Goal: Task Accomplishment & Management: Manage account settings

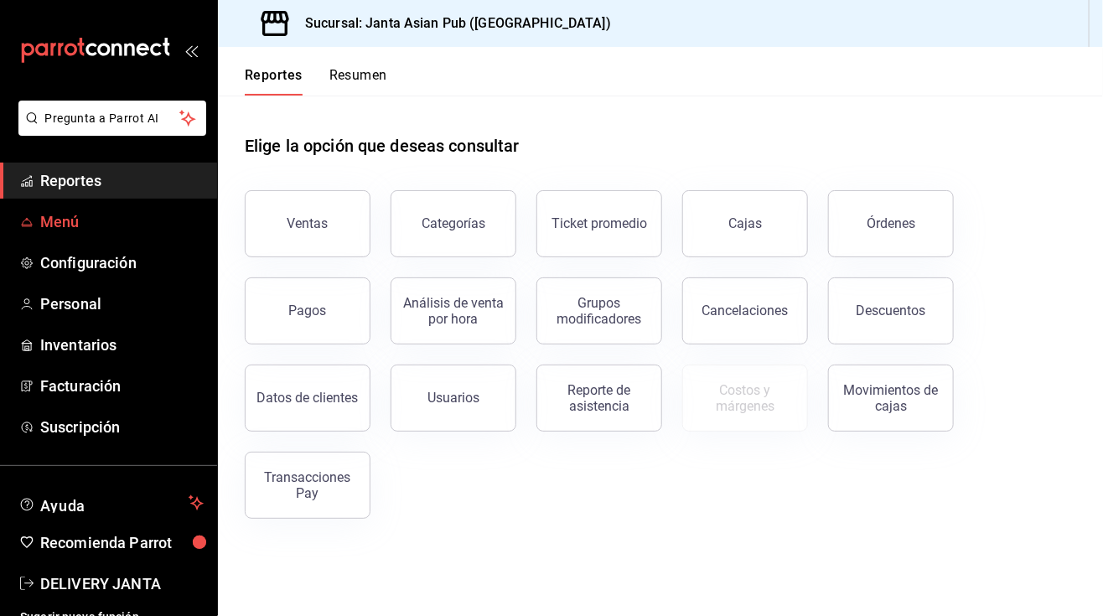
click at [82, 226] on span "Menú" at bounding box center [121, 221] width 163 height 23
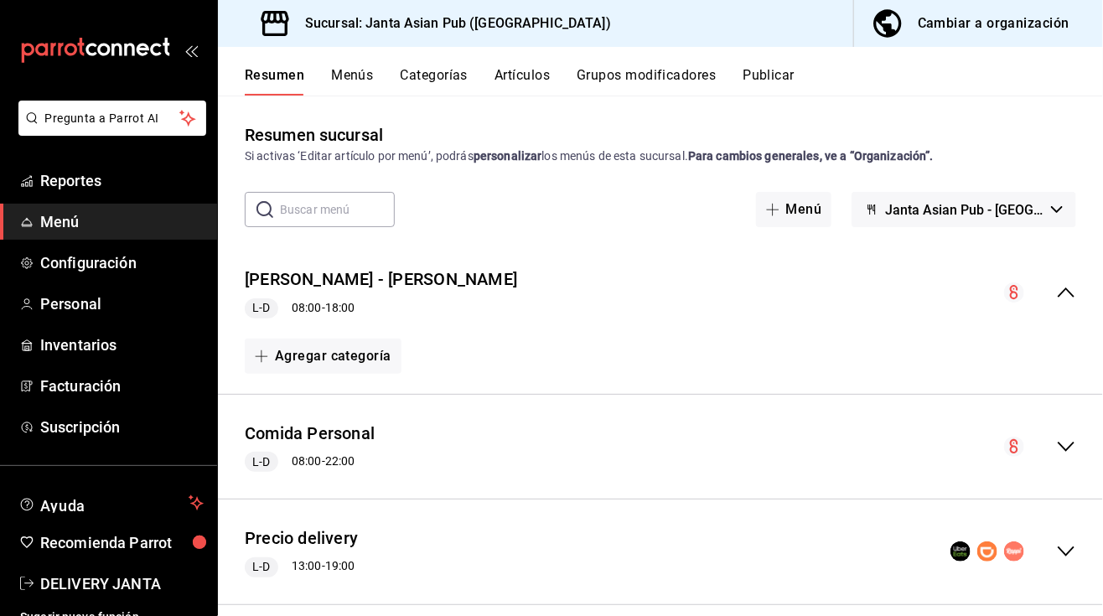
click at [993, 19] on div "Cambiar a organización" at bounding box center [994, 23] width 152 height 23
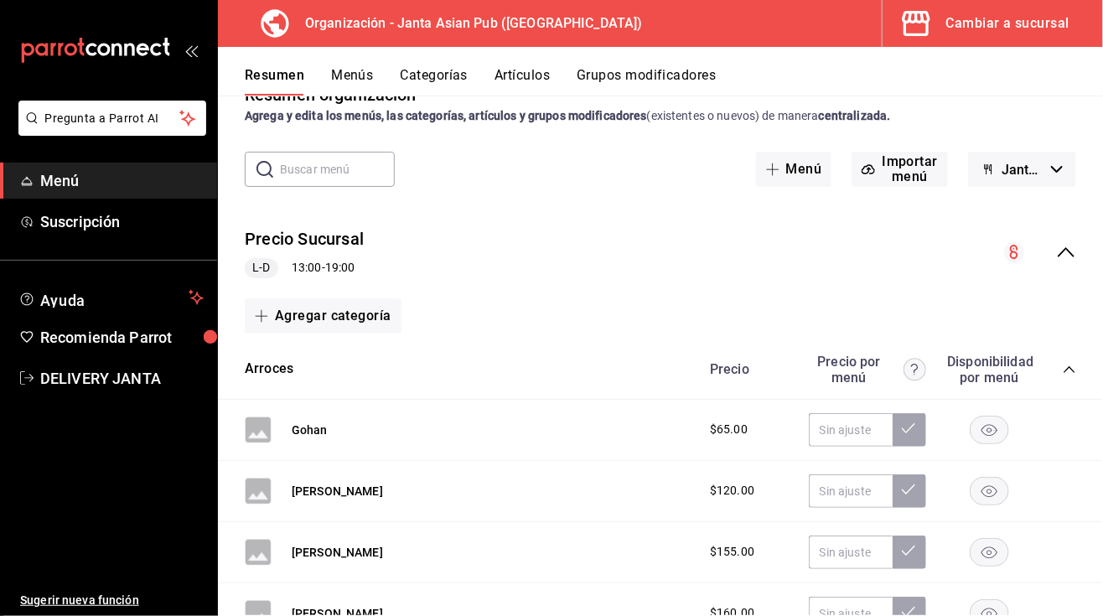
scroll to position [60, 0]
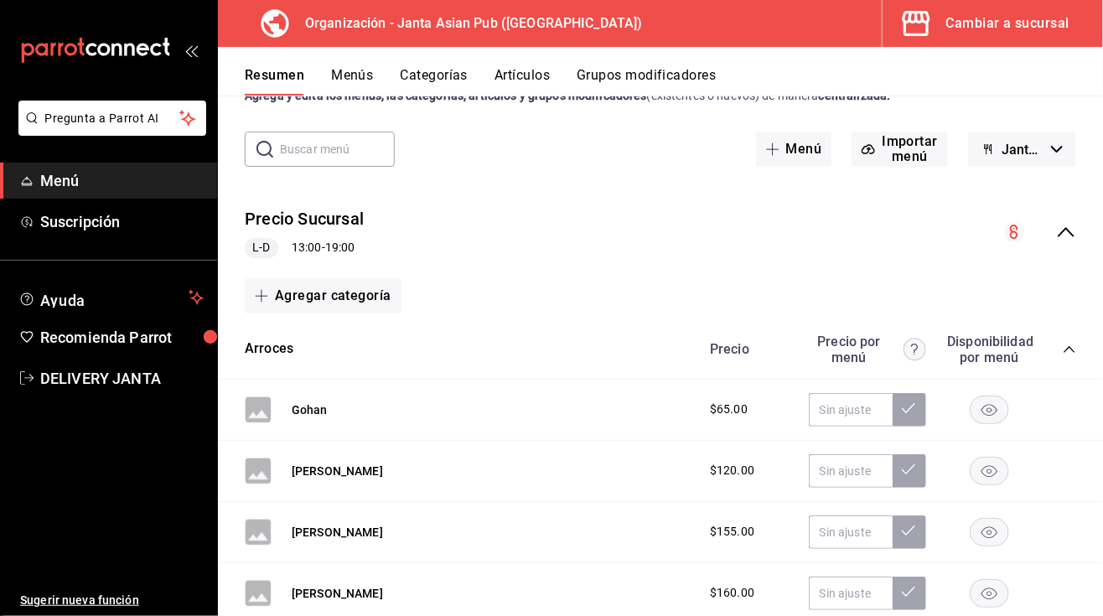
click at [1056, 231] on icon "collapse-menu-row" at bounding box center [1066, 232] width 20 height 20
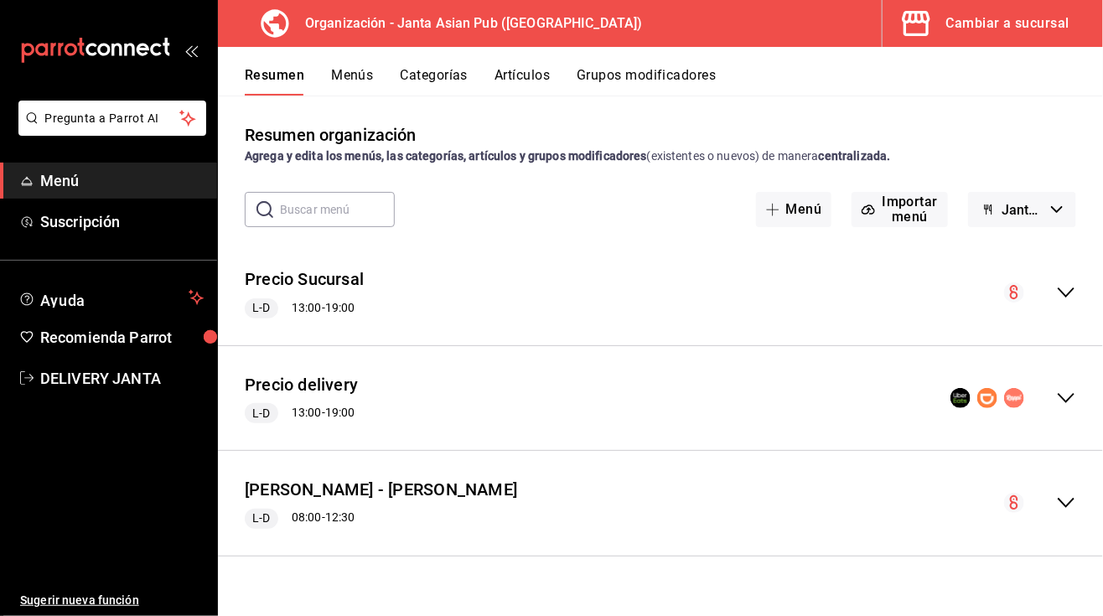
scroll to position [0, 0]
click at [415, 411] on div "Precio delivery L-D 13:00 - 19:00" at bounding box center [660, 399] width 885 height 78
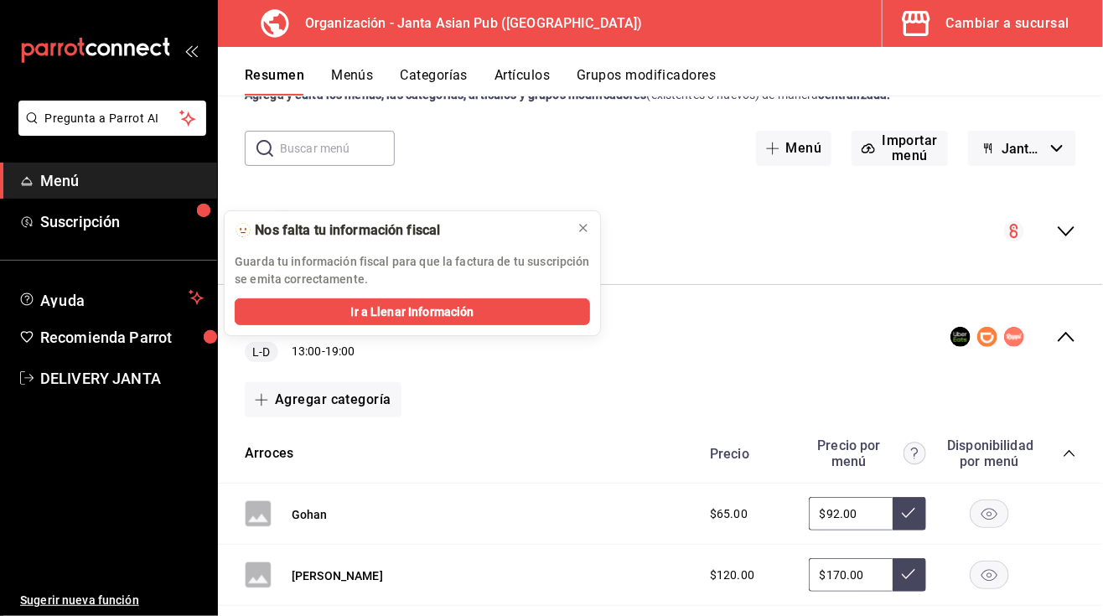
scroll to position [47, 0]
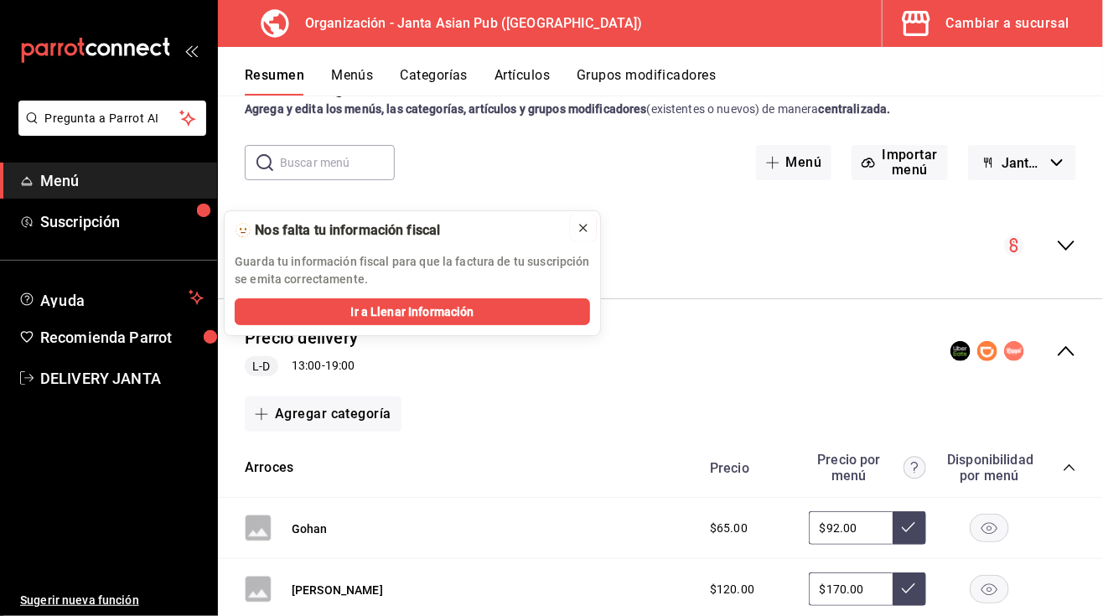
click at [584, 225] on icon at bounding box center [583, 228] width 7 height 7
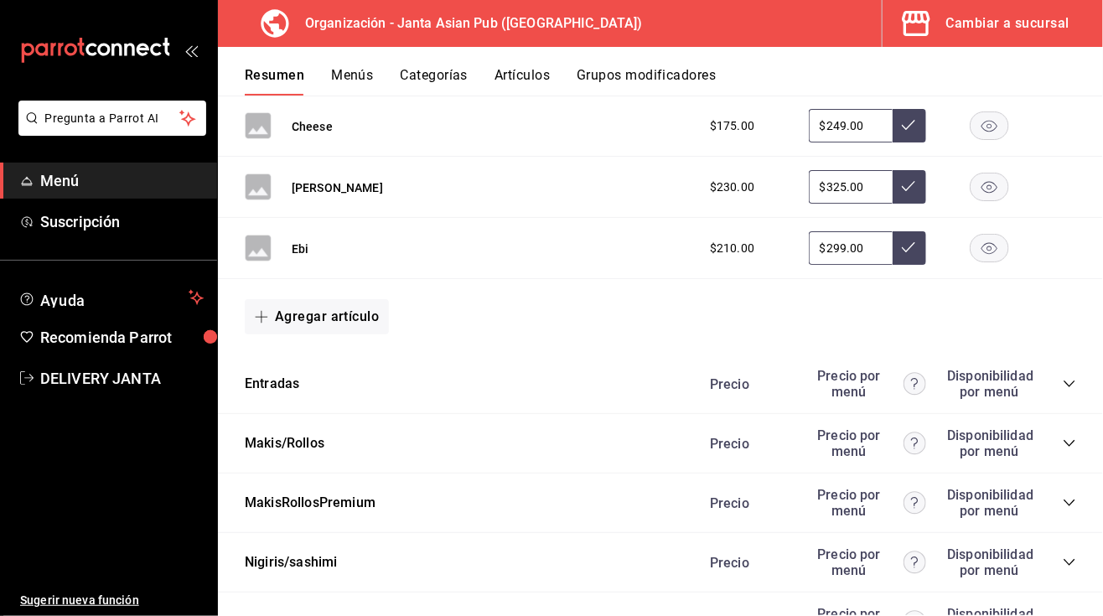
scroll to position [1390, 0]
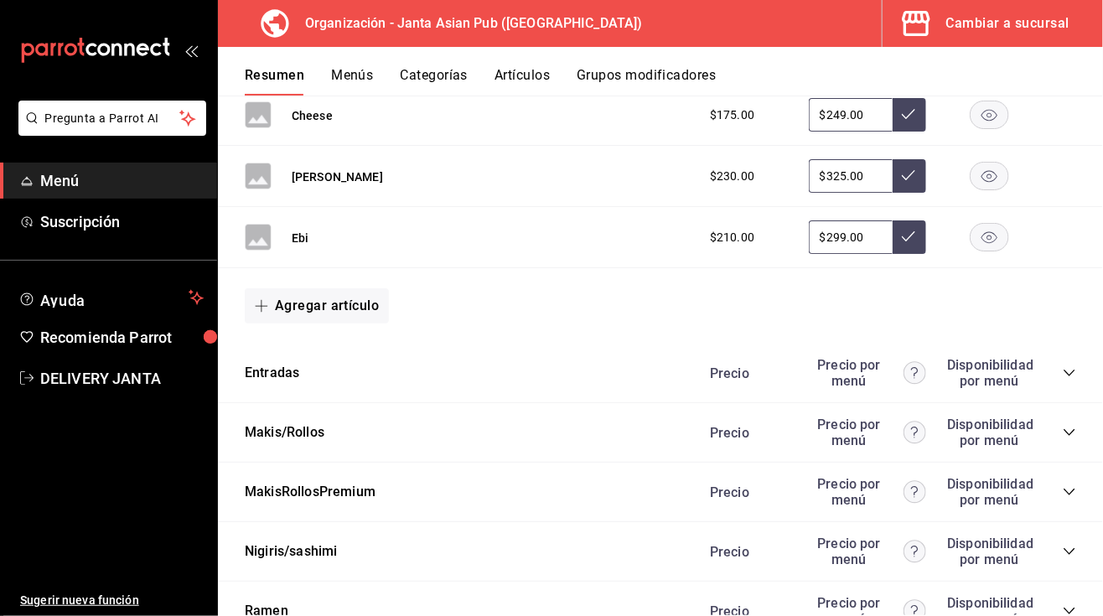
click at [1050, 380] on div "Precio Precio por menú Disponibilidad por menú" at bounding box center [884, 373] width 383 height 32
drag, startPoint x: 1050, startPoint y: 377, endPoint x: 538, endPoint y: 370, distance: 512.1
click at [538, 370] on div "Entradas Precio Precio por menú Disponibilidad por menú" at bounding box center [660, 374] width 885 height 60
click at [1063, 370] on icon "collapse-category-row" at bounding box center [1069, 372] width 13 height 13
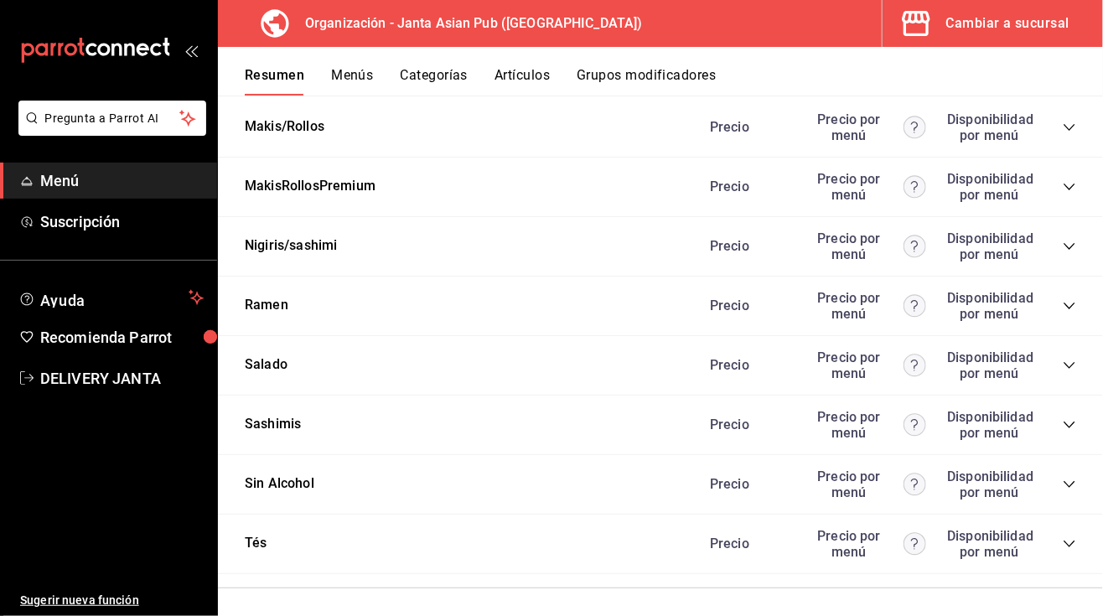
scroll to position [3377, 0]
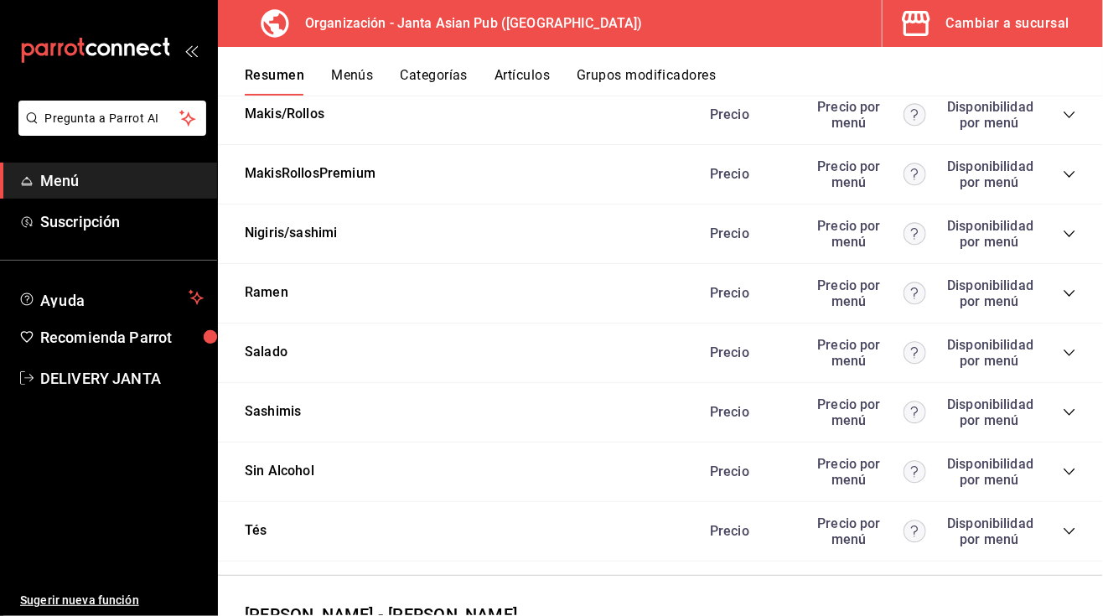
click at [1048, 120] on div "Precio Precio por menú Disponibilidad por menú" at bounding box center [884, 115] width 383 height 32
click at [1063, 116] on icon "collapse-category-row" at bounding box center [1069, 114] width 13 height 13
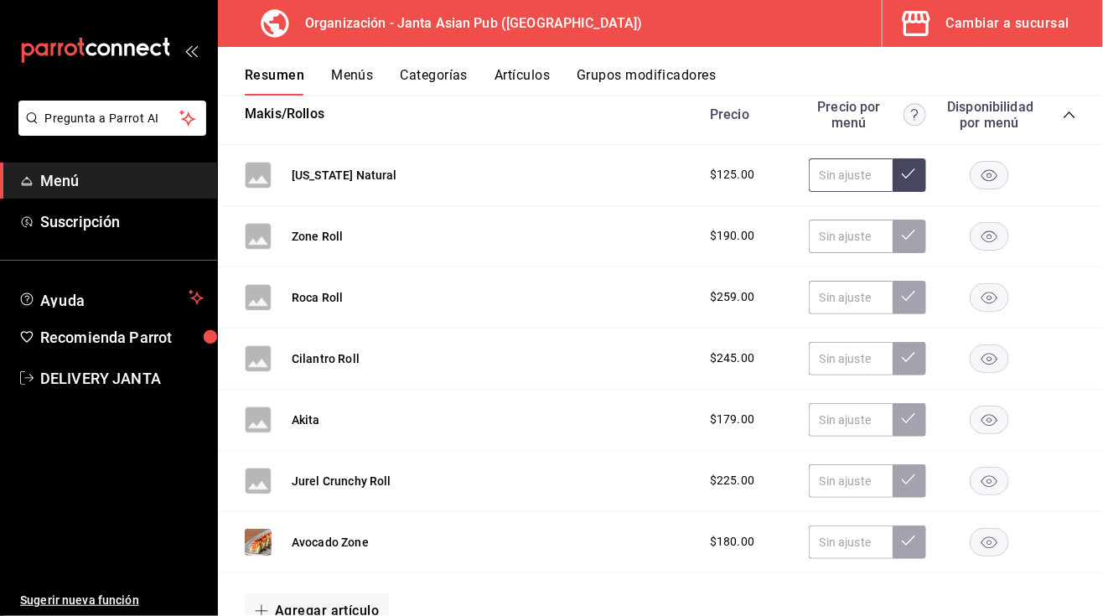
click at [825, 173] on input "text" at bounding box center [851, 175] width 84 height 34
type input "$177.00"
click at [902, 174] on icon at bounding box center [908, 173] width 13 height 13
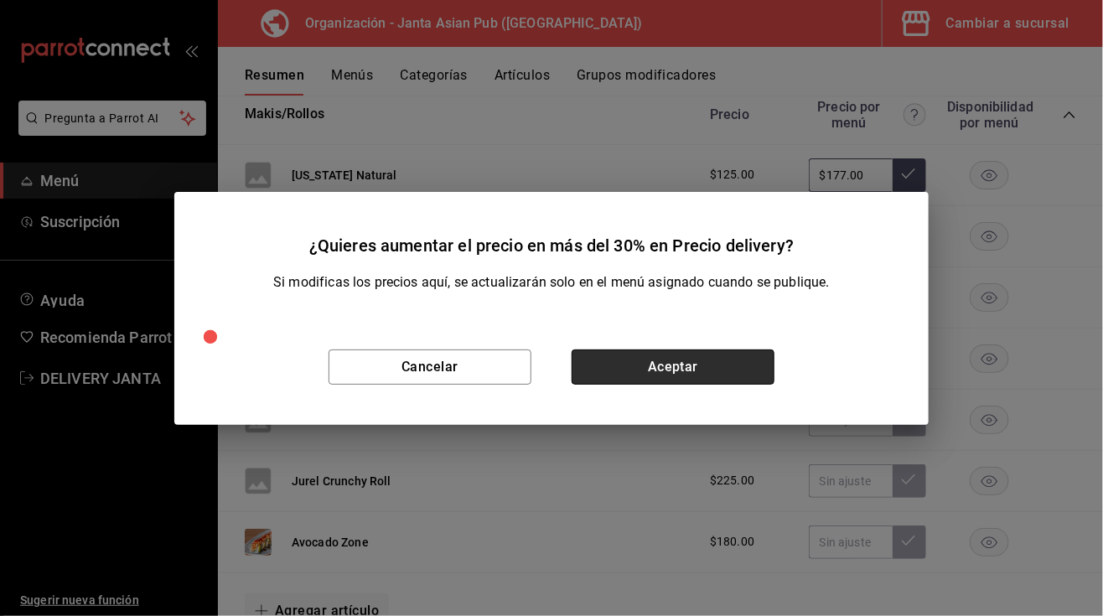
click at [694, 366] on button "Aceptar" at bounding box center [673, 366] width 203 height 35
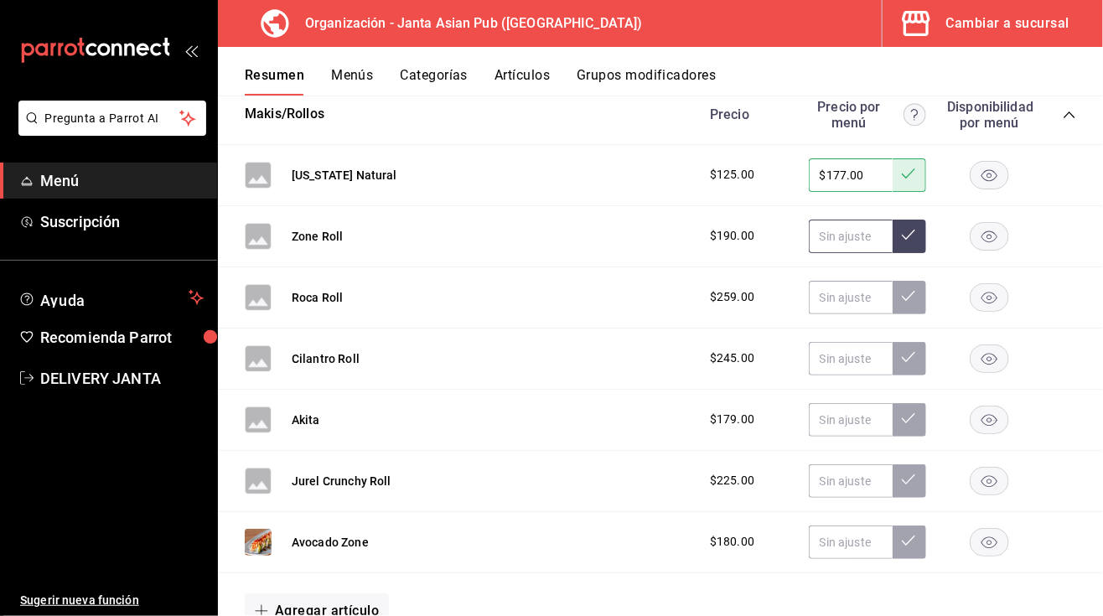
click at [809, 235] on input "text" at bounding box center [851, 237] width 84 height 34
type input "$269.00"
click at [902, 231] on icon at bounding box center [908, 234] width 13 height 13
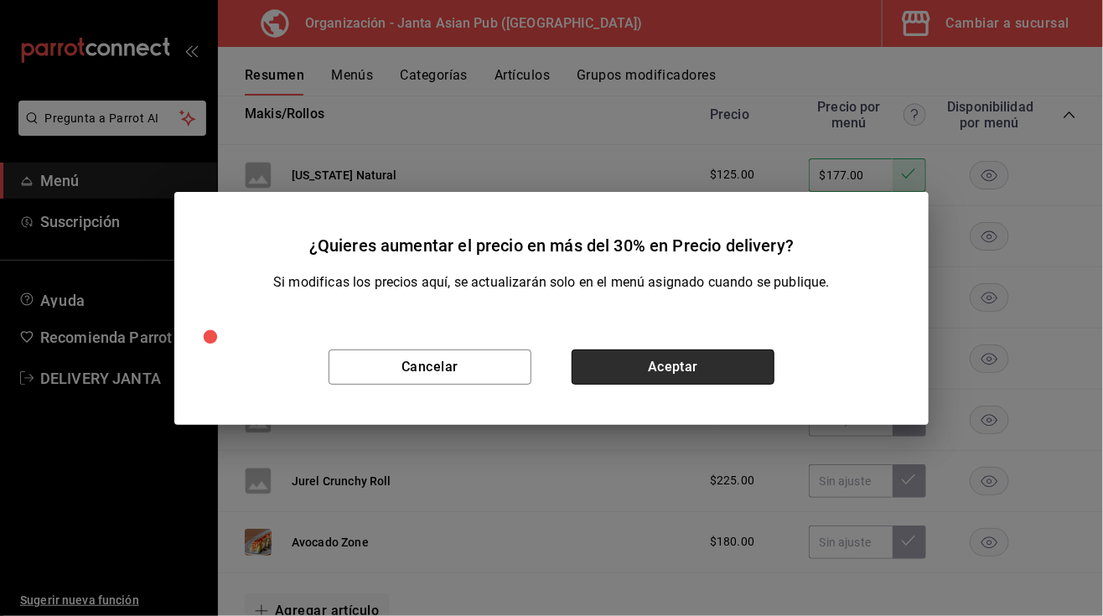
click at [632, 365] on button "Aceptar" at bounding box center [673, 366] width 203 height 35
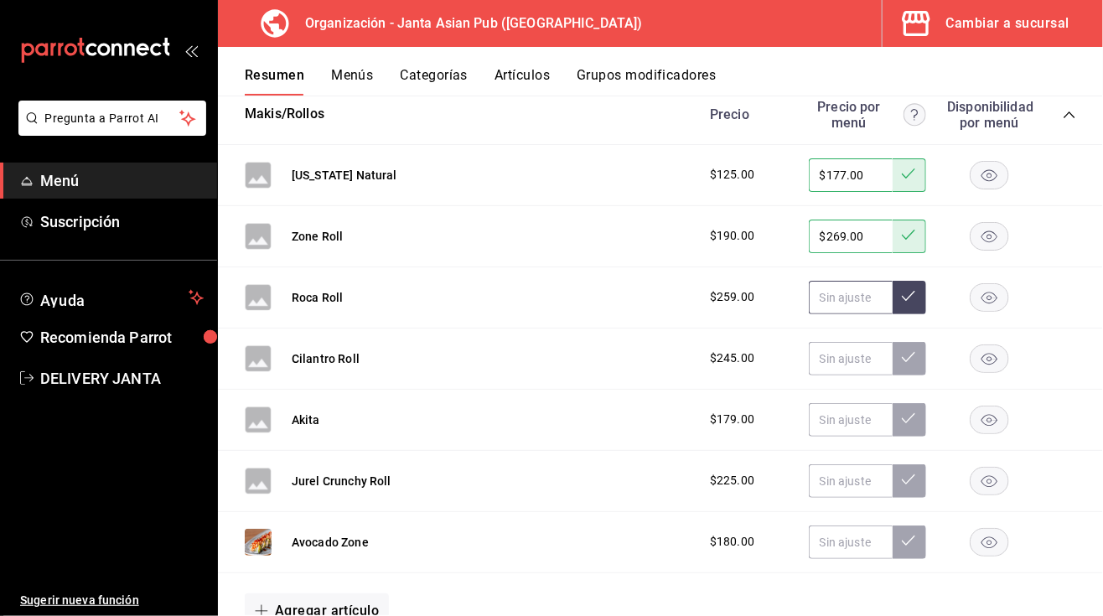
click at [823, 296] on input "text" at bounding box center [851, 298] width 84 height 34
type input "$365.00"
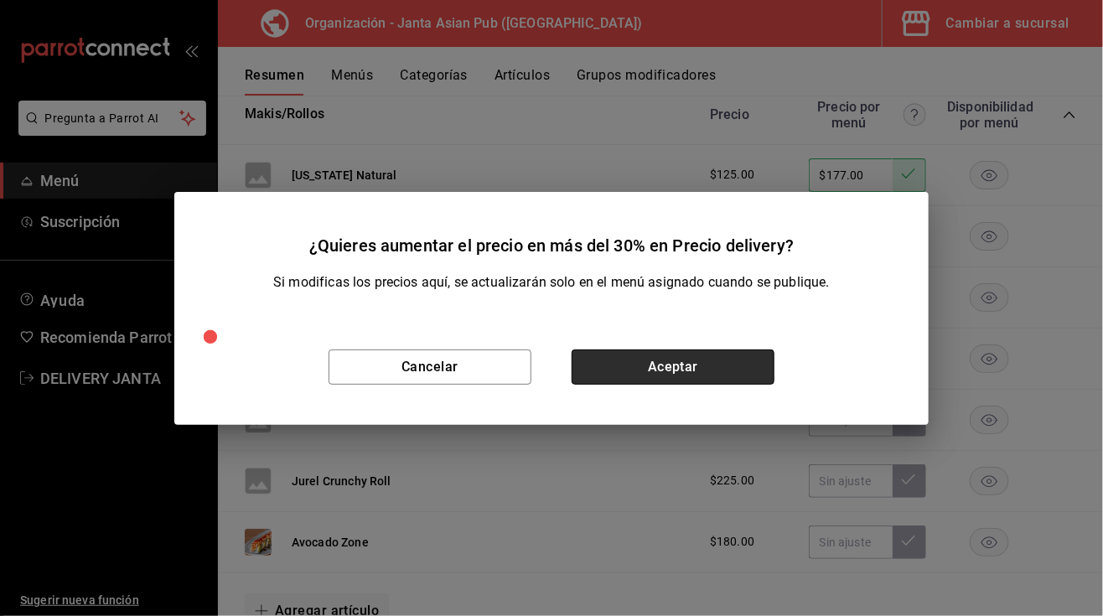
click at [608, 383] on button "Aceptar" at bounding box center [673, 366] width 203 height 35
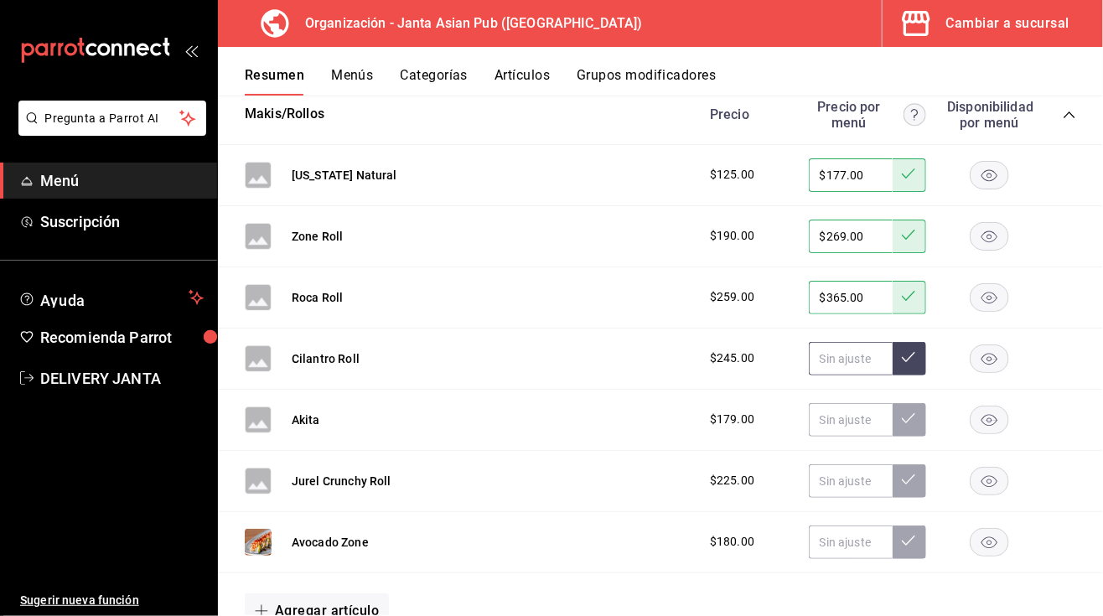
click at [810, 357] on input "text" at bounding box center [851, 359] width 84 height 34
type input "$345.00"
click at [904, 351] on button at bounding box center [910, 359] width 34 height 34
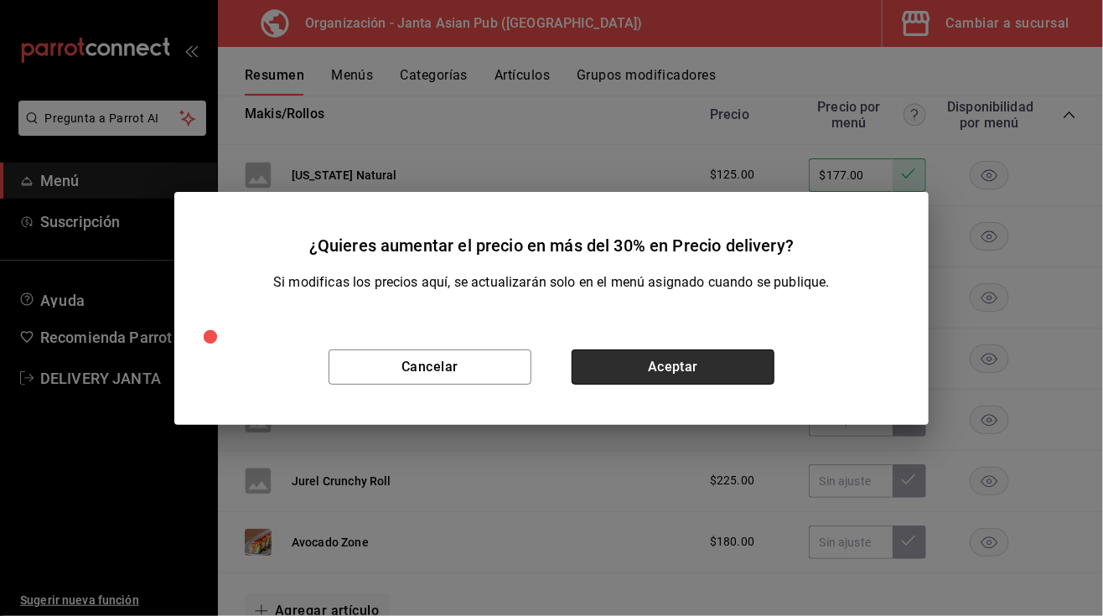
click at [637, 363] on button "Aceptar" at bounding box center [673, 366] width 203 height 35
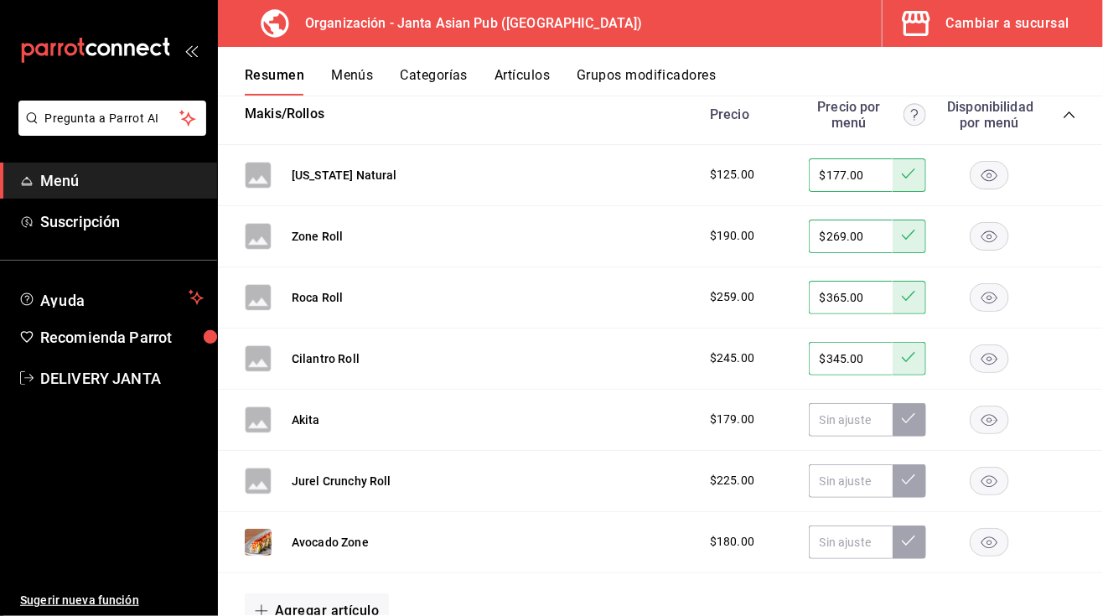
click at [505, 415] on div "Akita $179.00" at bounding box center [660, 420] width 885 height 61
click at [842, 408] on input "text" at bounding box center [851, 420] width 84 height 34
type input "$255.00"
click at [902, 415] on icon at bounding box center [908, 418] width 13 height 10
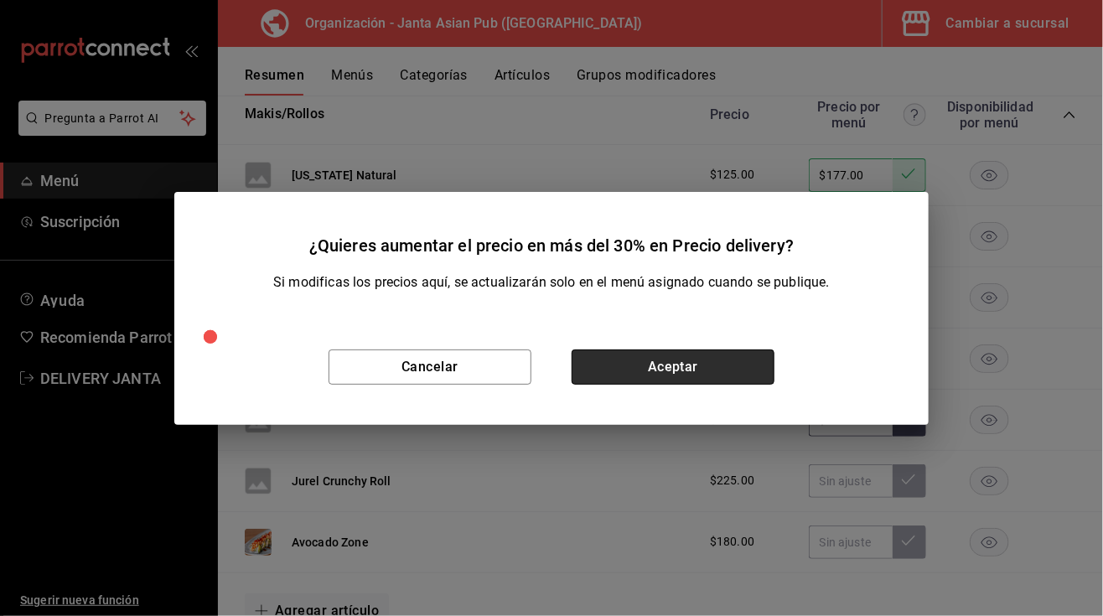
click at [688, 362] on button "Aceptar" at bounding box center [673, 366] width 203 height 35
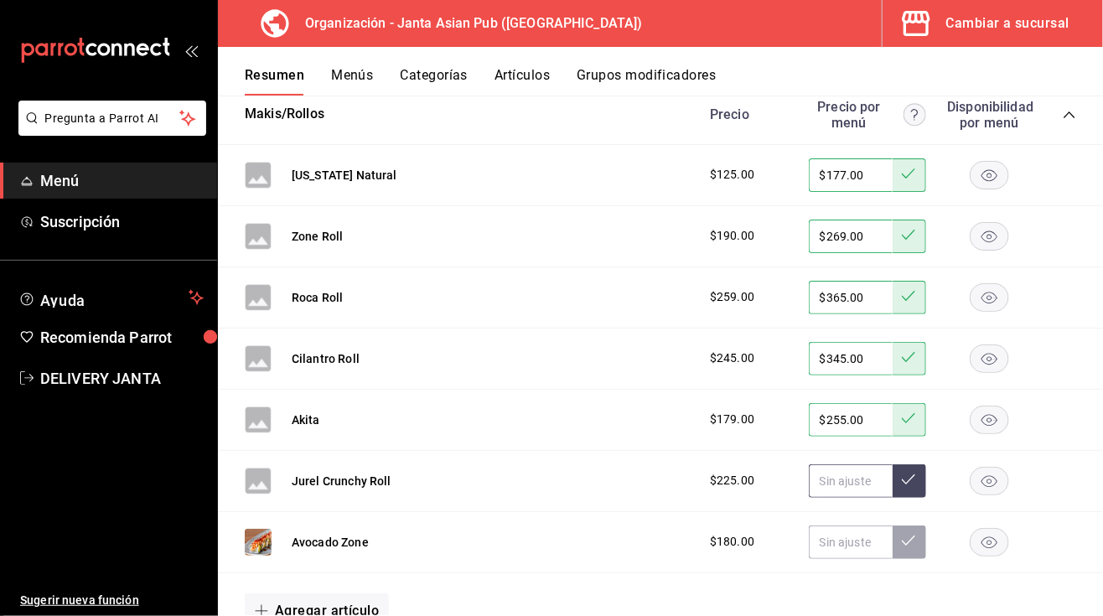
click at [836, 479] on input "text" at bounding box center [851, 481] width 84 height 34
type input "$319.00"
click at [900, 479] on button at bounding box center [910, 481] width 34 height 34
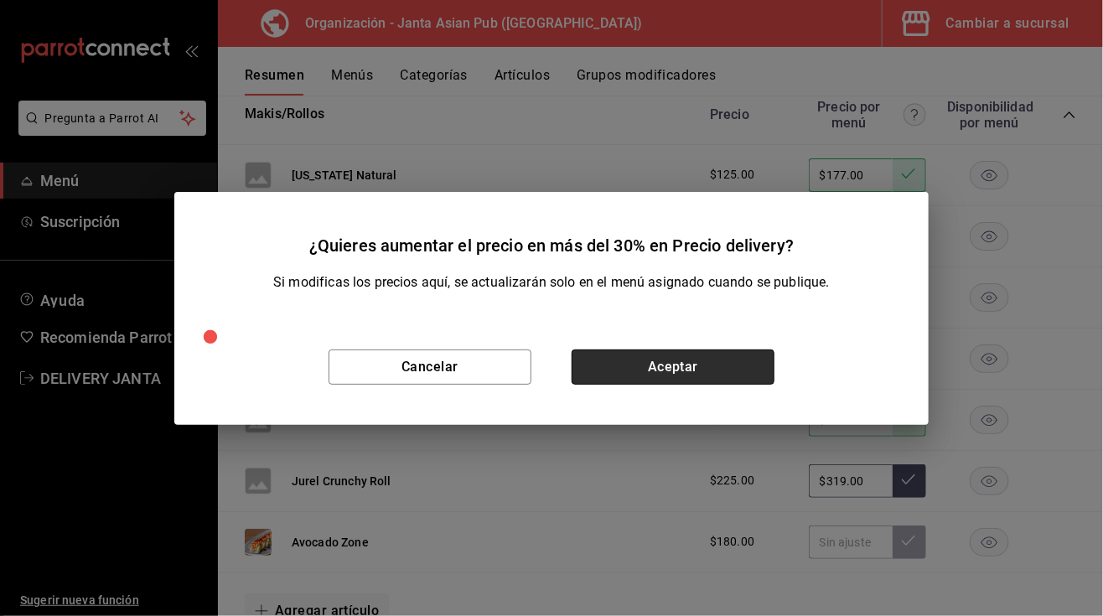
click at [715, 365] on button "Aceptar" at bounding box center [673, 366] width 203 height 35
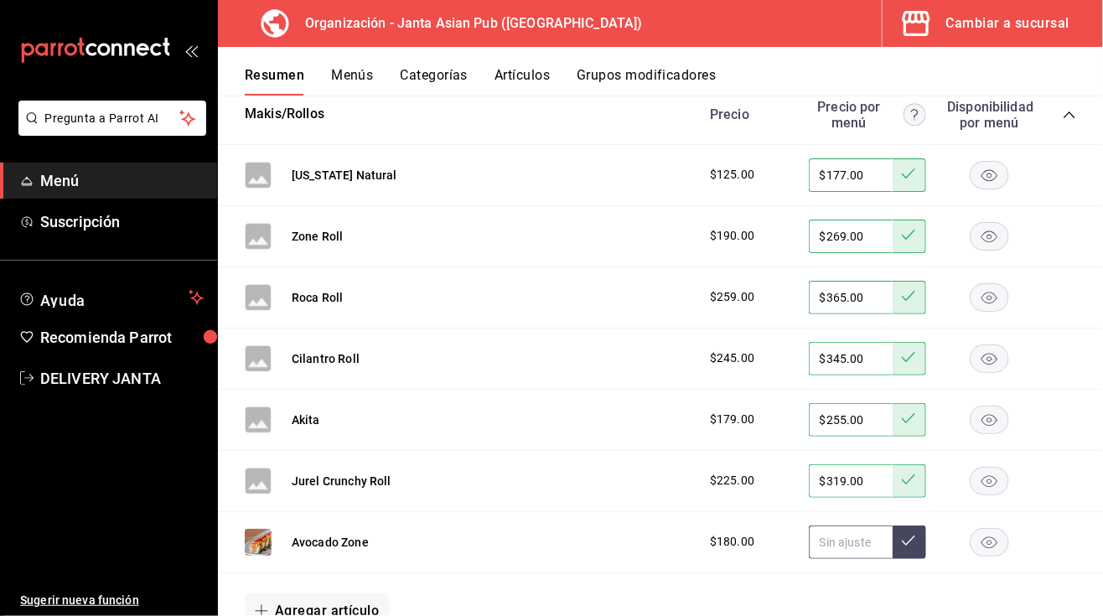
click at [812, 540] on input "text" at bounding box center [851, 542] width 84 height 34
type input "$255.00"
click at [902, 534] on icon at bounding box center [908, 540] width 13 height 13
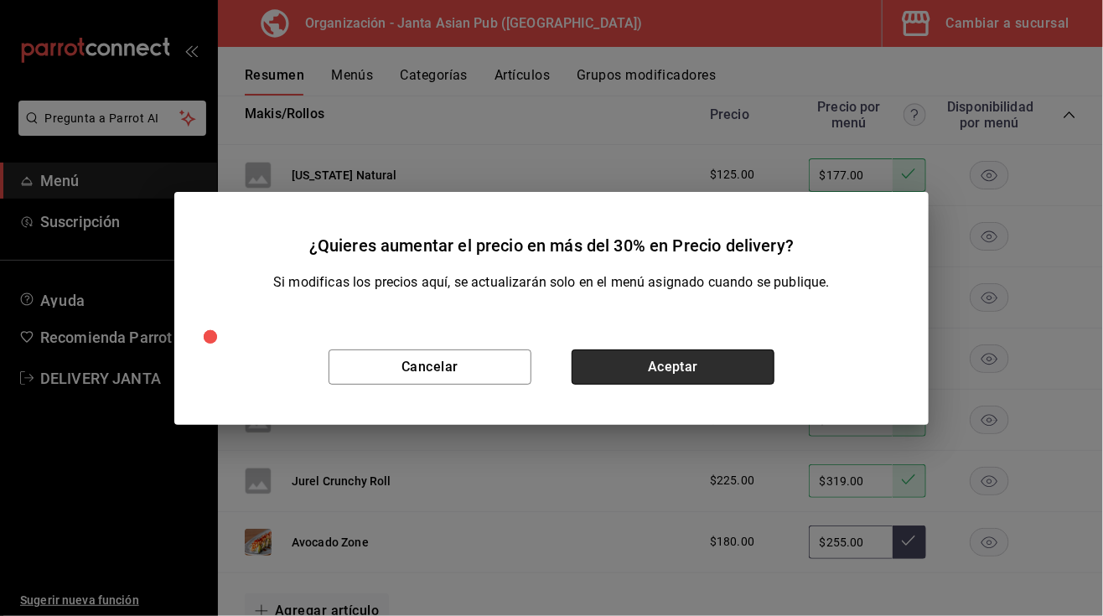
click at [750, 376] on button "Aceptar" at bounding box center [673, 366] width 203 height 35
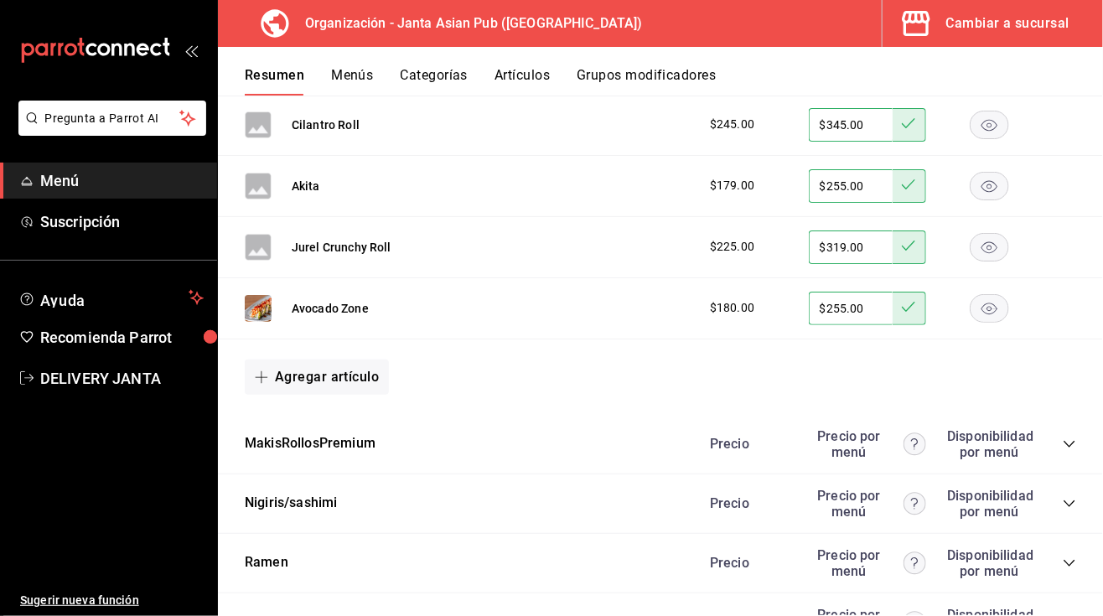
scroll to position [3631, 0]
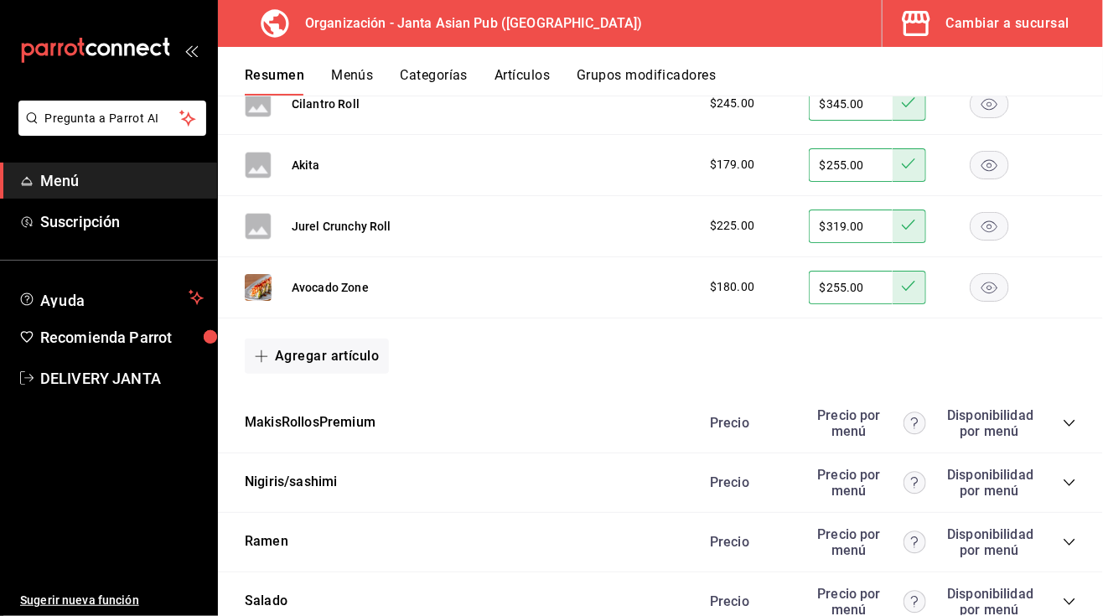
click at [1063, 419] on icon "collapse-category-row" at bounding box center [1069, 423] width 13 height 13
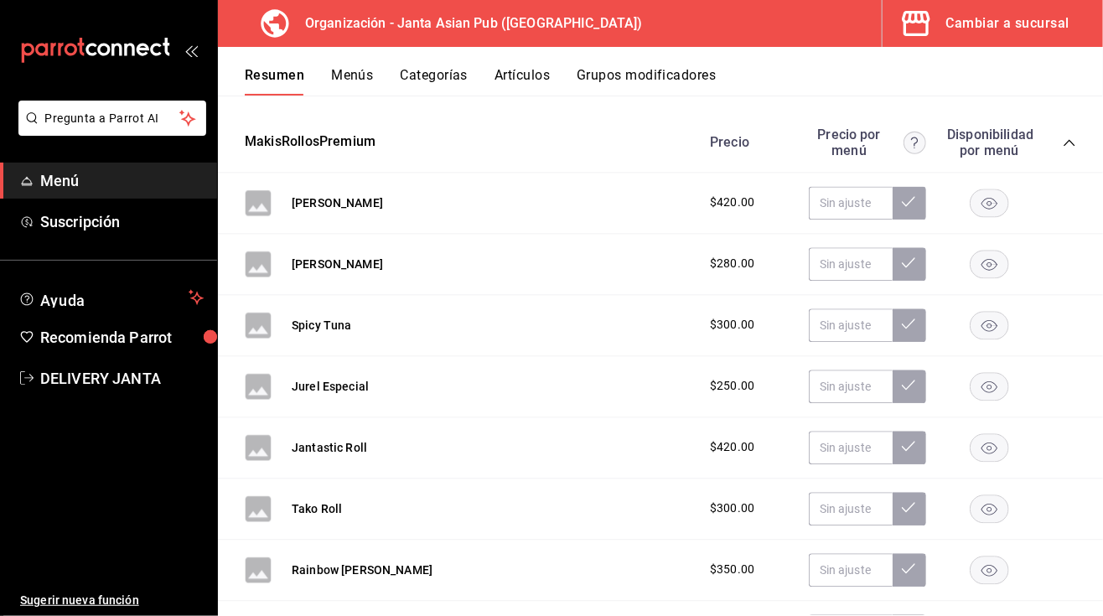
scroll to position [3937, 0]
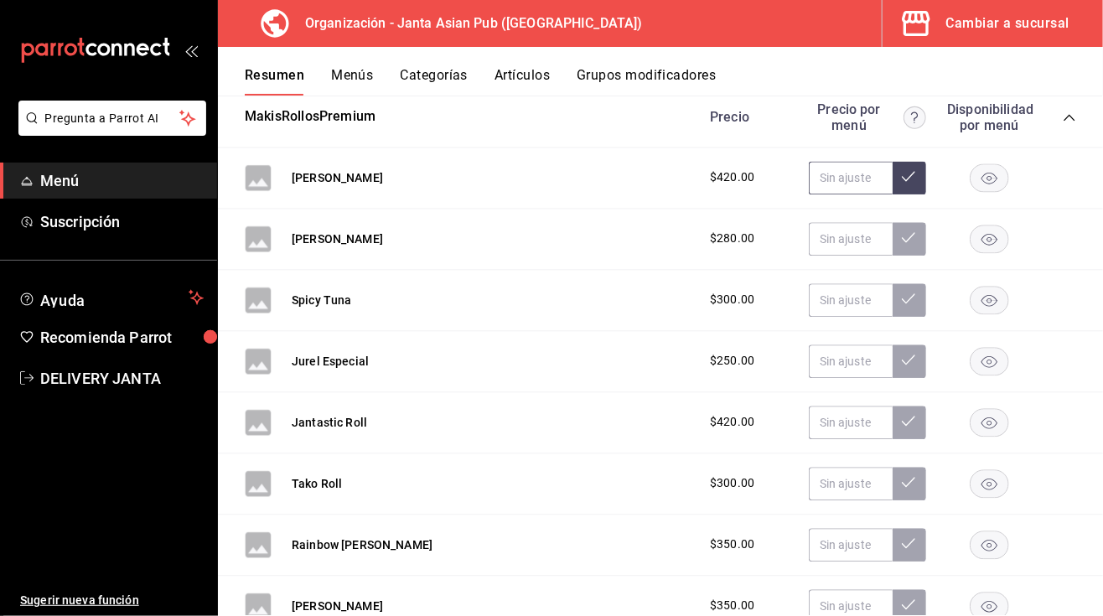
click at [811, 179] on input "text" at bounding box center [851, 178] width 84 height 34
type input "$595.00"
click at [902, 171] on icon at bounding box center [908, 175] width 13 height 13
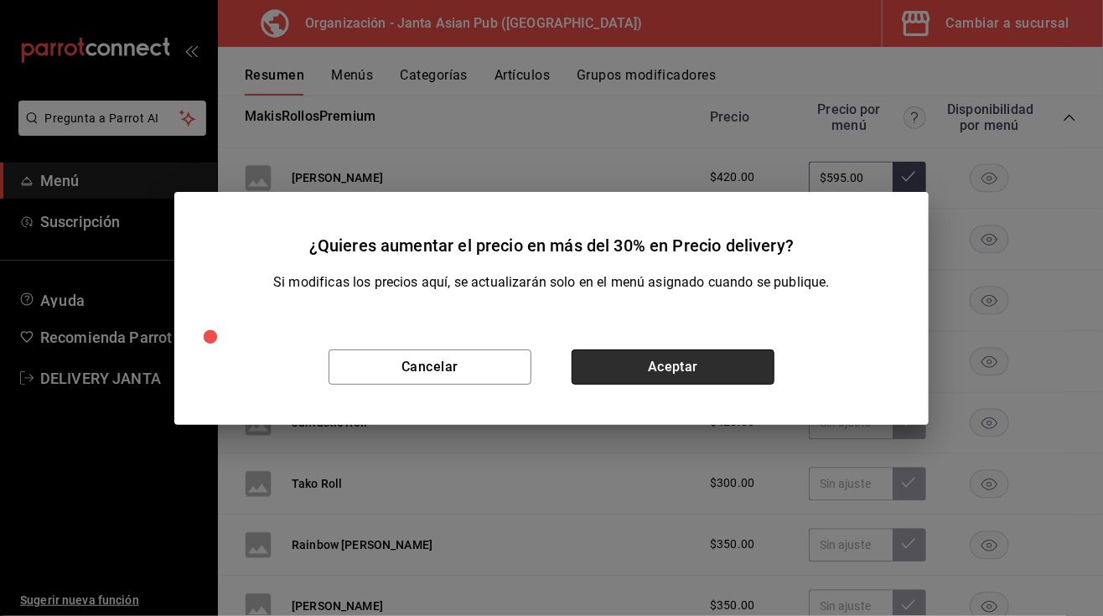
click at [656, 357] on button "Aceptar" at bounding box center [673, 366] width 203 height 35
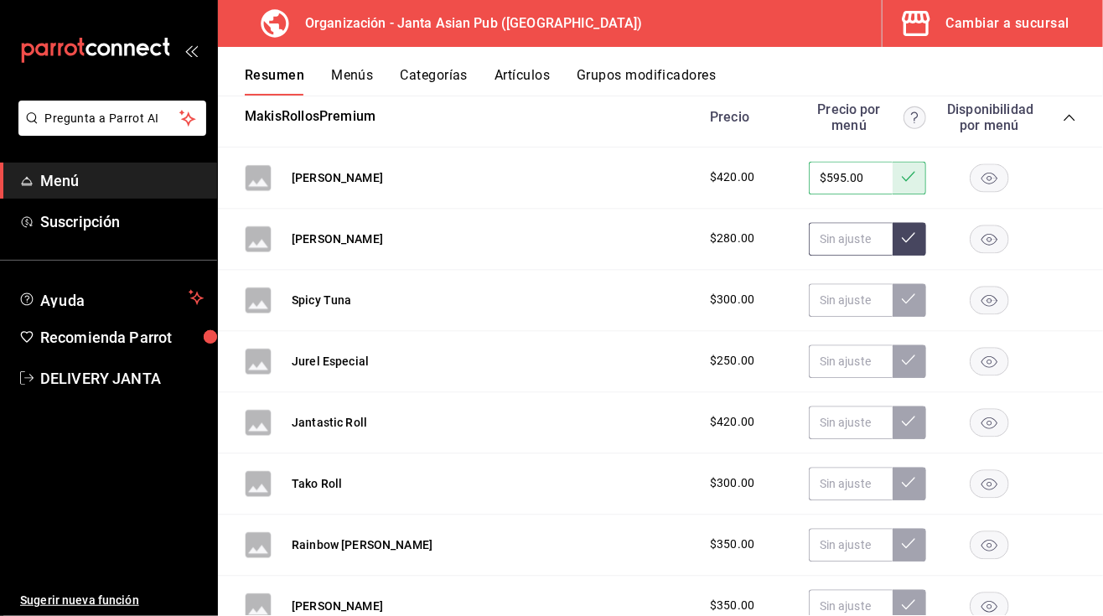
click at [814, 246] on input "text" at bounding box center [851, 239] width 84 height 34
type input "$297.00"
click at [902, 233] on icon at bounding box center [908, 236] width 13 height 13
click at [819, 298] on input "text" at bounding box center [851, 300] width 84 height 34
type input "$425.00"
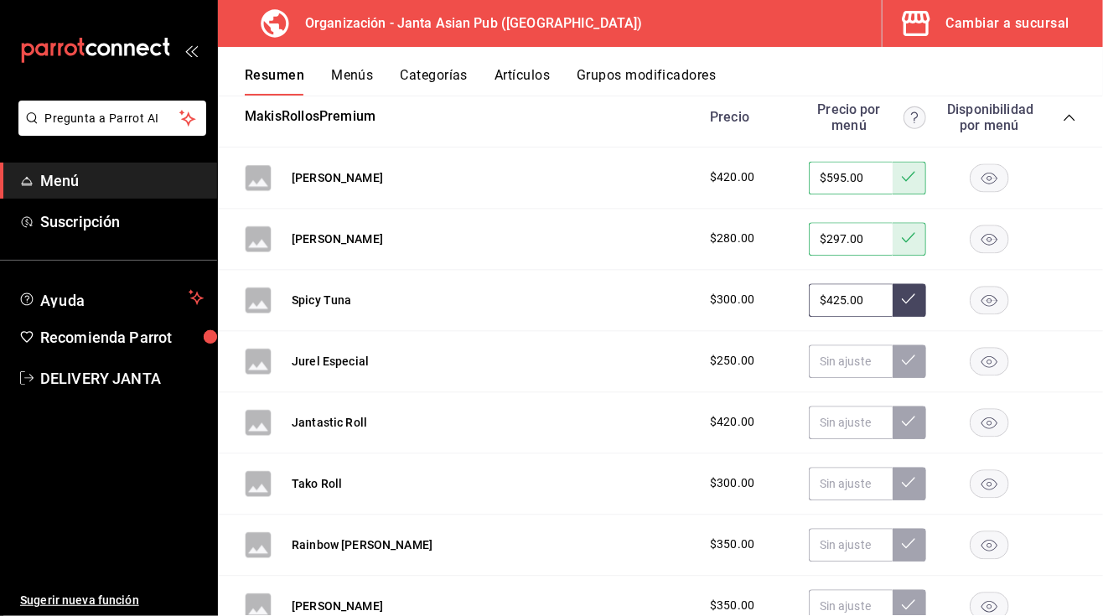
click at [909, 298] on div "$300.00 $425.00" at bounding box center [884, 300] width 383 height 34
click at [902, 298] on icon at bounding box center [908, 298] width 13 height 13
click at [857, 297] on input "text" at bounding box center [851, 300] width 84 height 34
type input "$425.00"
click at [902, 303] on icon at bounding box center [908, 298] width 13 height 13
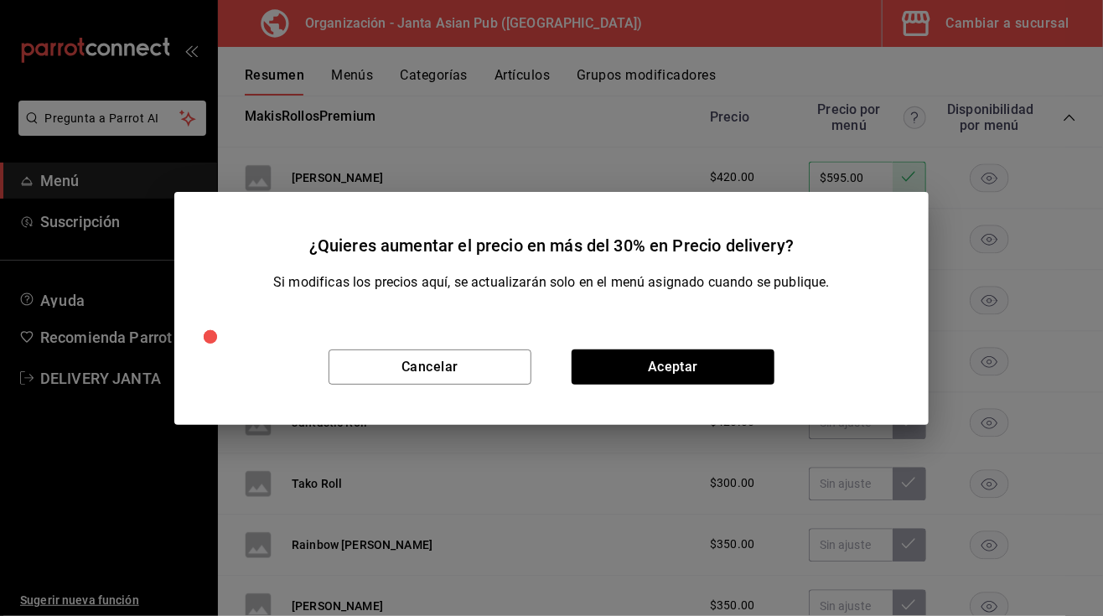
click at [622, 391] on div "Cancelar Aceptar" at bounding box center [551, 367] width 754 height 116
click at [625, 356] on button "Aceptar" at bounding box center [673, 366] width 203 height 35
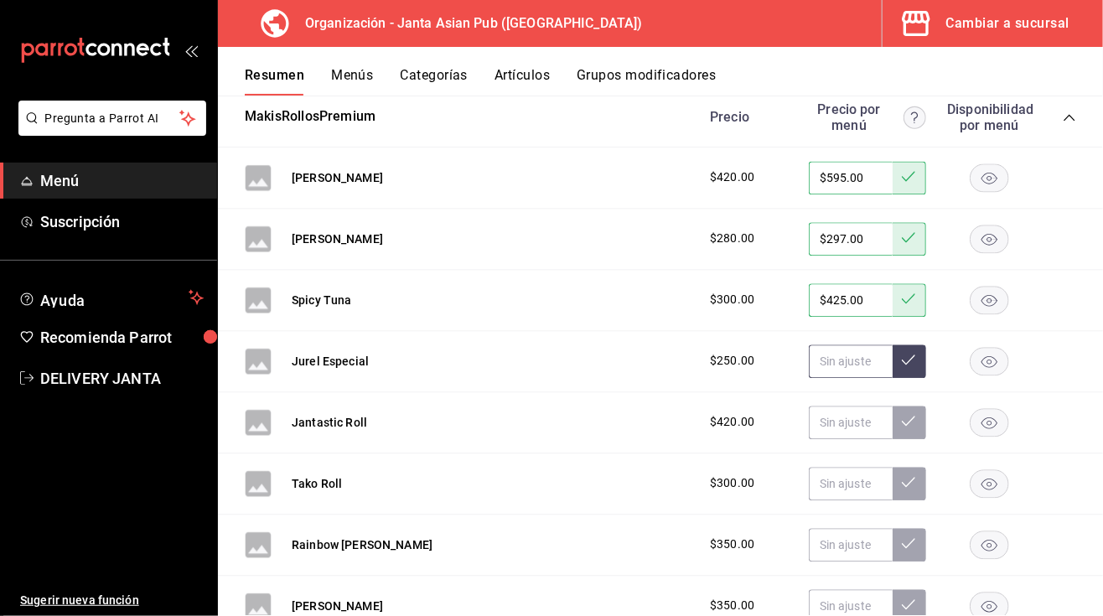
click at [825, 354] on input "text" at bounding box center [851, 361] width 84 height 34
type input "$355.00"
click at [893, 366] on button at bounding box center [910, 361] width 34 height 34
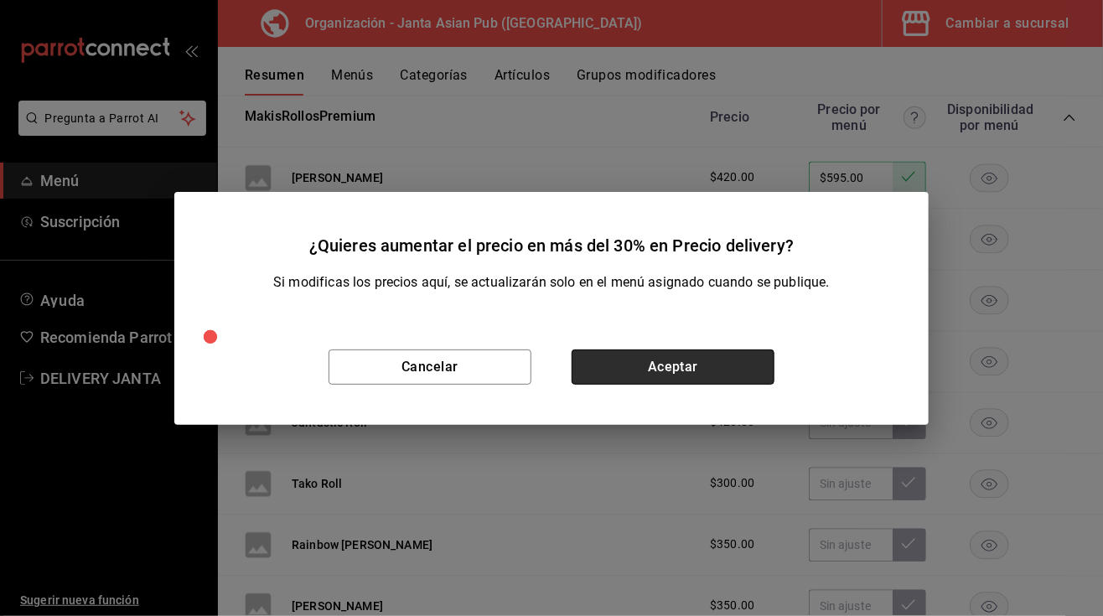
click at [684, 371] on button "Aceptar" at bounding box center [673, 366] width 203 height 35
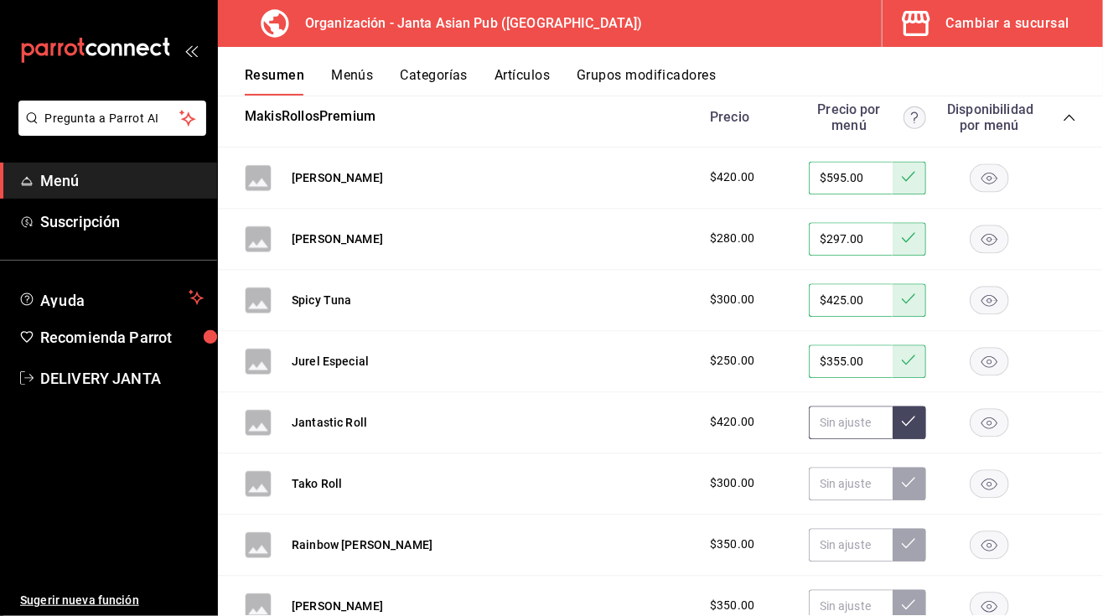
click at [815, 428] on input "text" at bounding box center [851, 423] width 84 height 34
type input "$597.00"
type input "$595.00"
click at [902, 422] on icon at bounding box center [908, 420] width 13 height 13
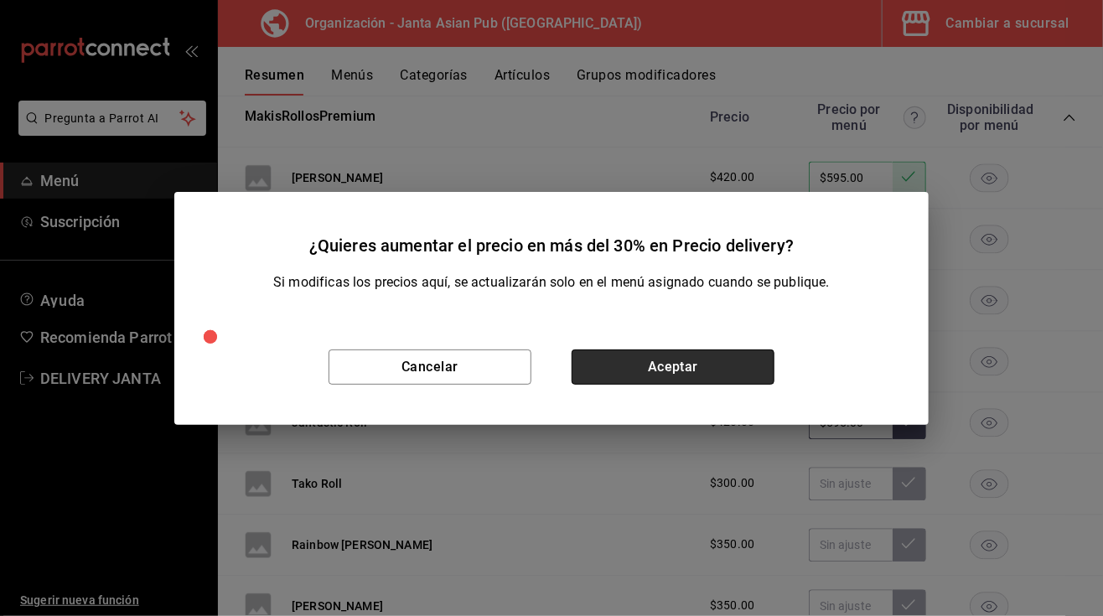
click at [683, 370] on button "Aceptar" at bounding box center [673, 366] width 203 height 35
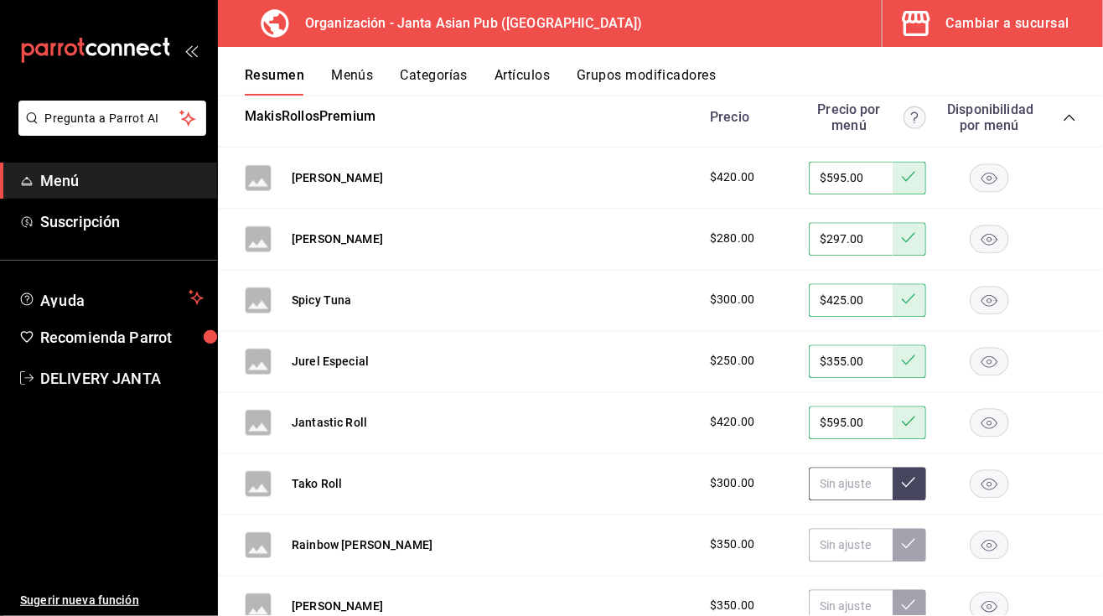
click at [815, 476] on input "text" at bounding box center [851, 484] width 84 height 34
type input "$425.00"
click at [893, 483] on button at bounding box center [910, 484] width 34 height 34
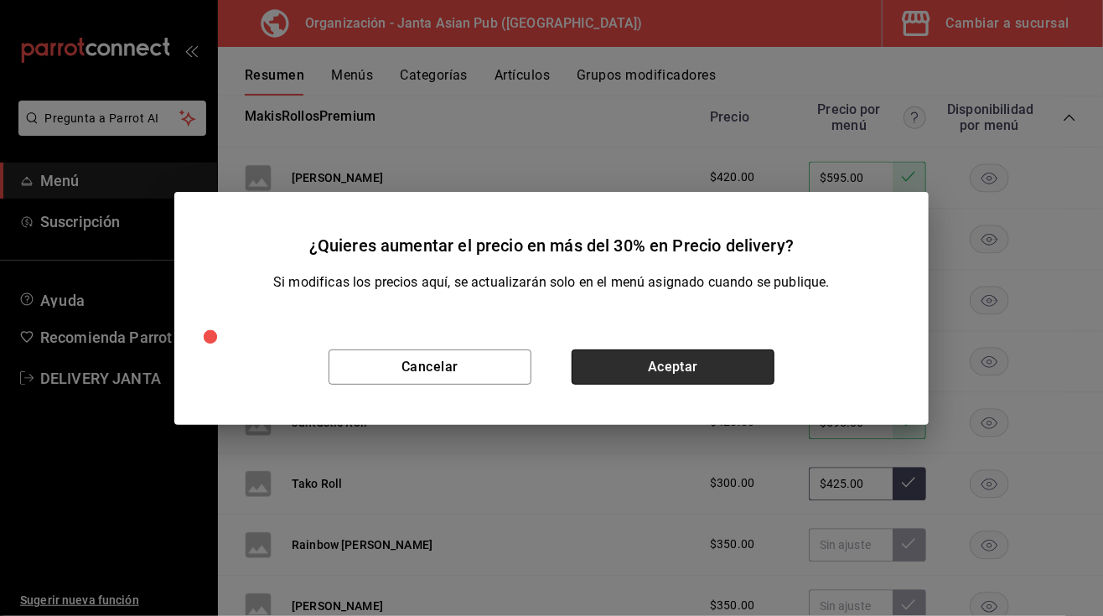
click at [738, 369] on button "Aceptar" at bounding box center [673, 366] width 203 height 35
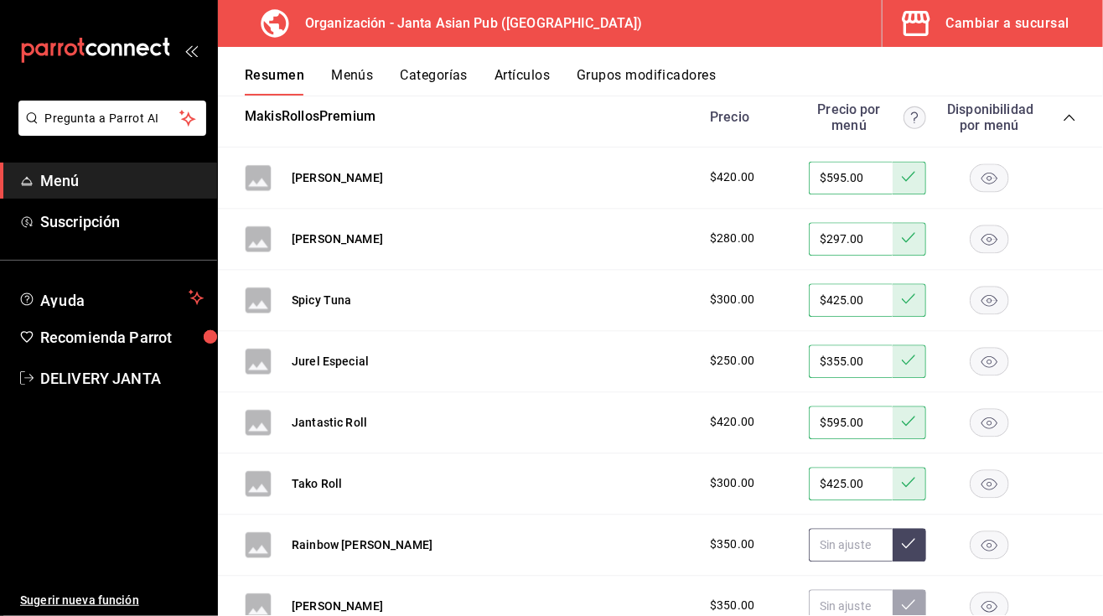
click at [822, 547] on input "text" at bounding box center [851, 545] width 84 height 34
type input "$497.00"
click at [902, 537] on icon at bounding box center [908, 542] width 13 height 13
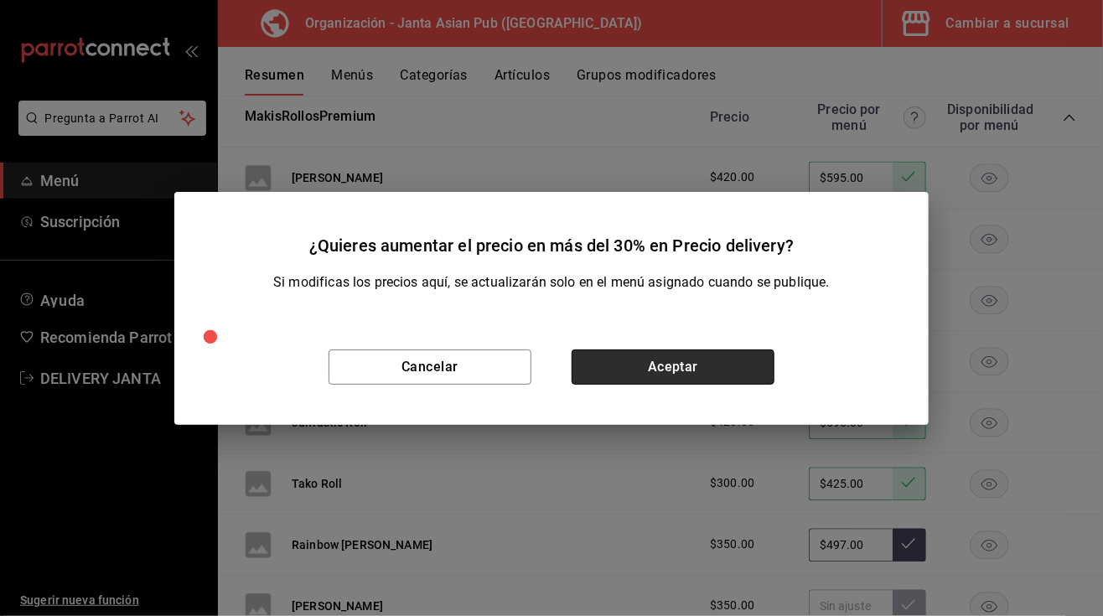
click at [711, 360] on button "Aceptar" at bounding box center [673, 366] width 203 height 35
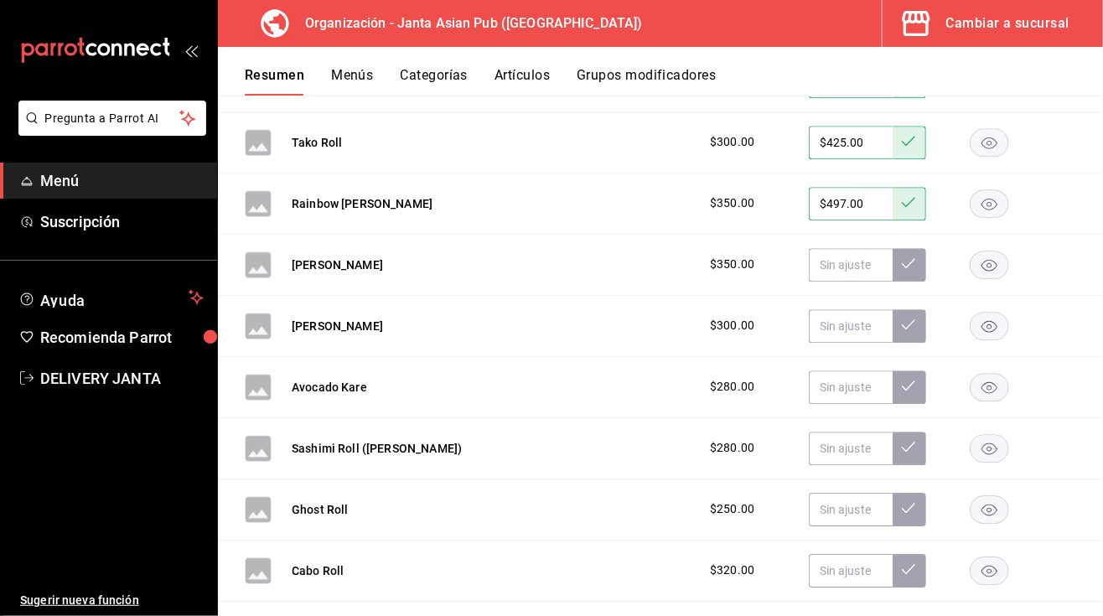
scroll to position [4287, 0]
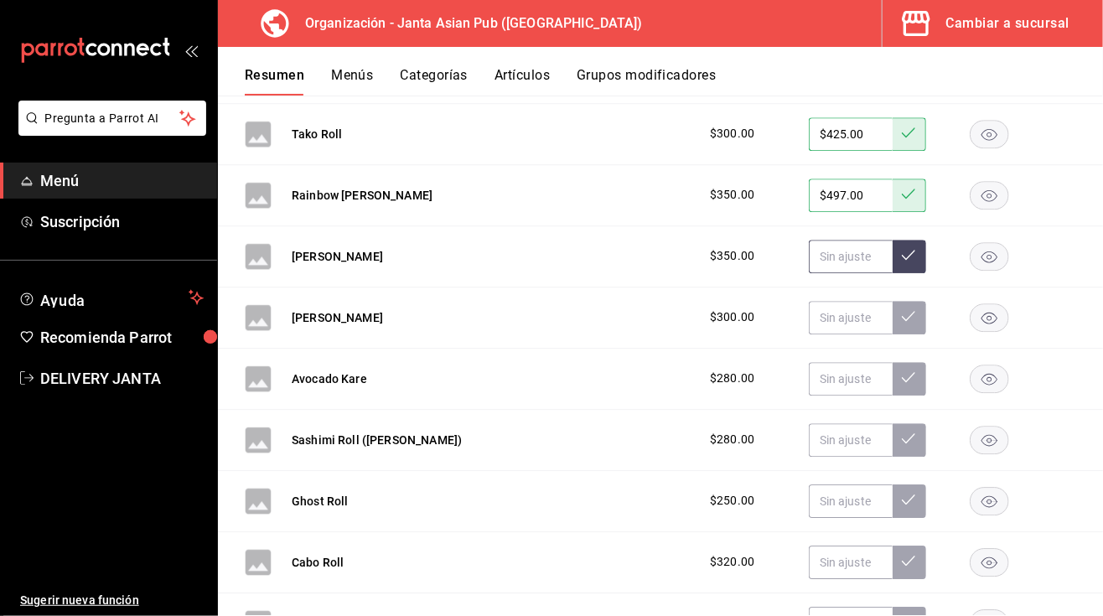
click at [820, 251] on input "text" at bounding box center [851, 257] width 84 height 34
type input "$495.00"
click at [902, 258] on icon at bounding box center [908, 254] width 13 height 13
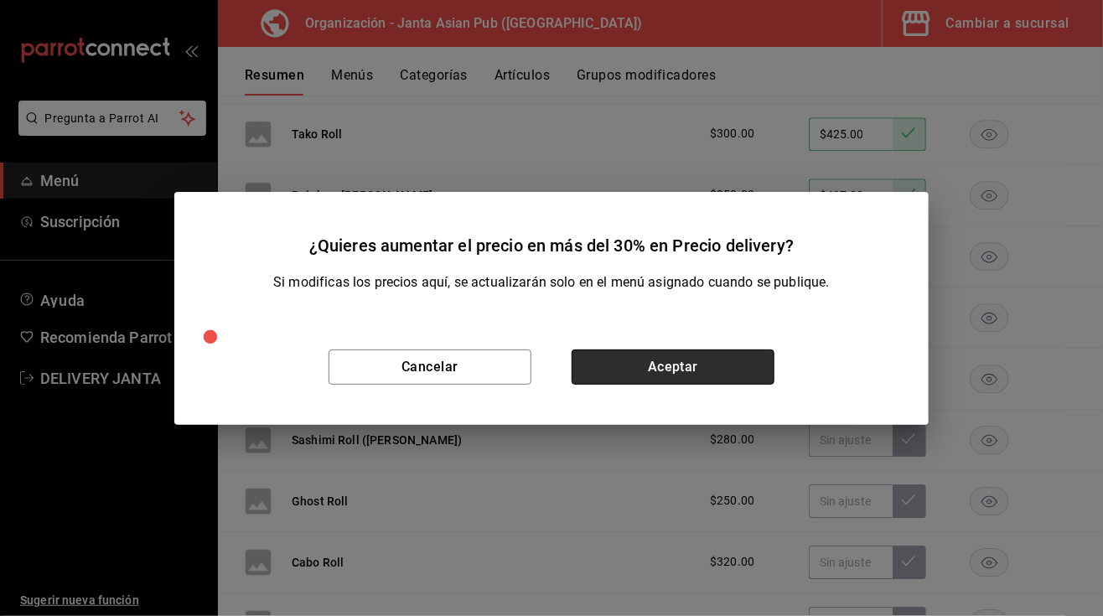
click at [655, 350] on button "Aceptar" at bounding box center [673, 366] width 203 height 35
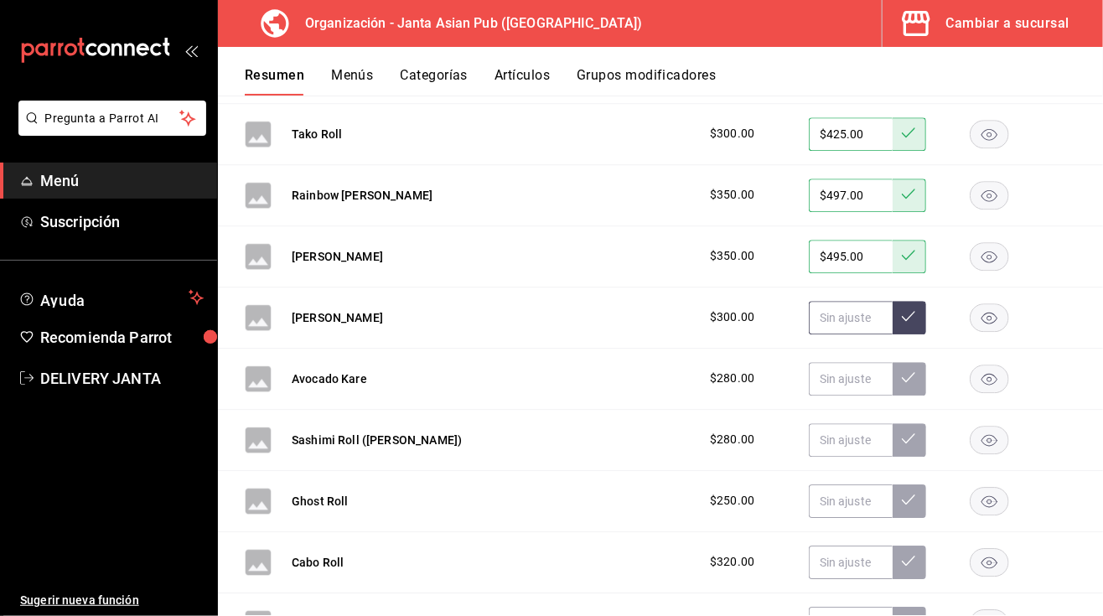
click at [836, 313] on input "text" at bounding box center [851, 318] width 84 height 34
type input "$425.00"
click at [901, 311] on button at bounding box center [910, 318] width 34 height 34
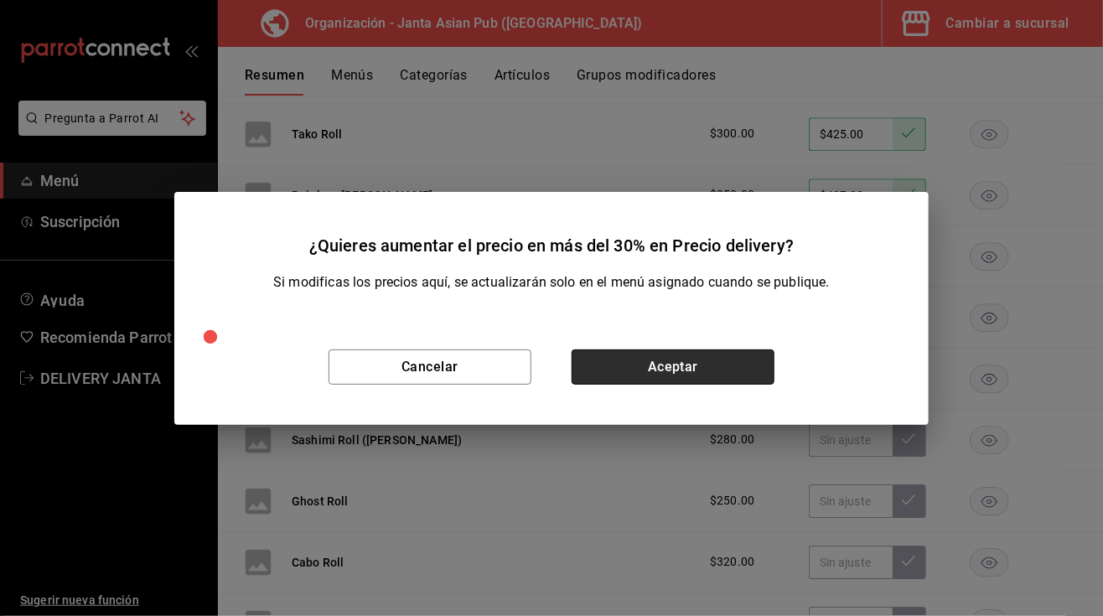
click at [693, 367] on button "Aceptar" at bounding box center [673, 366] width 203 height 35
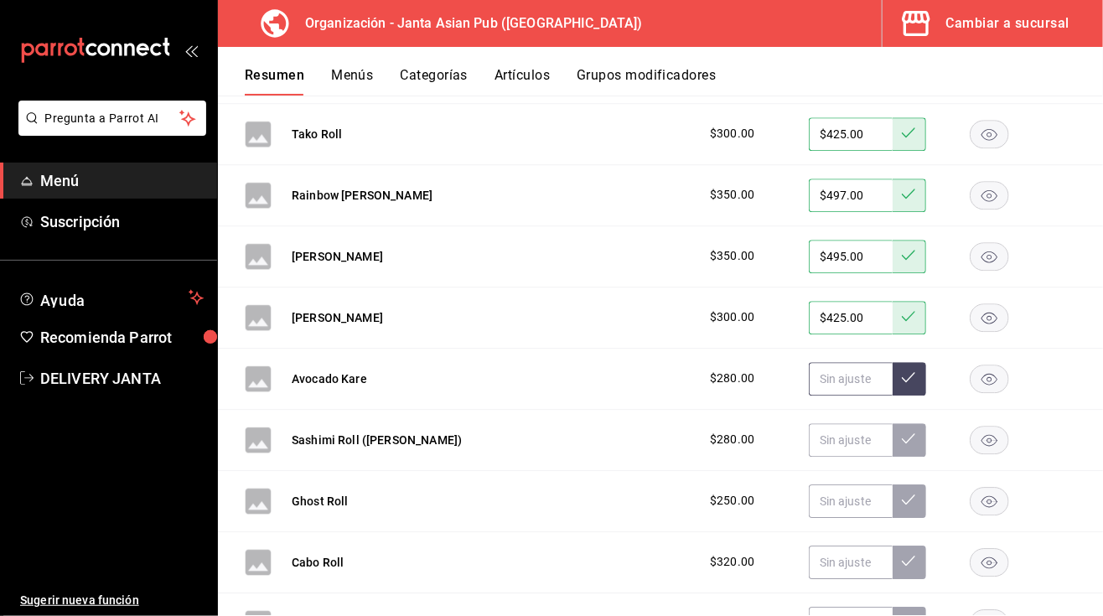
click at [826, 388] on input "text" at bounding box center [851, 379] width 84 height 34
type input "$395.00"
click at [902, 379] on icon at bounding box center [908, 376] width 13 height 13
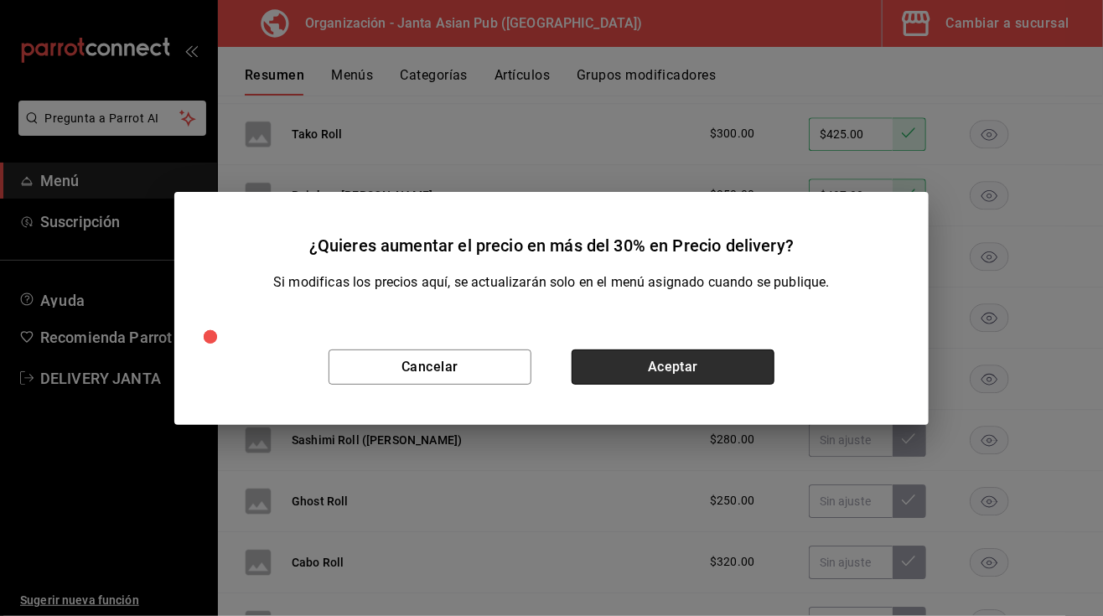
click at [709, 355] on button "Aceptar" at bounding box center [673, 366] width 203 height 35
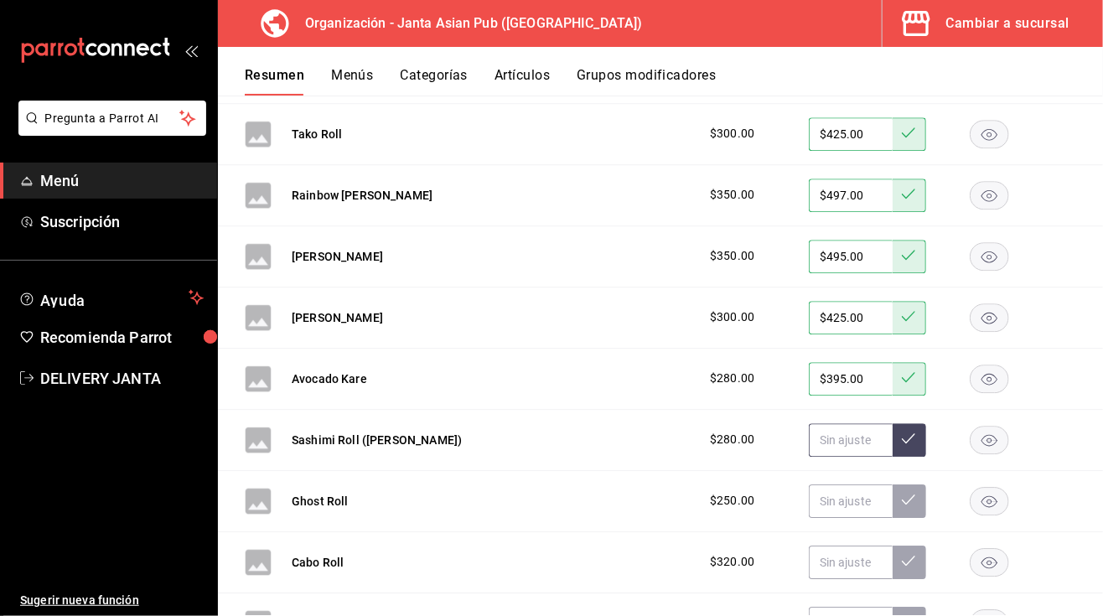
click at [831, 441] on input "text" at bounding box center [851, 440] width 84 height 34
type input "$395.00"
click at [902, 436] on icon at bounding box center [908, 438] width 13 height 13
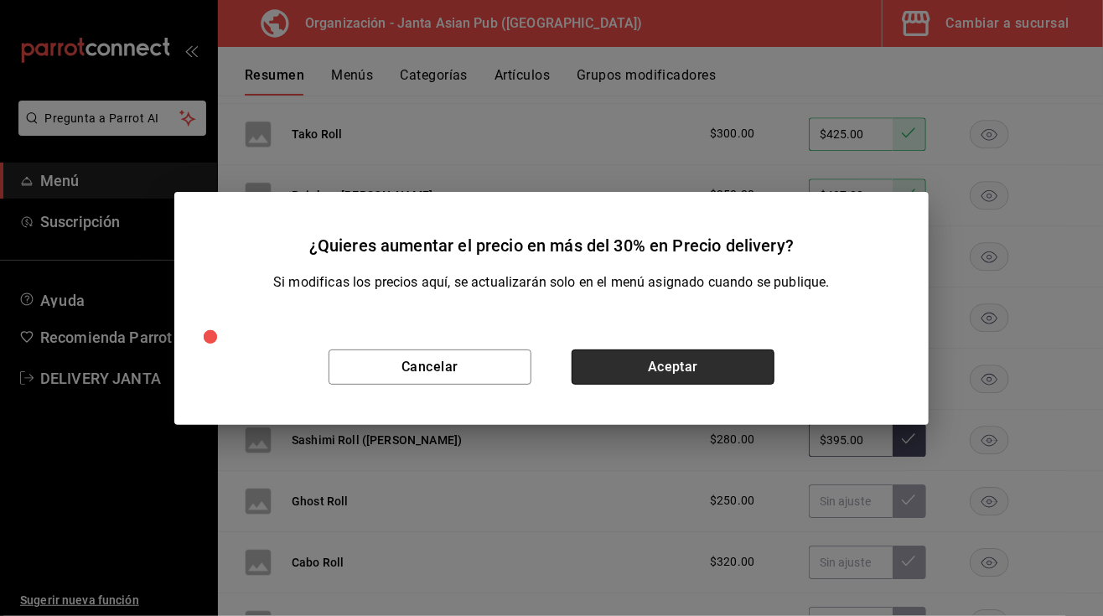
click at [695, 371] on button "Aceptar" at bounding box center [673, 366] width 203 height 35
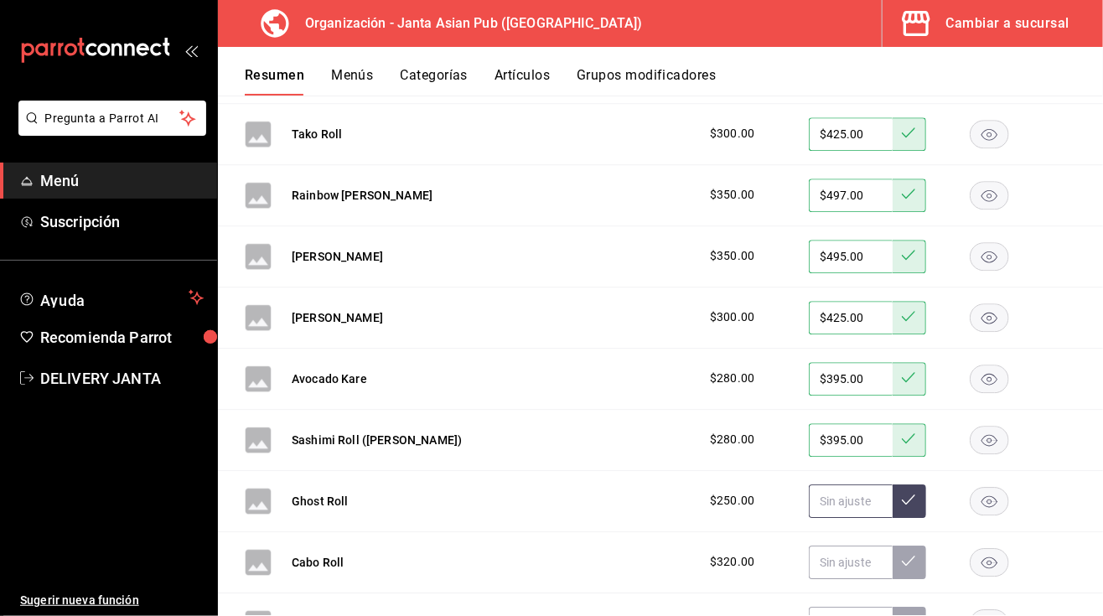
click at [844, 498] on input "text" at bounding box center [851, 501] width 84 height 34
type input "$355.00"
click at [902, 499] on icon at bounding box center [908, 499] width 13 height 13
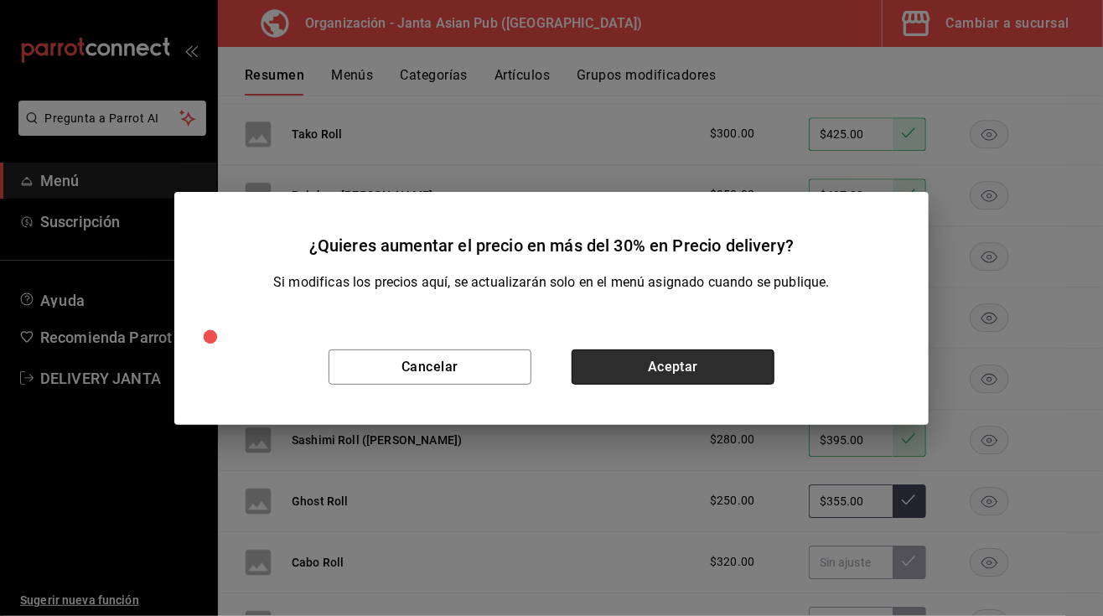
click at [664, 365] on button "Aceptar" at bounding box center [673, 366] width 203 height 35
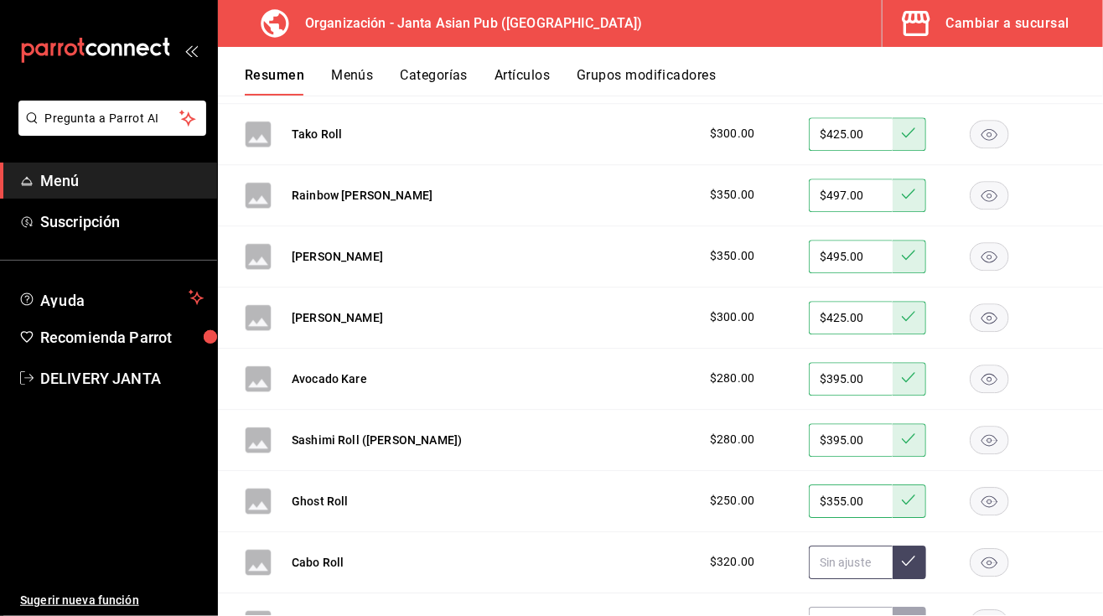
click at [836, 565] on input "text" at bounding box center [851, 563] width 84 height 34
type input "$455.00"
click at [893, 551] on button at bounding box center [910, 563] width 34 height 34
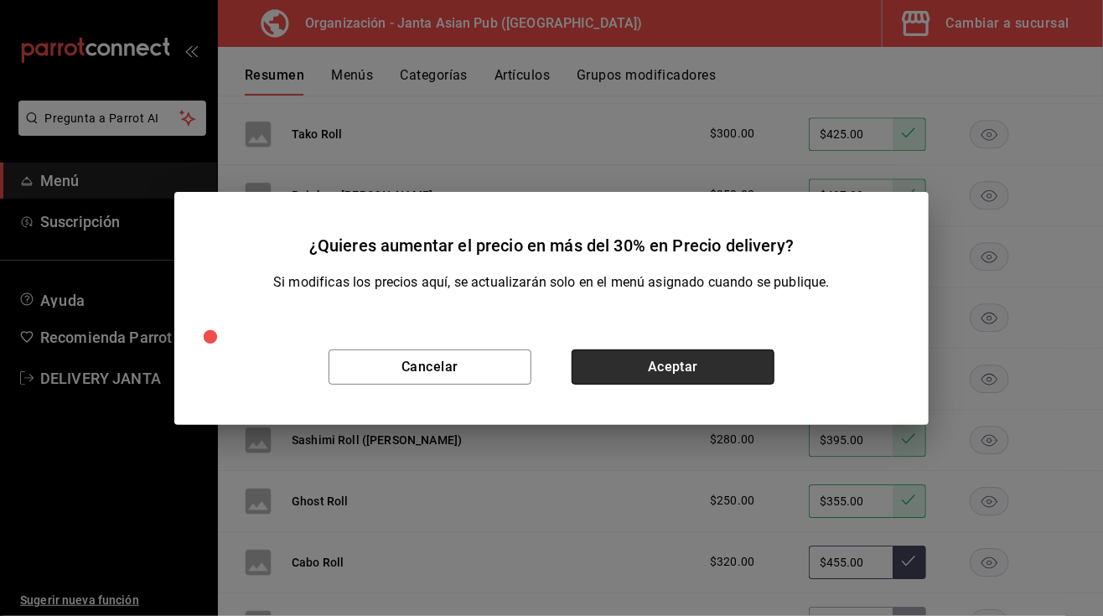
click at [689, 363] on button "Aceptar" at bounding box center [673, 366] width 203 height 35
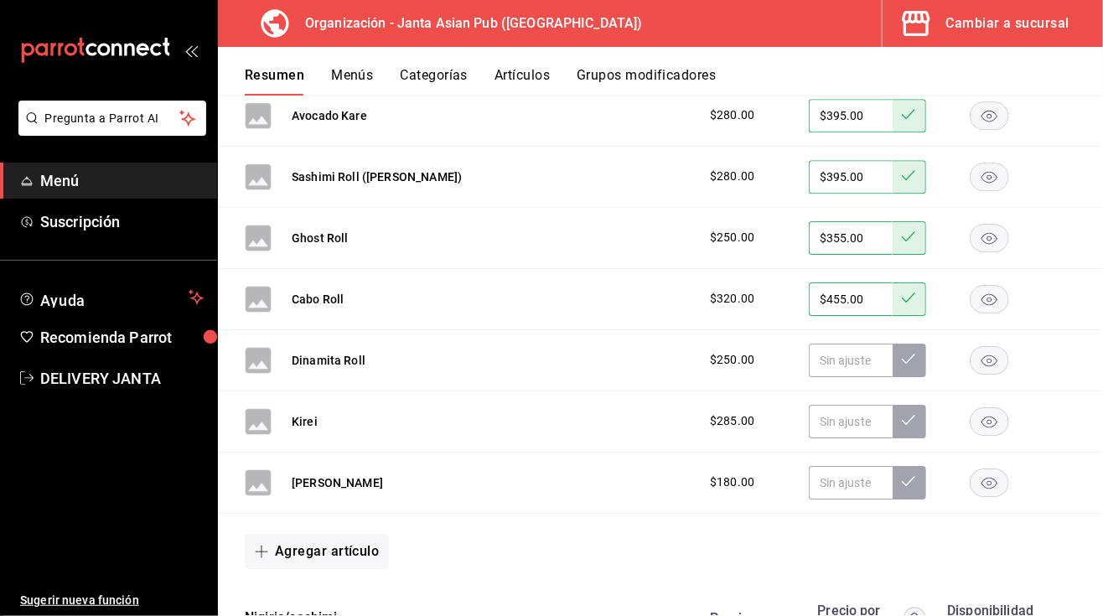
scroll to position [4559, 0]
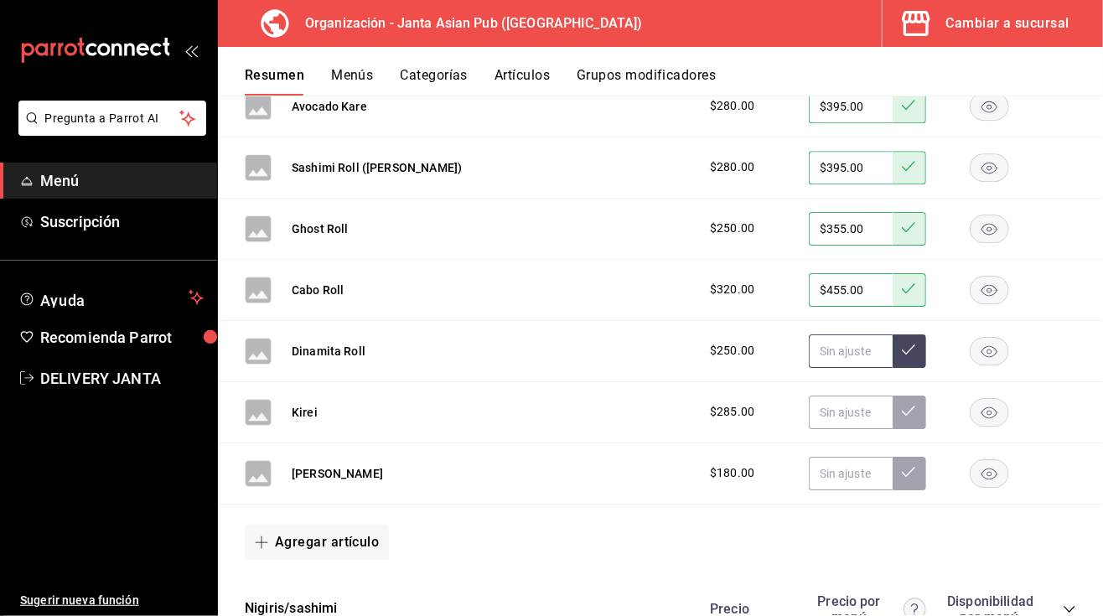
click at [812, 357] on input "text" at bounding box center [851, 351] width 84 height 34
type input "$355.00"
click at [901, 350] on button at bounding box center [910, 351] width 34 height 34
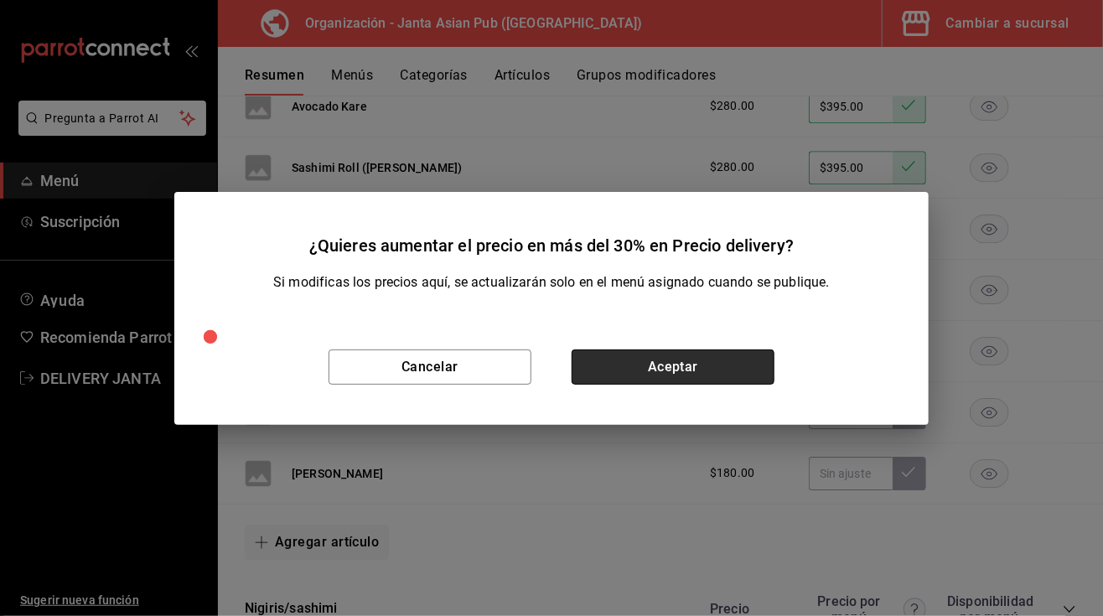
click at [681, 365] on button "Aceptar" at bounding box center [673, 366] width 203 height 35
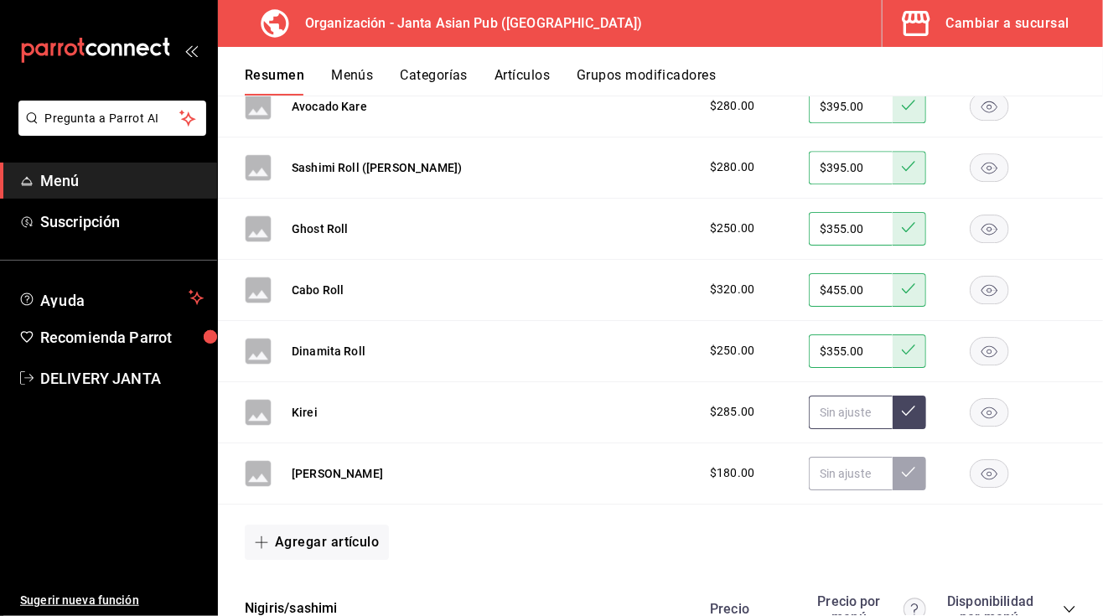
click at [814, 411] on input "text" at bounding box center [851, 413] width 84 height 34
type input "$405.00"
click at [902, 412] on icon at bounding box center [908, 410] width 13 height 13
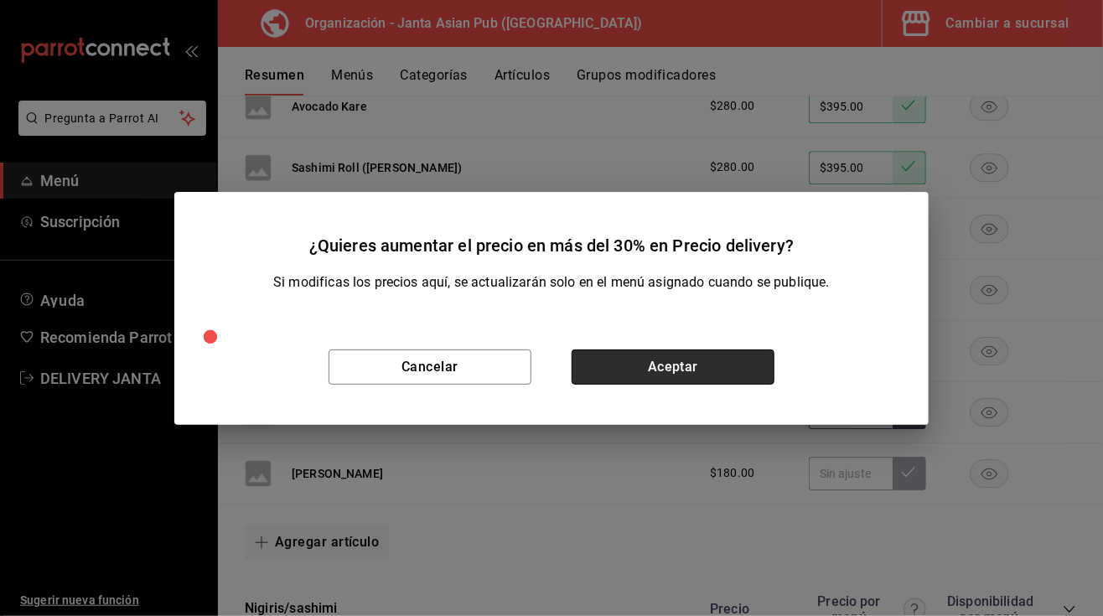
click at [702, 355] on button "Aceptar" at bounding box center [673, 366] width 203 height 35
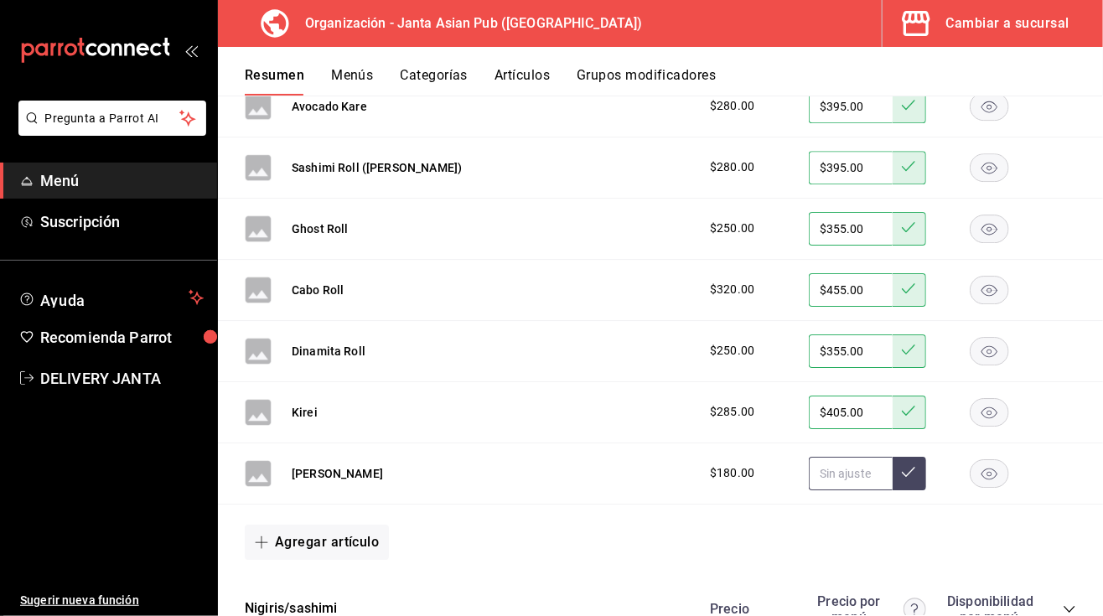
click at [818, 475] on input "text" at bounding box center [851, 474] width 84 height 34
type input "$255.00"
click at [902, 468] on icon at bounding box center [908, 471] width 13 height 13
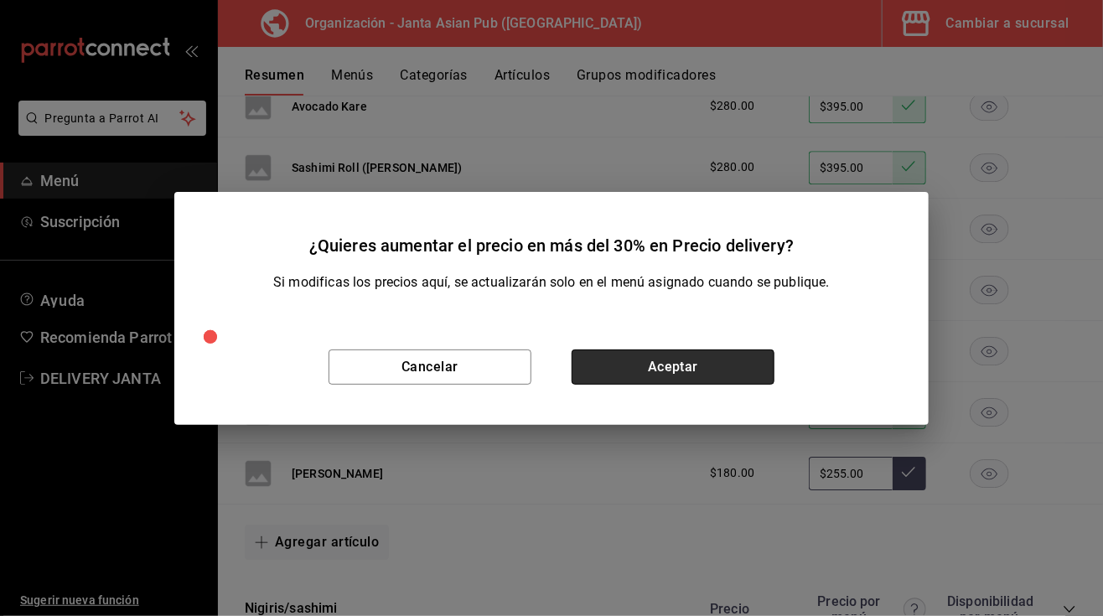
click at [717, 365] on button "Aceptar" at bounding box center [673, 366] width 203 height 35
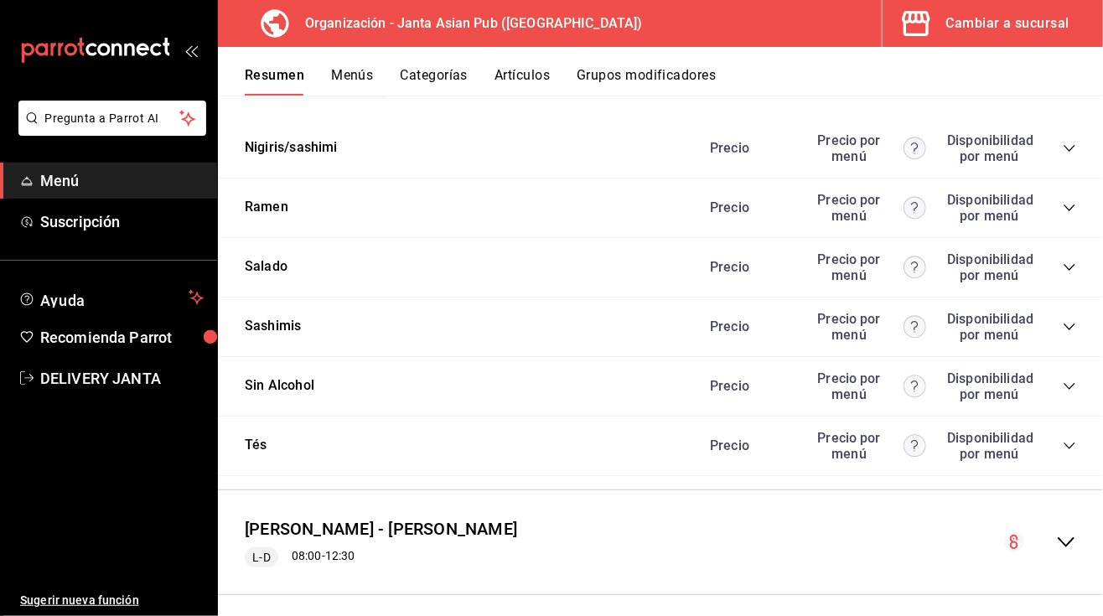
scroll to position [5002, 0]
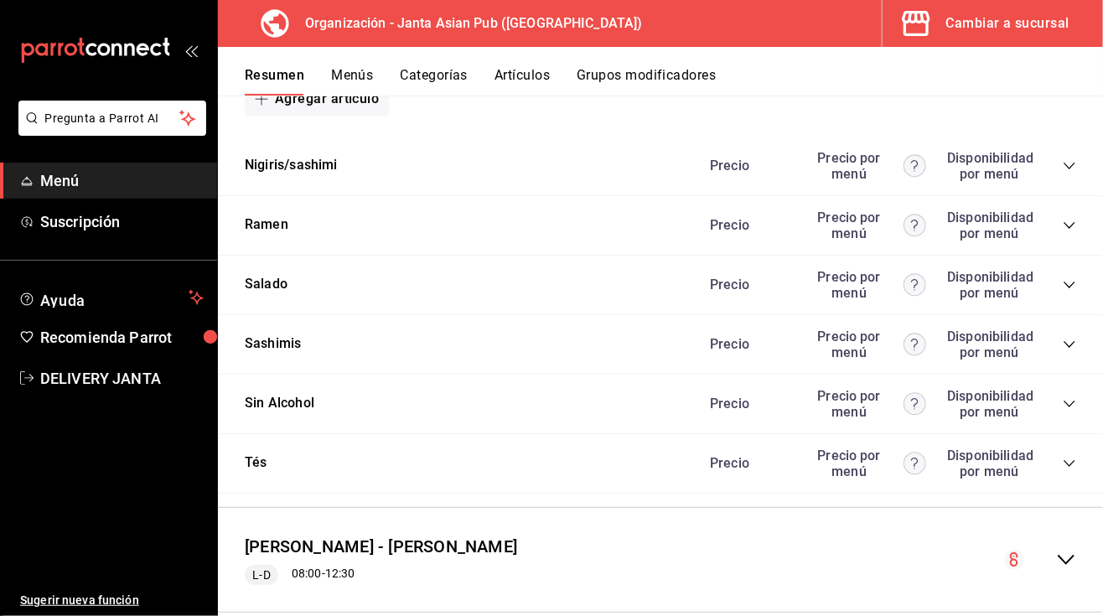
click at [1063, 163] on icon "collapse-category-row" at bounding box center [1069, 165] width 13 height 13
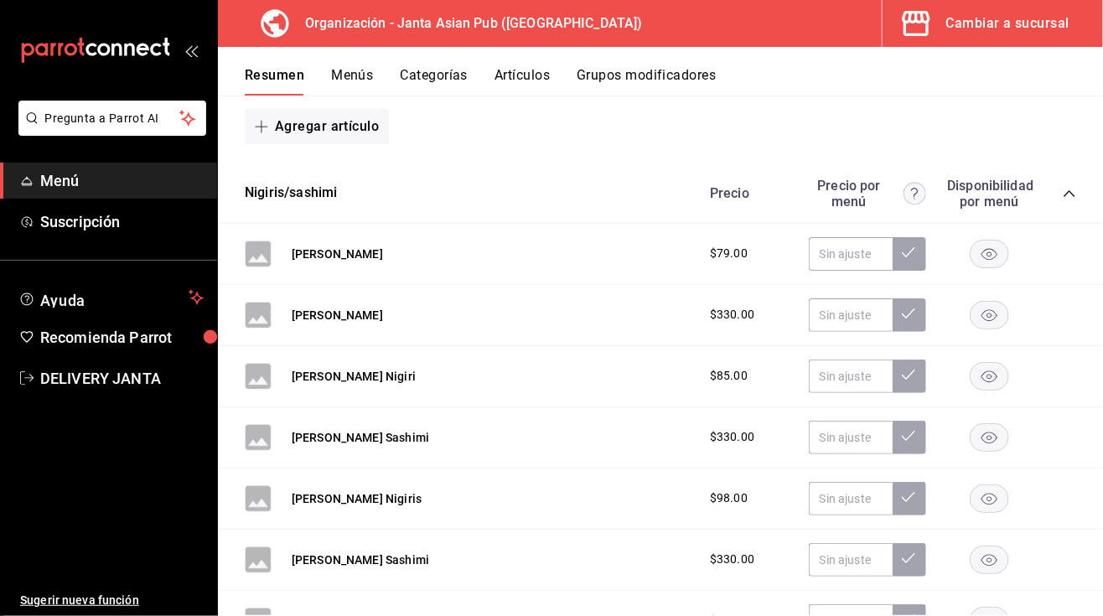
scroll to position [4986, 0]
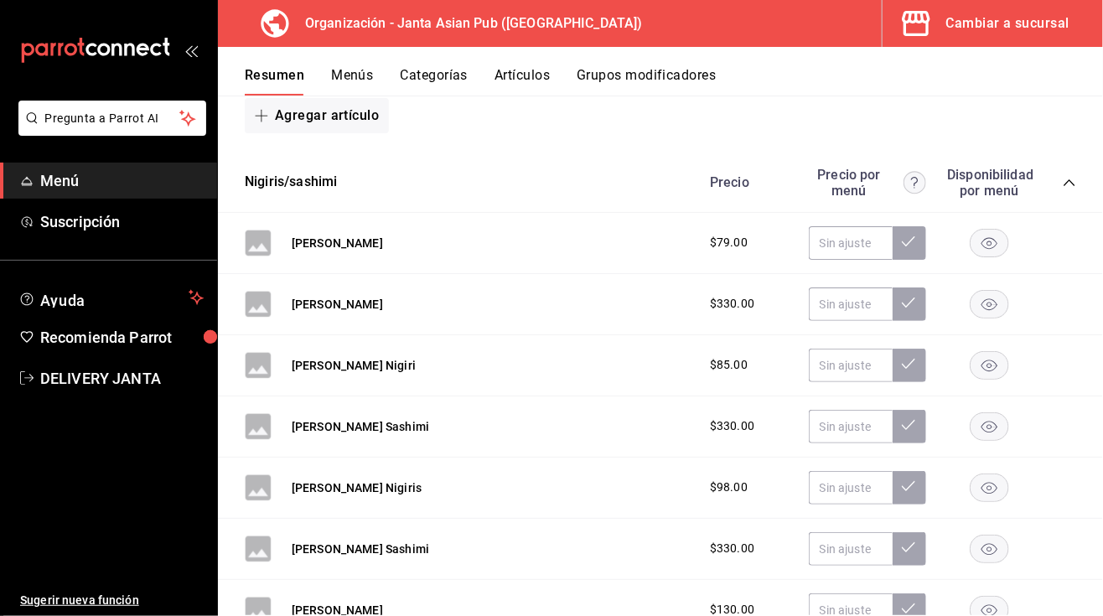
click at [977, 250] on rect "button" at bounding box center [989, 243] width 39 height 28
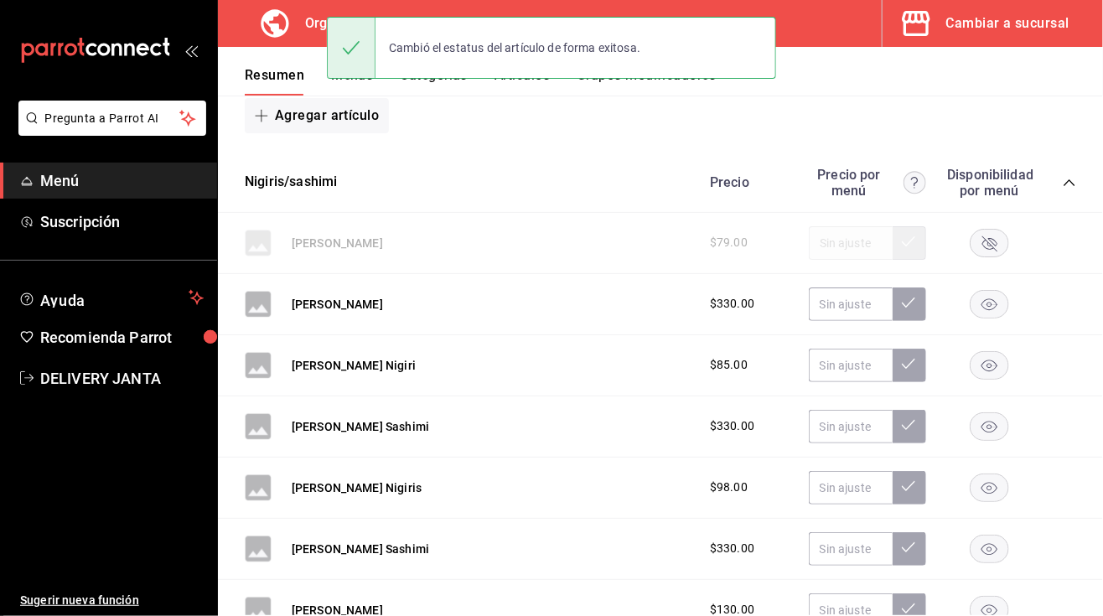
click at [977, 302] on rect "button" at bounding box center [989, 304] width 39 height 28
click at [970, 359] on rect "button" at bounding box center [989, 365] width 39 height 28
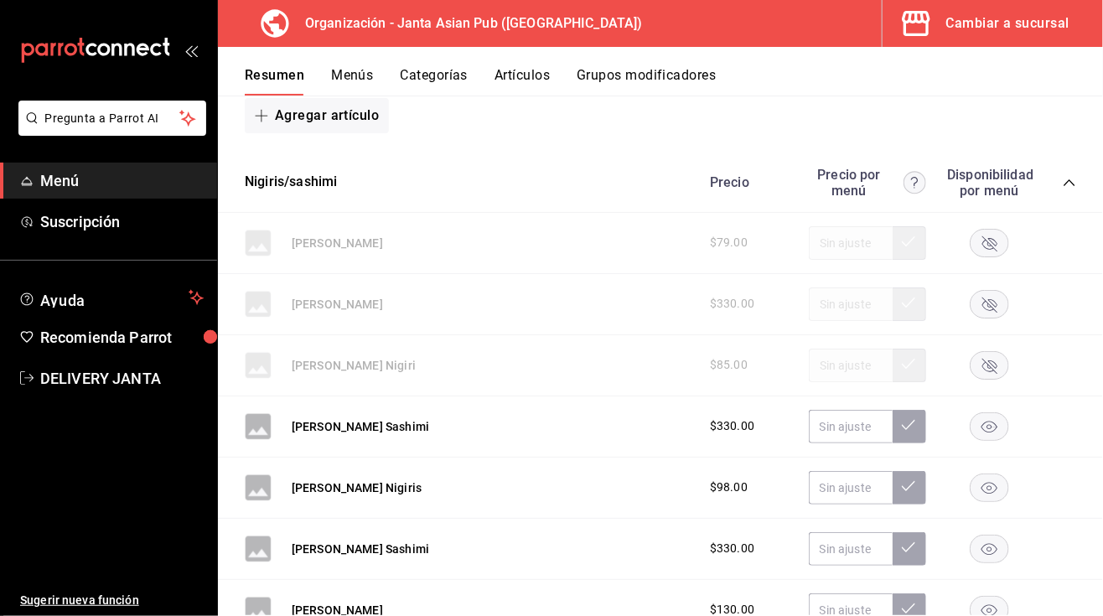
click at [981, 429] on icon "button" at bounding box center [989, 427] width 16 height 12
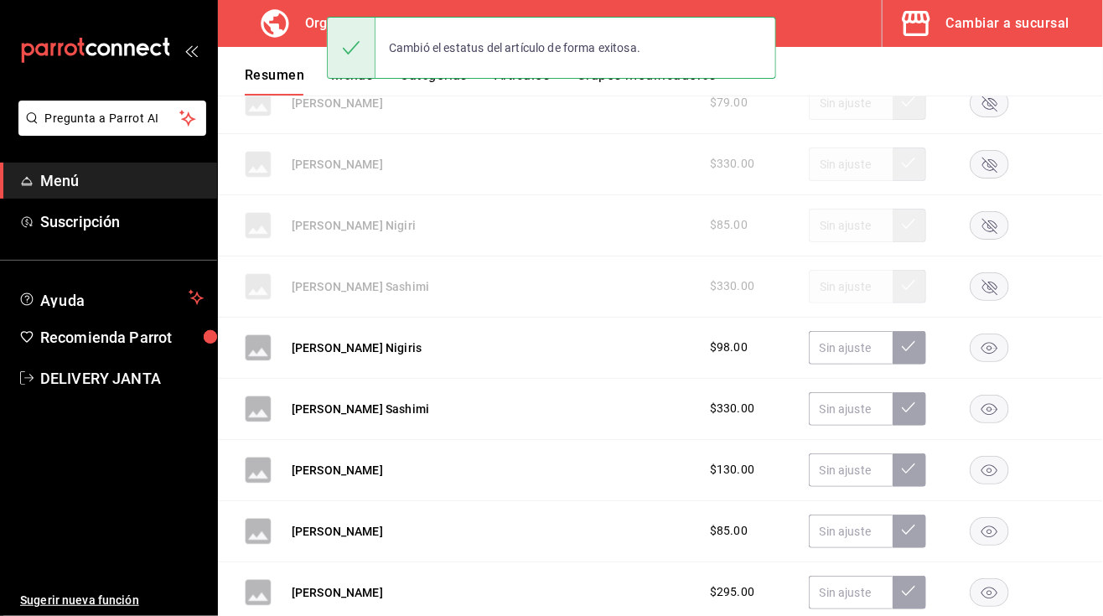
scroll to position [5136, 0]
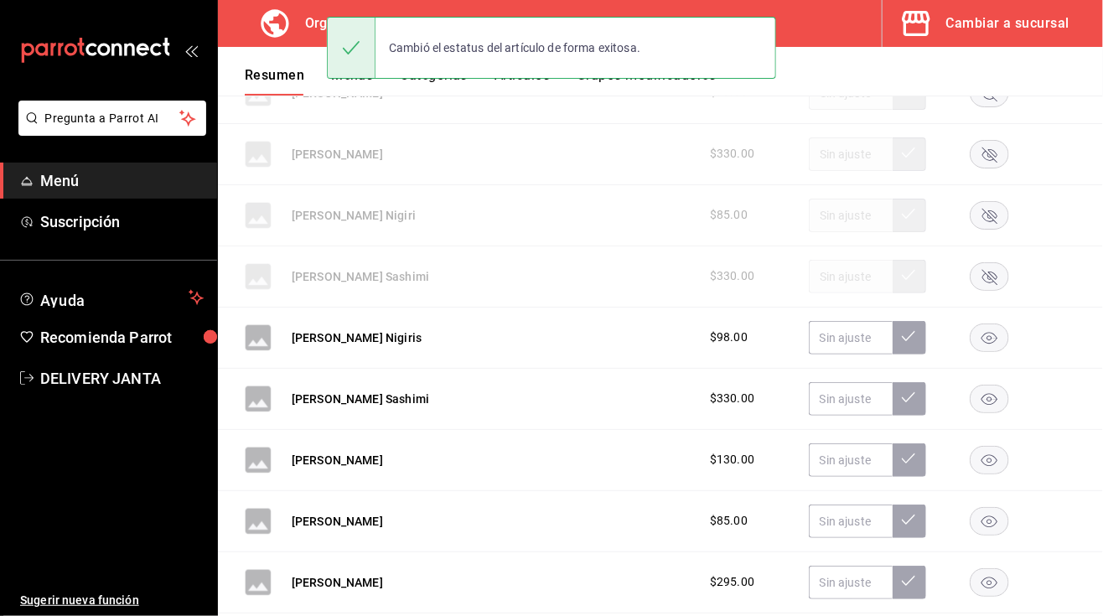
click at [970, 334] on rect "button" at bounding box center [989, 337] width 39 height 28
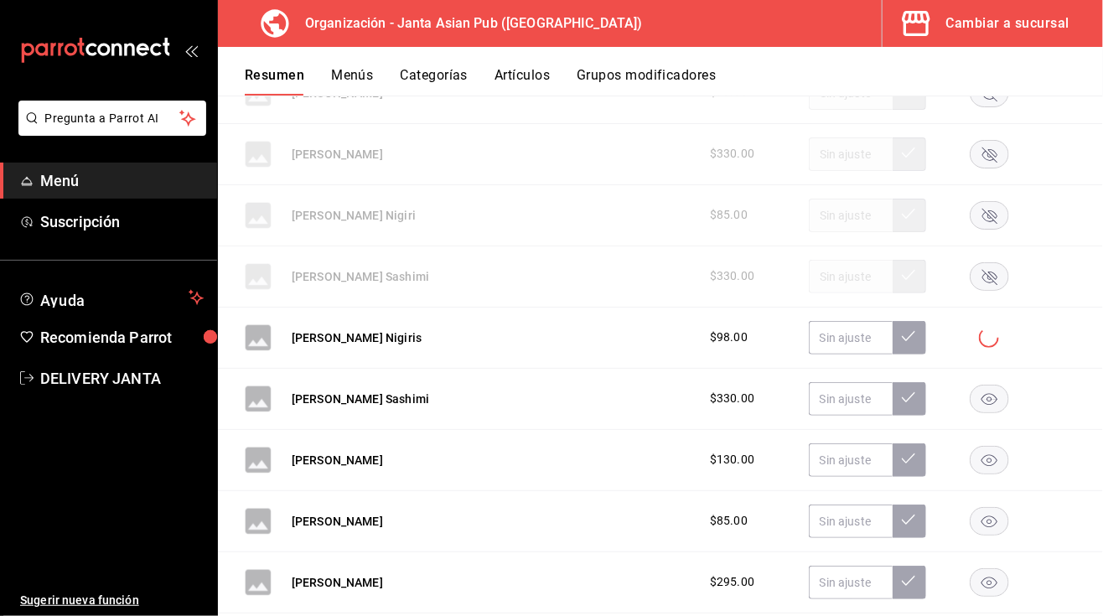
click at [979, 393] on rect "button" at bounding box center [989, 399] width 39 height 28
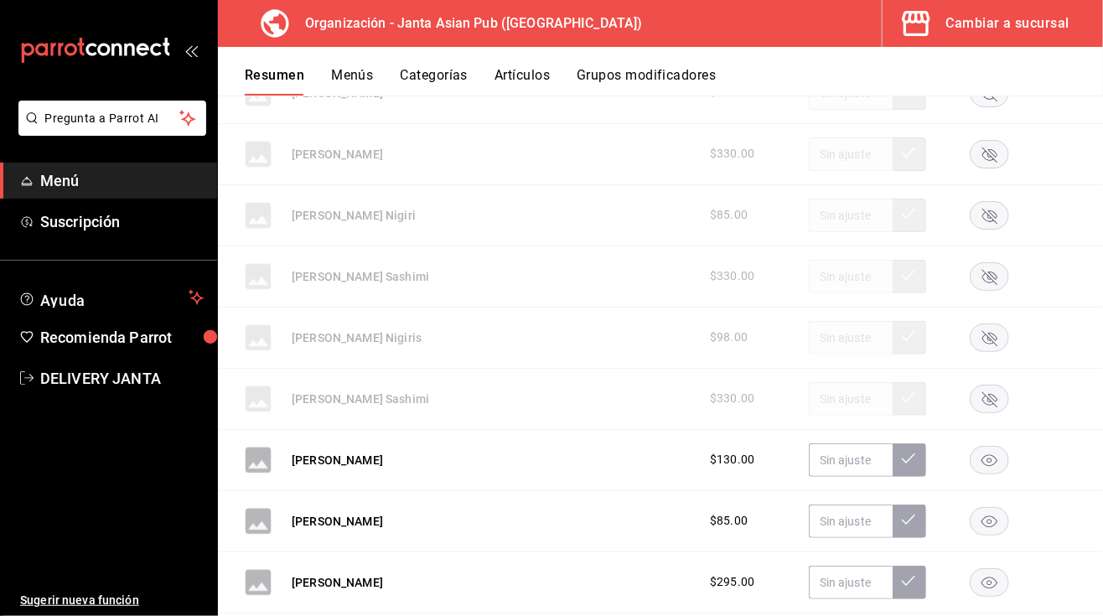
click at [979, 453] on rect "button" at bounding box center [989, 460] width 39 height 28
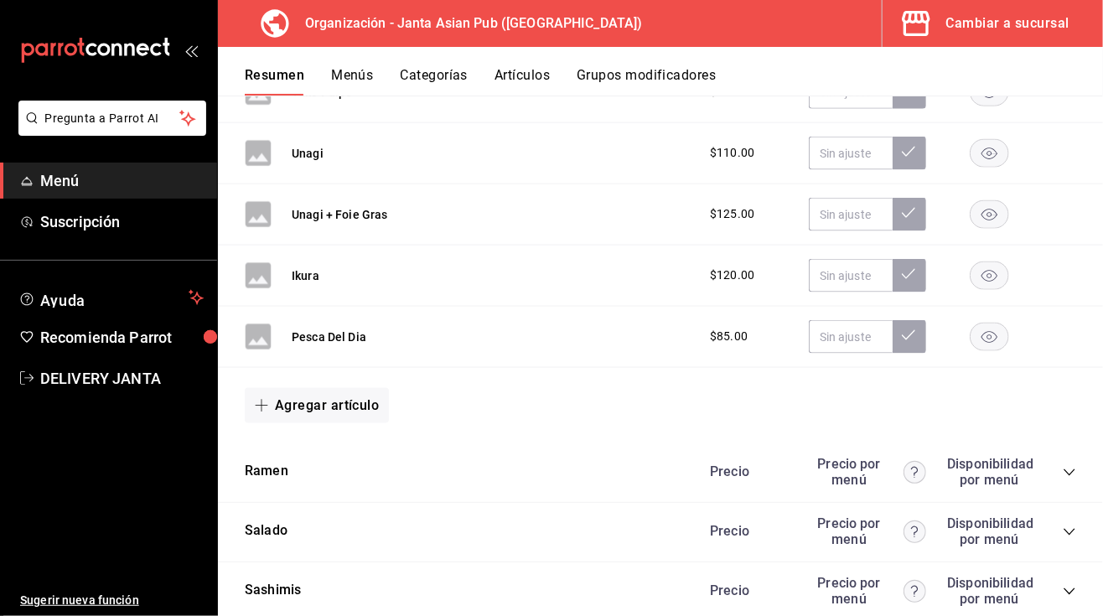
scroll to position [5830, 0]
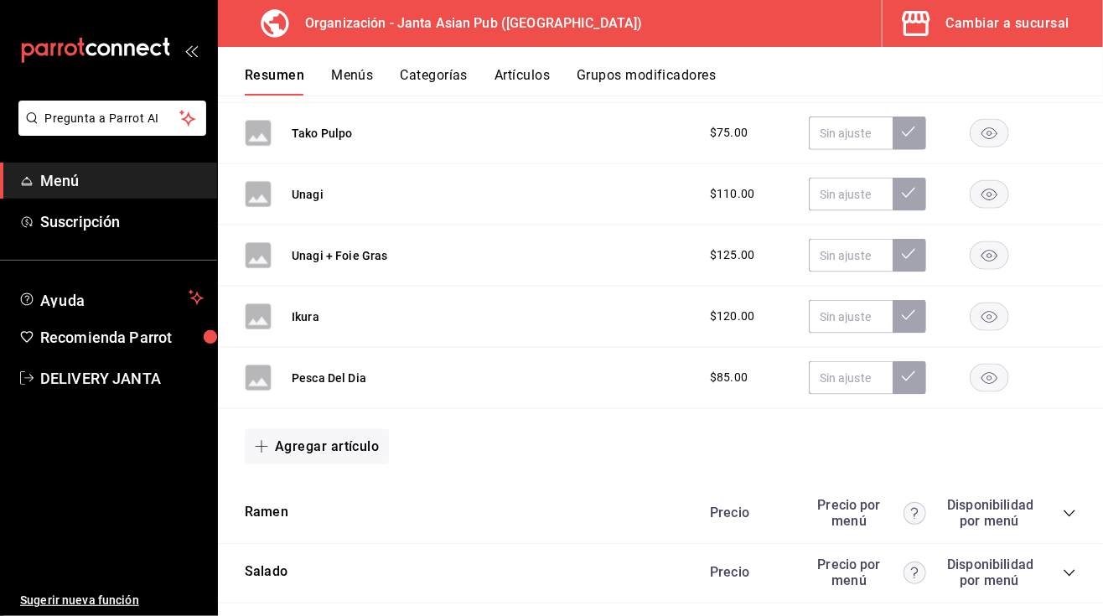
click at [979, 368] on rect "button" at bounding box center [989, 378] width 39 height 28
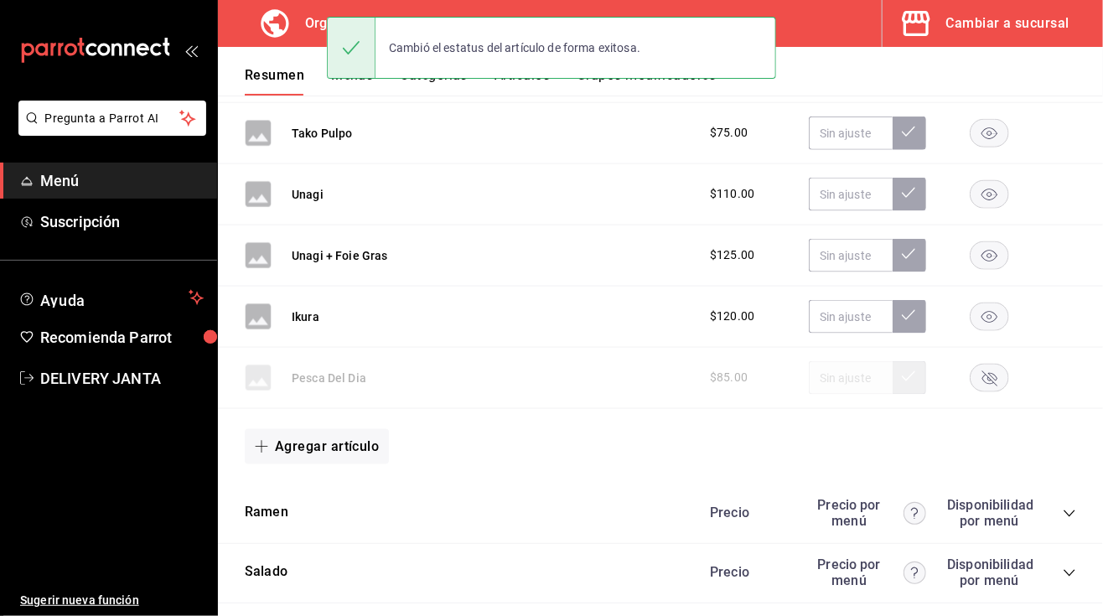
click at [975, 312] on rect "button" at bounding box center [989, 317] width 39 height 28
click at [981, 258] on icon "button" at bounding box center [989, 256] width 16 height 12
click at [970, 185] on rect "button" at bounding box center [989, 194] width 39 height 28
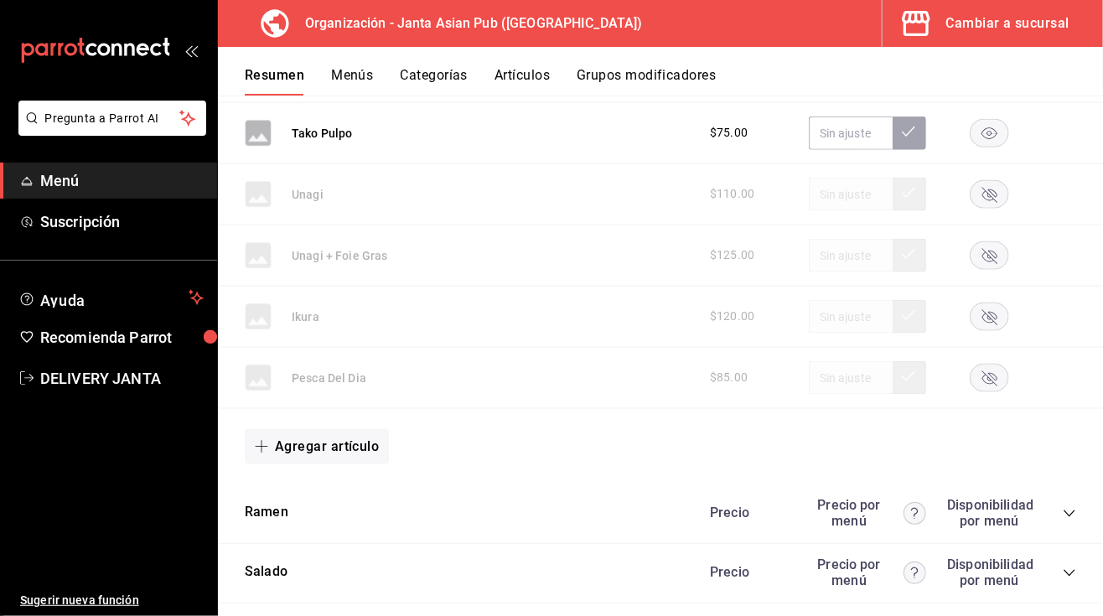
click at [970, 134] on rect "button" at bounding box center [989, 133] width 39 height 28
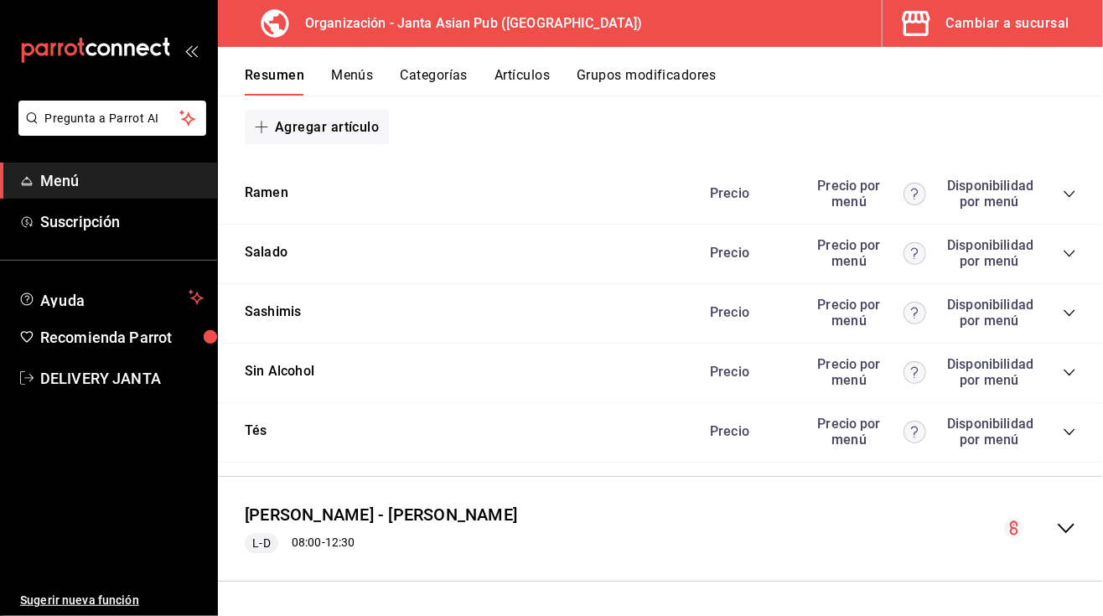
scroll to position [6099, 0]
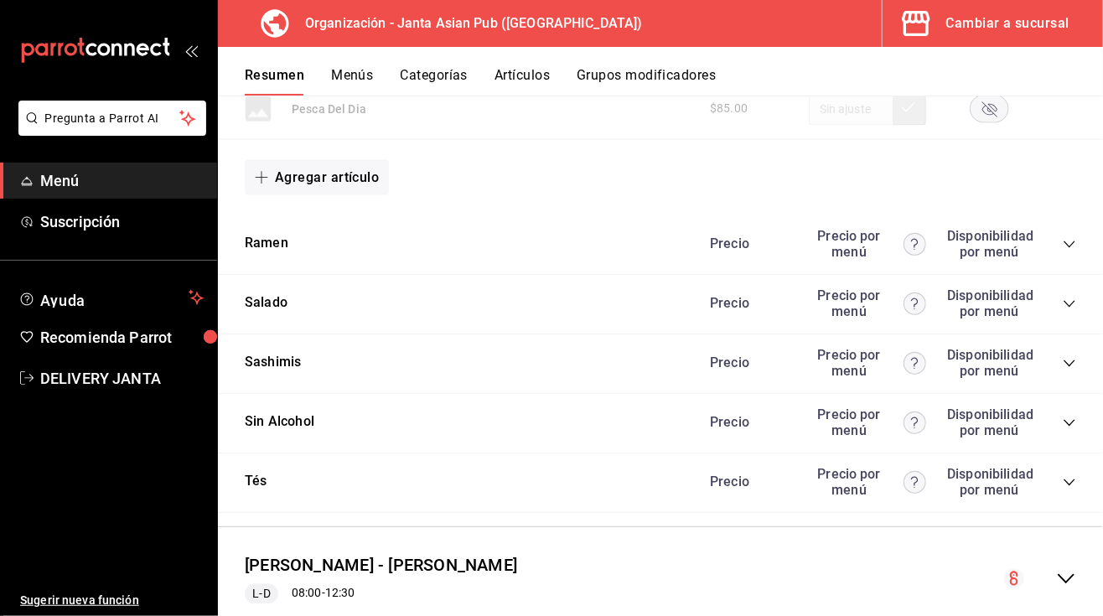
click at [1063, 245] on icon "collapse-category-row" at bounding box center [1069, 244] width 13 height 13
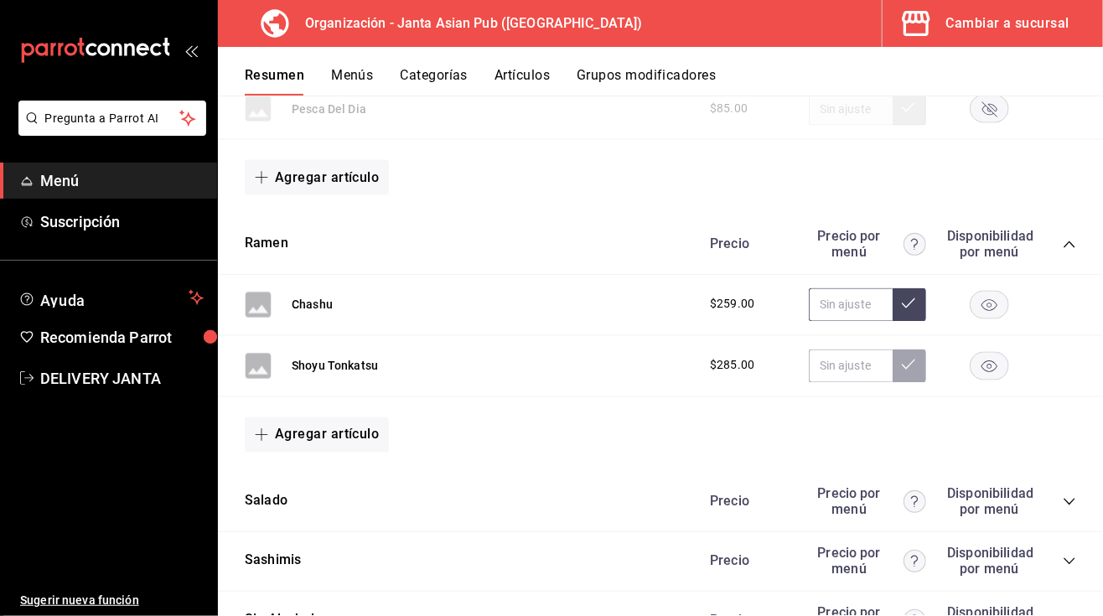
click at [809, 302] on input "text" at bounding box center [851, 305] width 84 height 34
type input "$365.00"
click at [893, 307] on button at bounding box center [910, 305] width 34 height 34
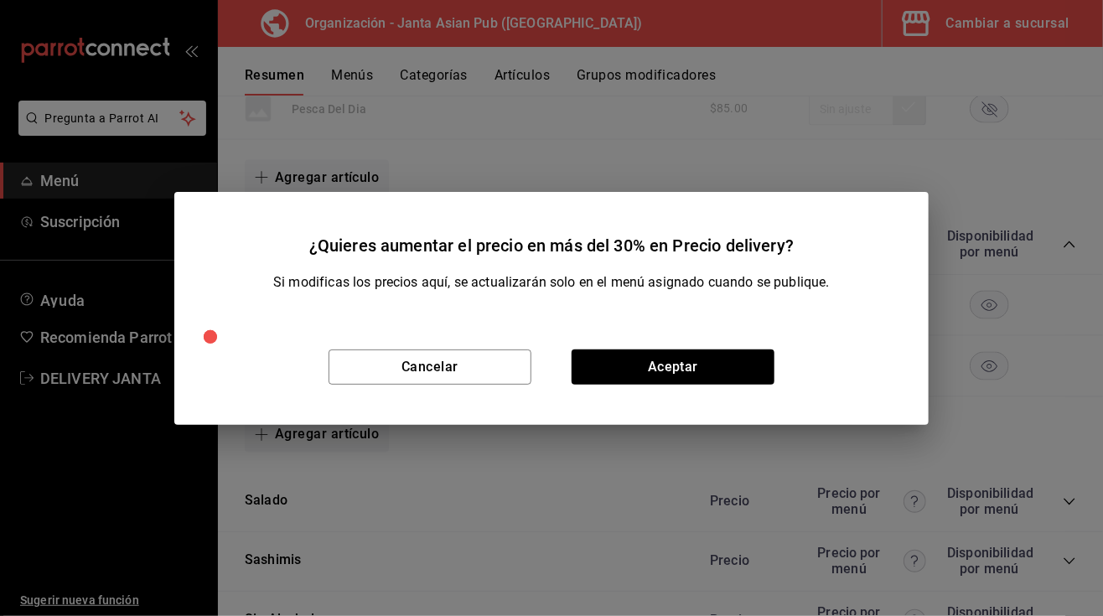
click at [774, 349] on div "Cancelar Aceptar" at bounding box center [551, 367] width 754 height 116
click at [745, 358] on button "Aceptar" at bounding box center [673, 366] width 203 height 35
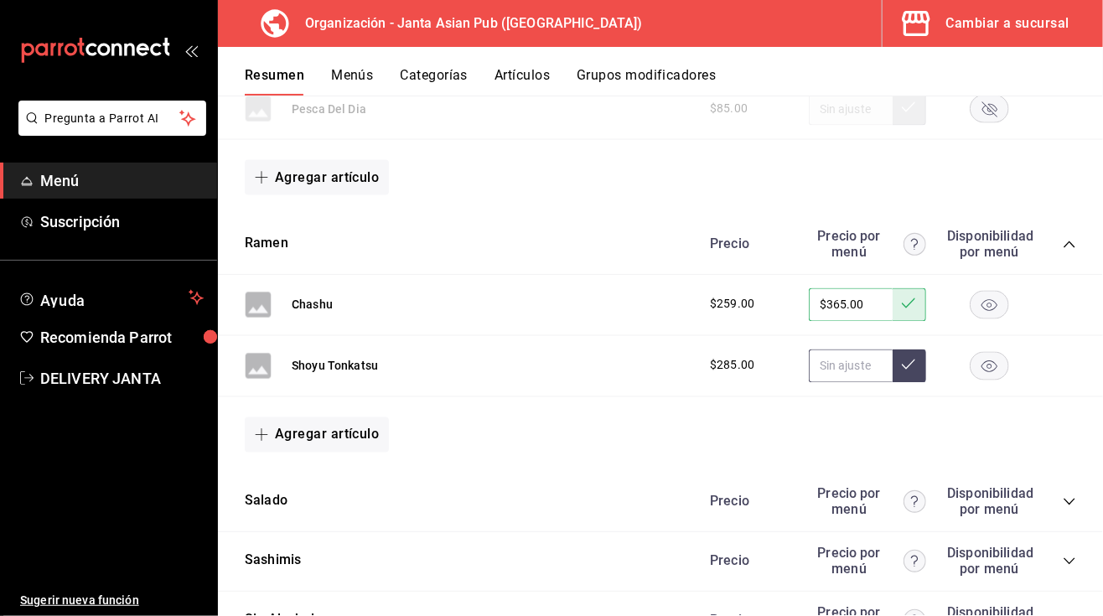
click at [829, 349] on input "text" at bounding box center [851, 366] width 84 height 34
type input "$405.00"
click at [902, 362] on icon at bounding box center [908, 364] width 13 height 13
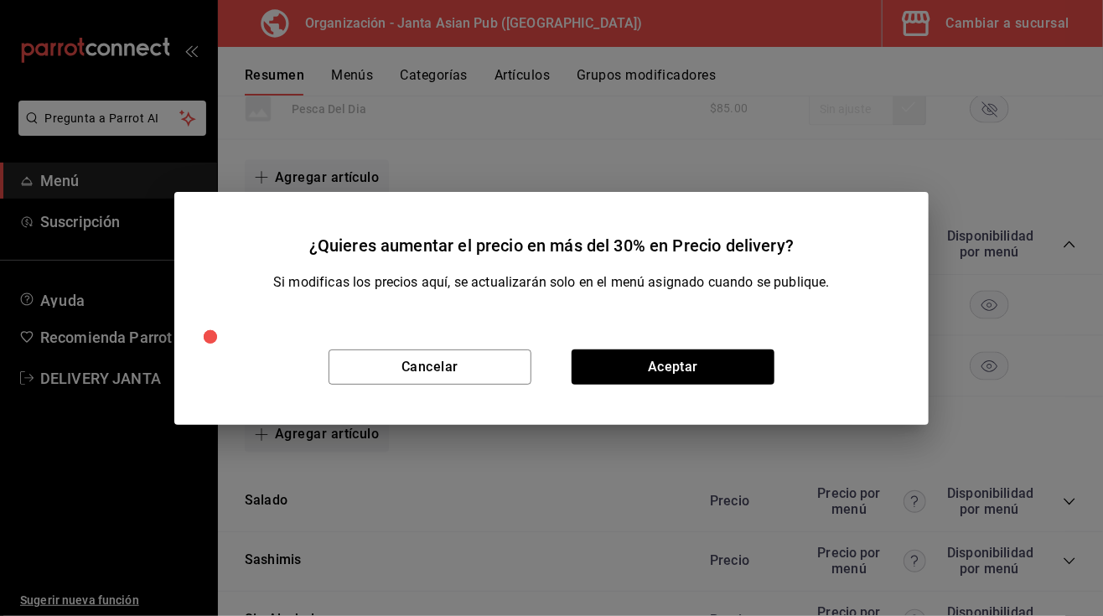
click at [664, 386] on div "Cancelar Aceptar" at bounding box center [551, 367] width 754 height 116
click at [657, 363] on button "Aceptar" at bounding box center [673, 366] width 203 height 35
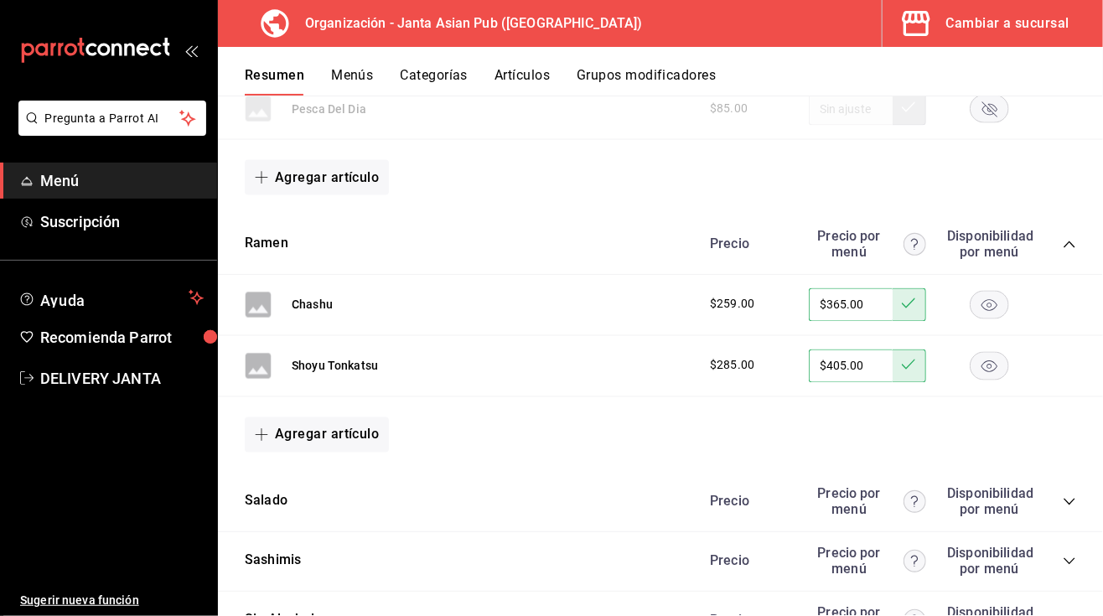
scroll to position [6348, 0]
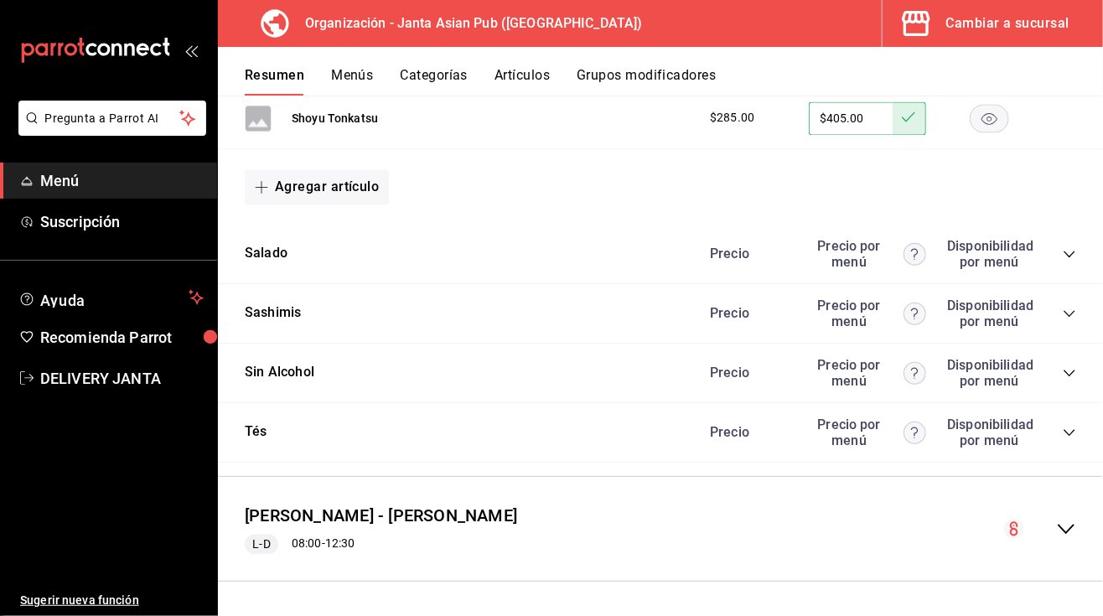
click at [1063, 250] on icon "collapse-category-row" at bounding box center [1069, 253] width 13 height 13
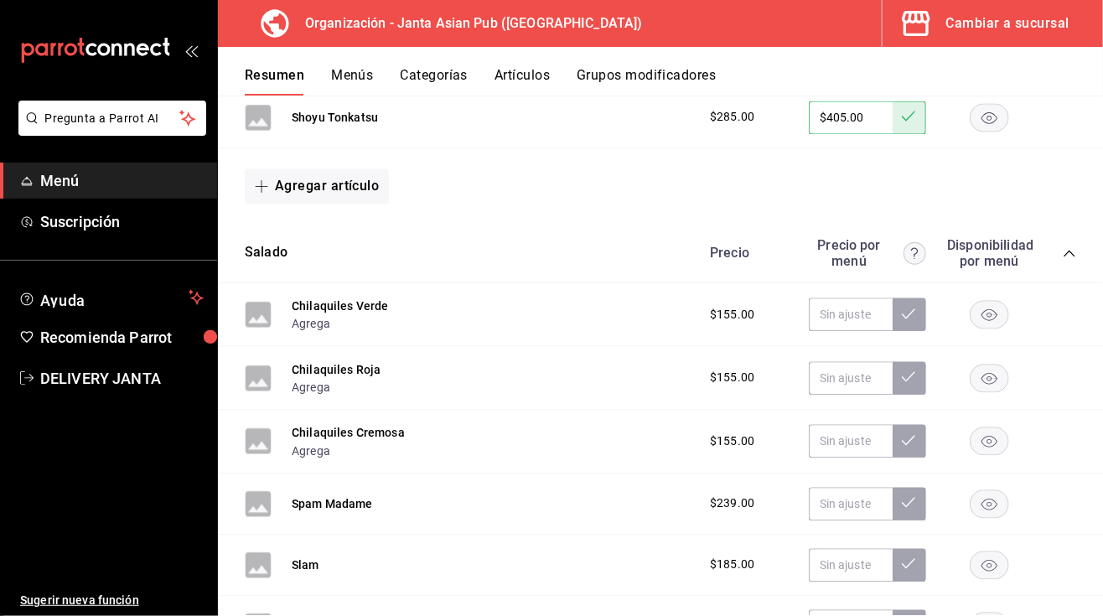
click at [354, 70] on button "Menús" at bounding box center [352, 81] width 42 height 28
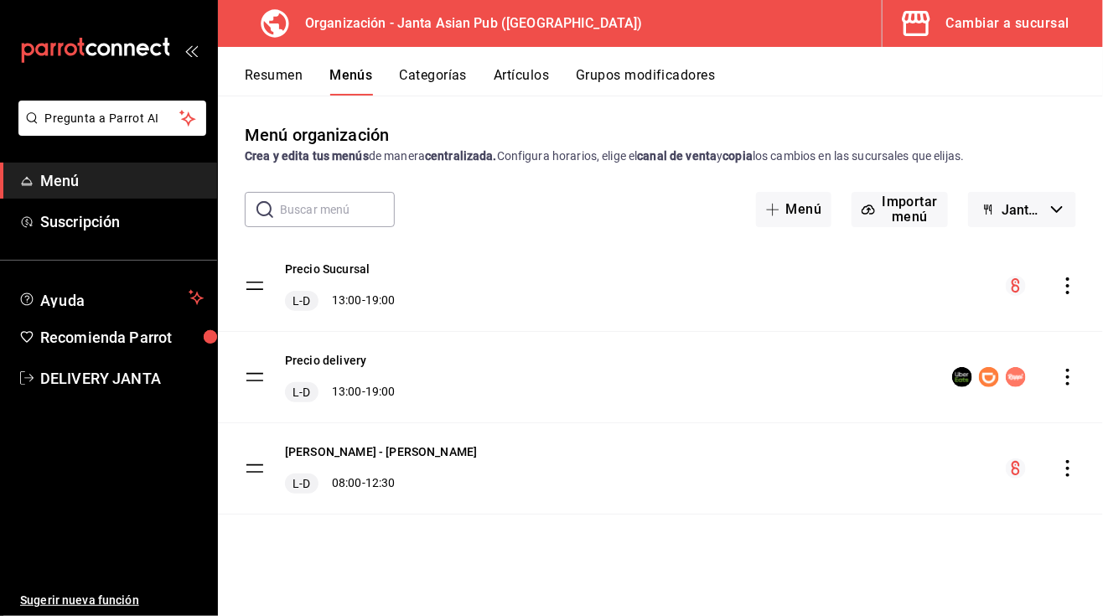
click at [1065, 376] on icon "actions" at bounding box center [1067, 377] width 17 height 17
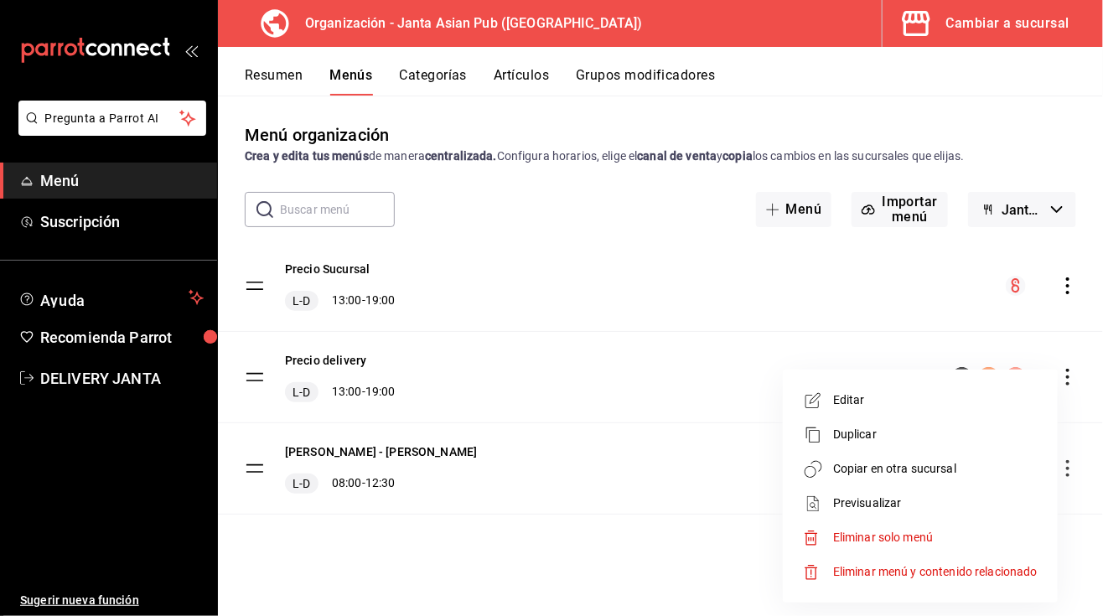
click at [879, 472] on span "Copiar en otra sucursal" at bounding box center [935, 469] width 204 height 18
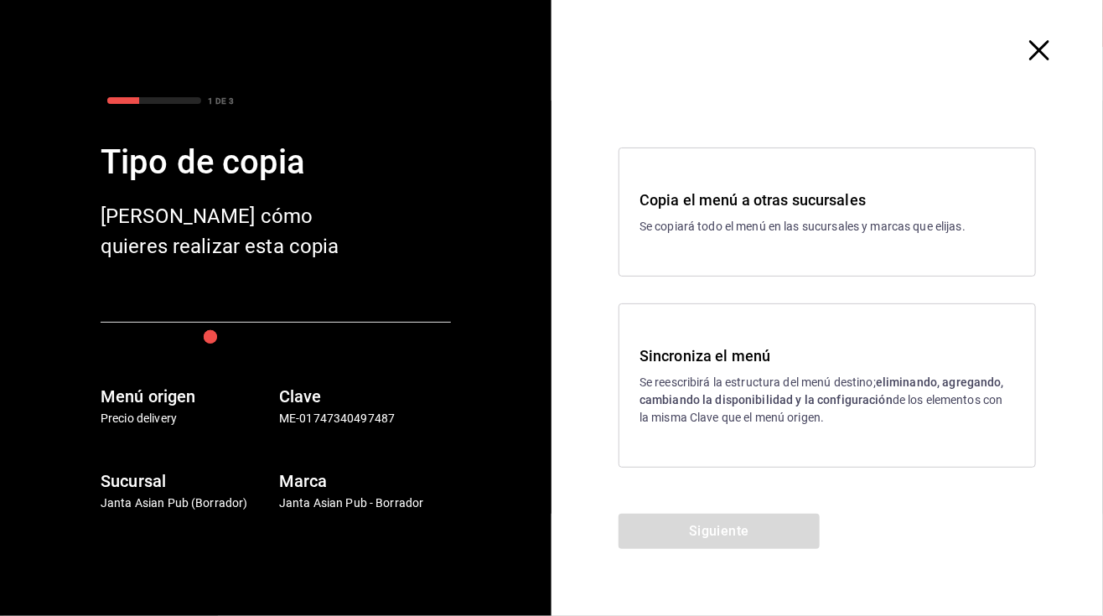
click at [685, 403] on strong "eliminando, agregando, cambiando la disponibilidad y la configuración" at bounding box center [821, 390] width 365 height 31
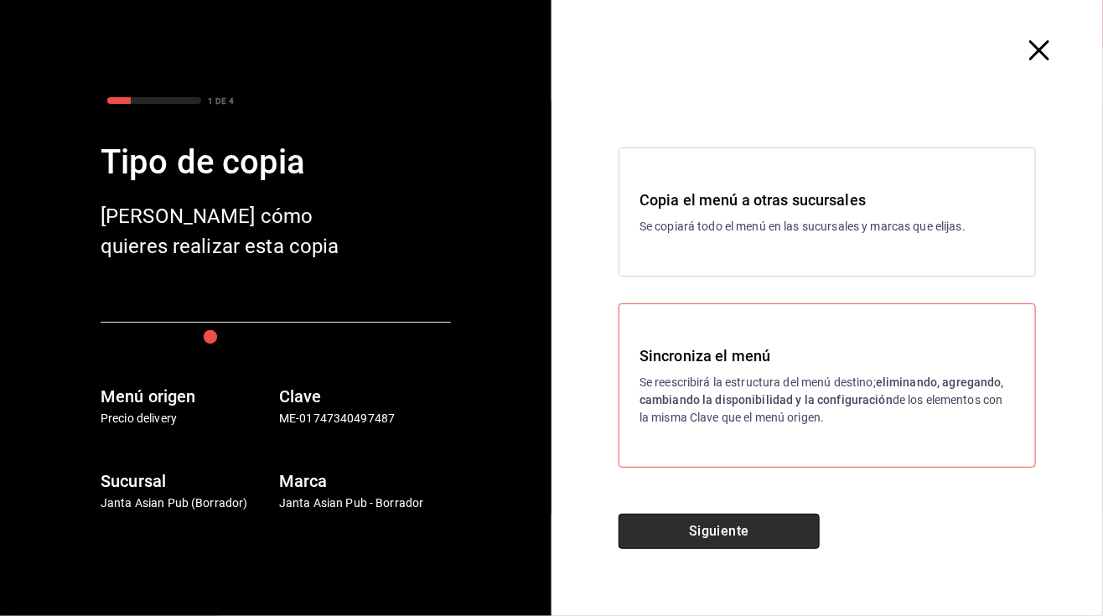
click at [701, 538] on button "Siguiente" at bounding box center [718, 531] width 201 height 35
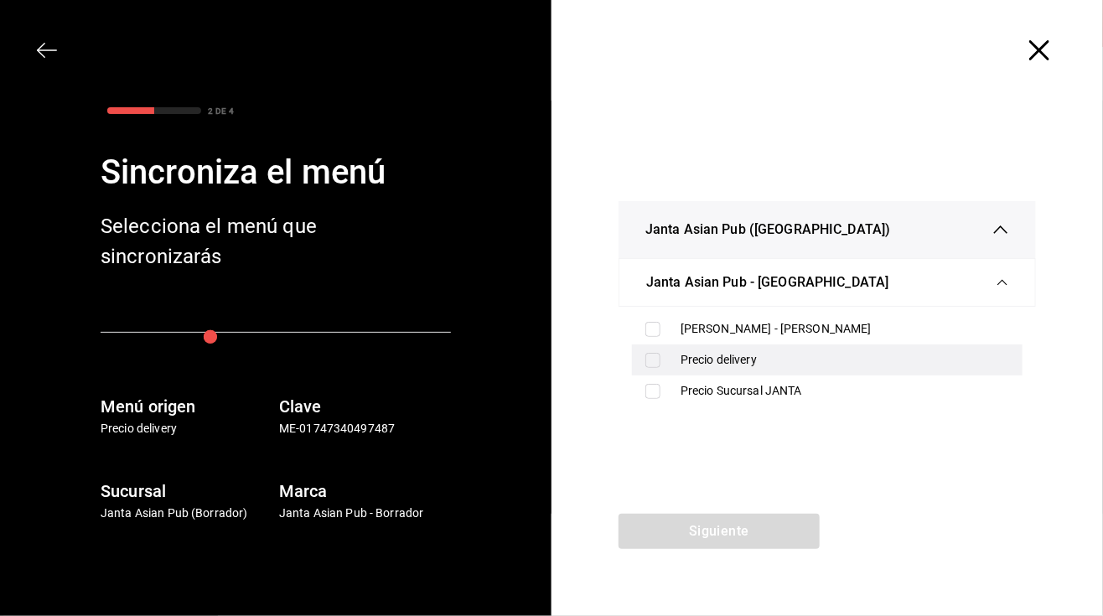
click at [707, 357] on div "Precio delivery" at bounding box center [845, 360] width 329 height 18
checkbox input "true"
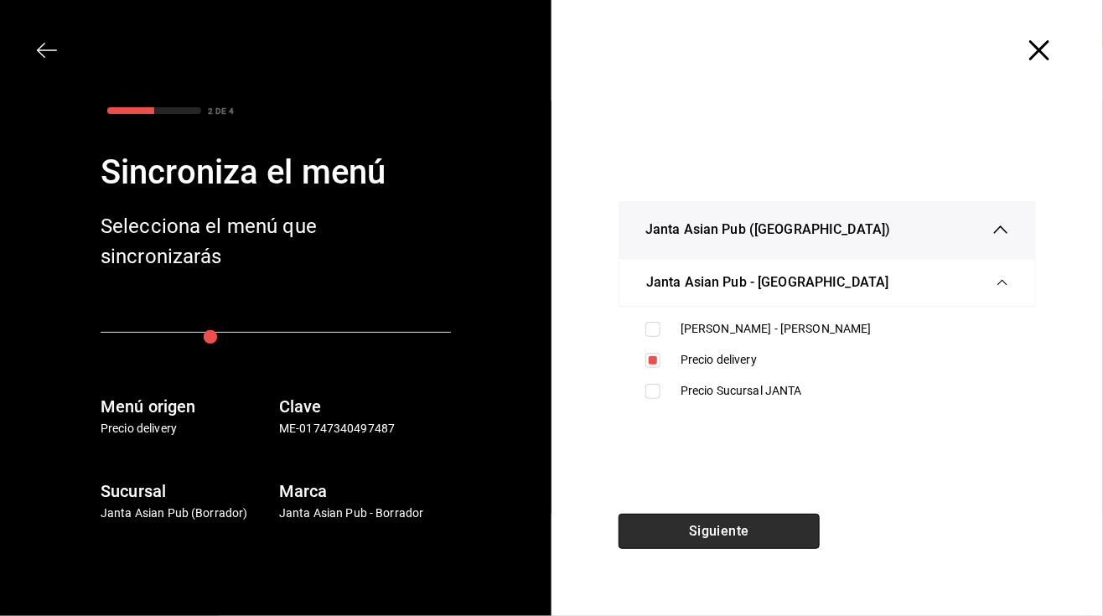
click at [725, 527] on button "Siguiente" at bounding box center [718, 531] width 201 height 35
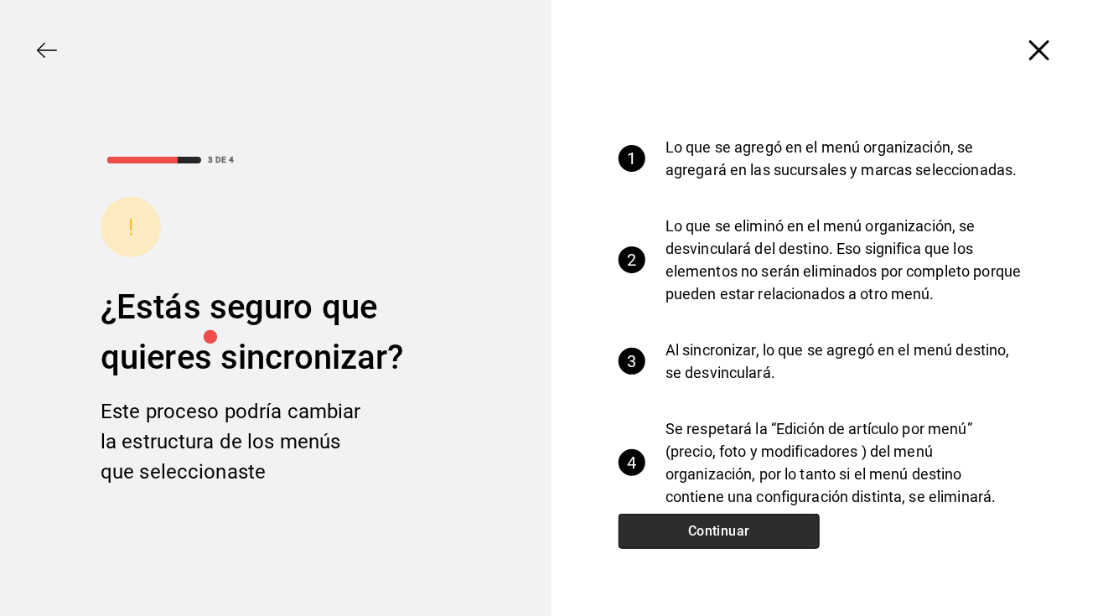
click at [725, 527] on button "Continuar" at bounding box center [718, 531] width 201 height 35
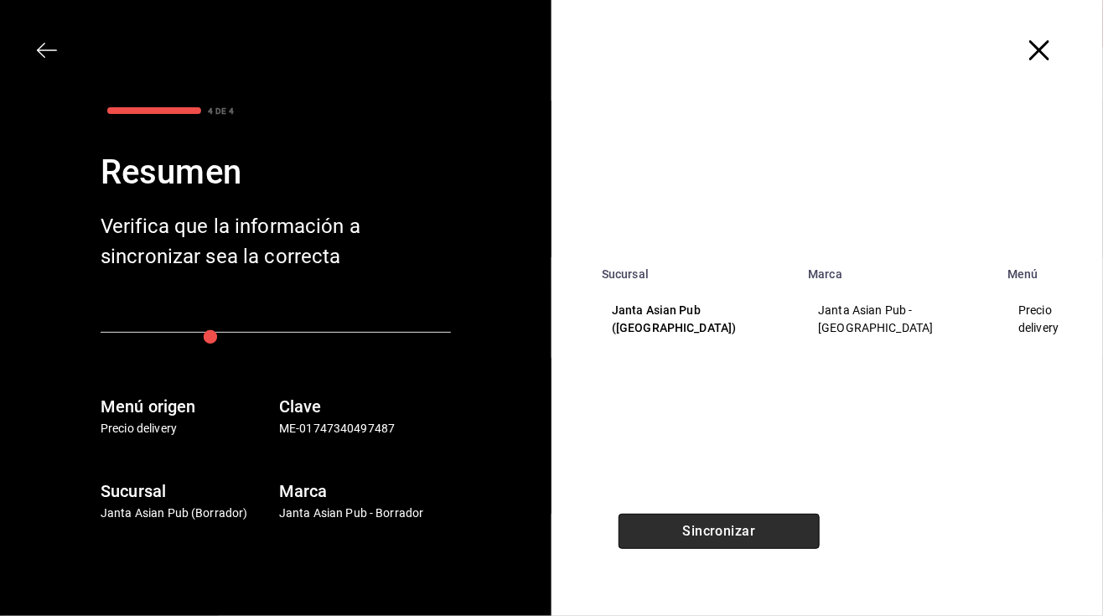
click at [725, 527] on button "Sincronizar" at bounding box center [718, 531] width 201 height 35
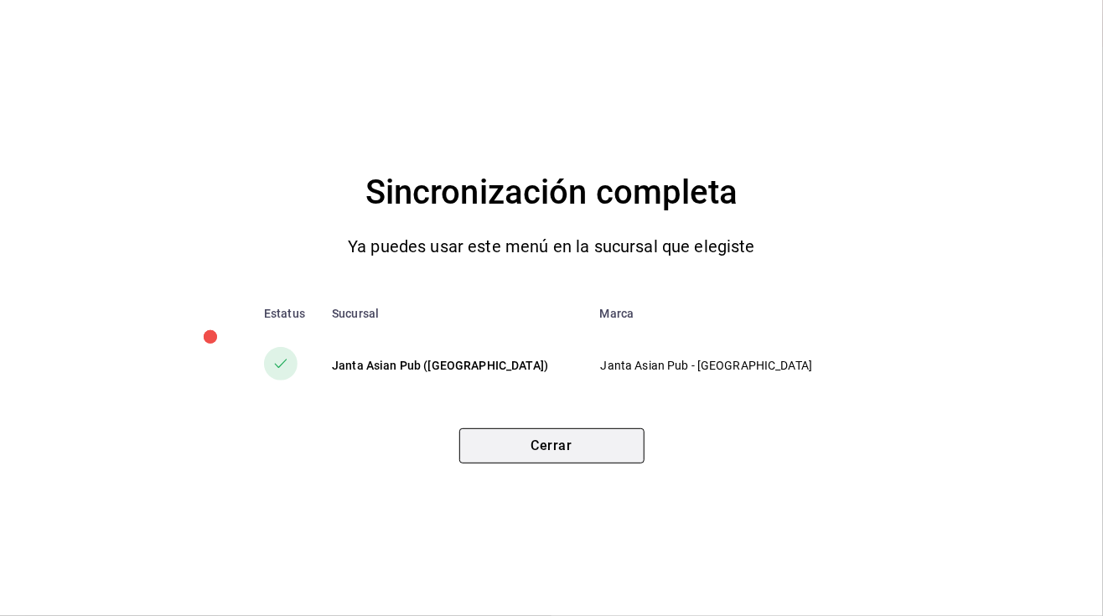
click at [553, 439] on button "Cerrar" at bounding box center [551, 445] width 185 height 35
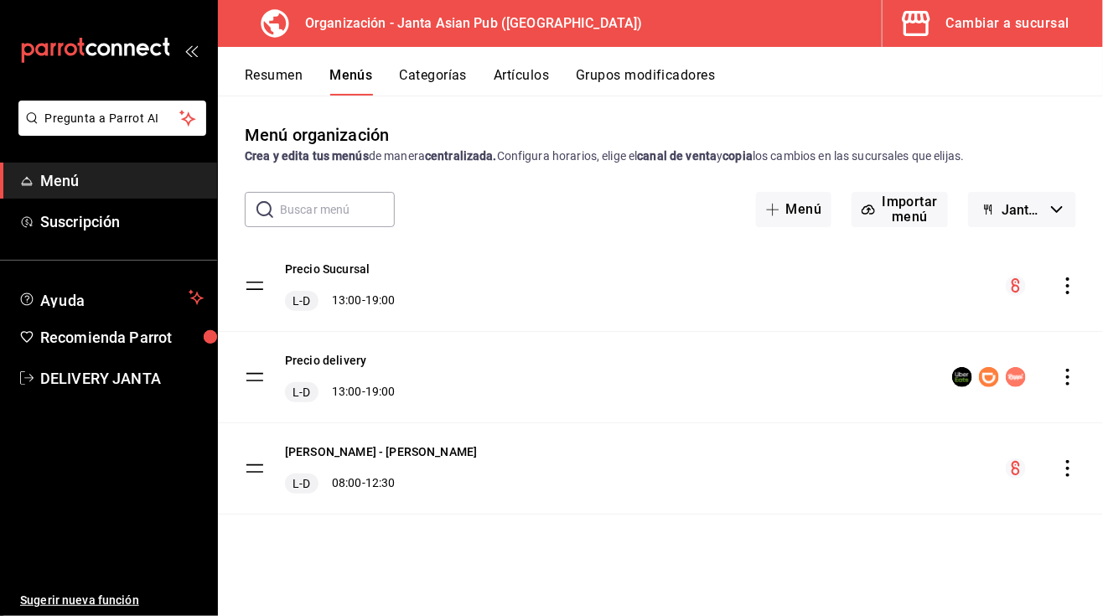
click at [981, 19] on div "Cambiar a sucursal" at bounding box center [1007, 23] width 123 height 23
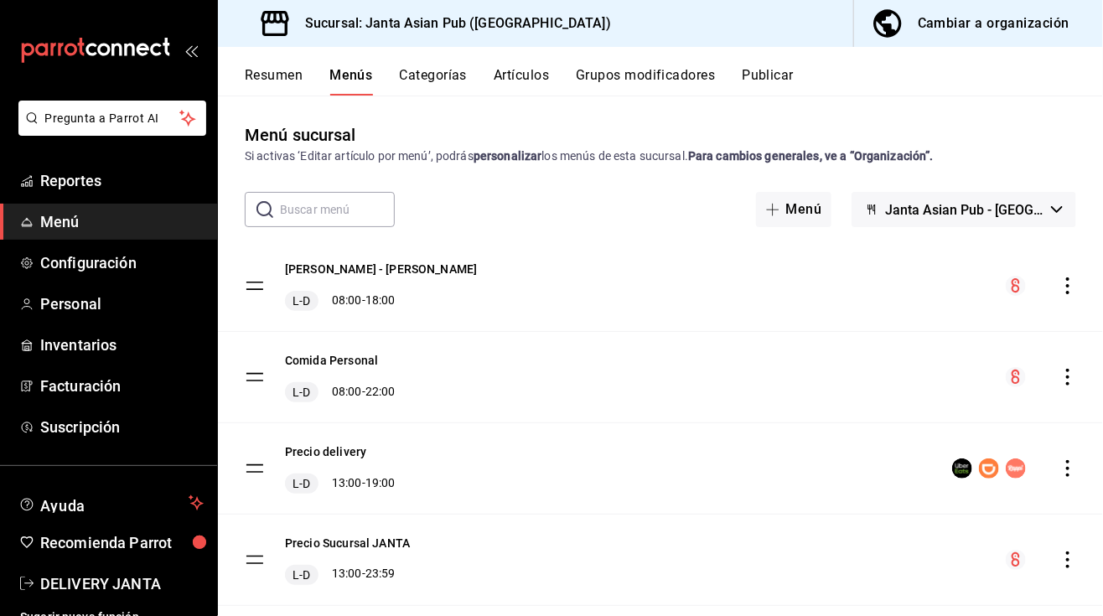
click at [774, 70] on button "Publicar" at bounding box center [768, 81] width 52 height 28
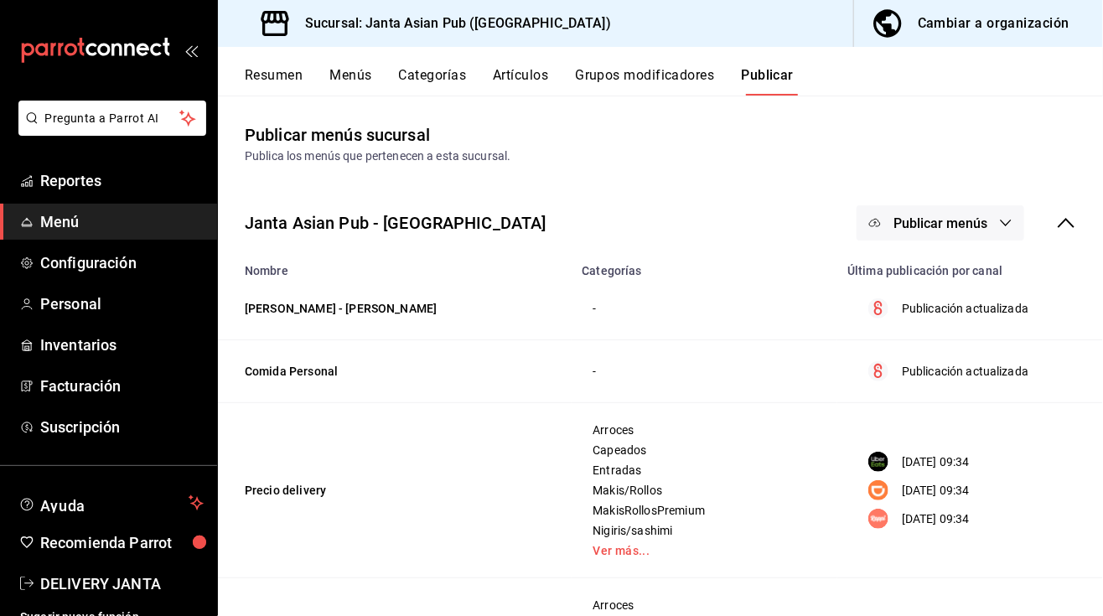
click at [950, 217] on span "Publicar menús" at bounding box center [940, 223] width 94 height 16
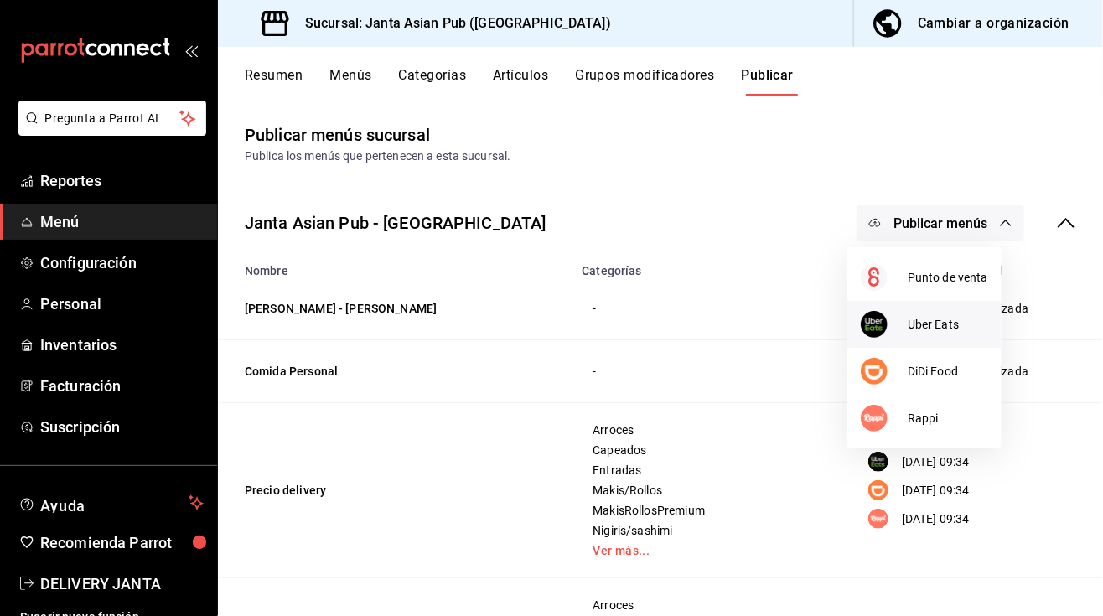
click at [941, 336] on li "Uber Eats" at bounding box center [924, 324] width 154 height 47
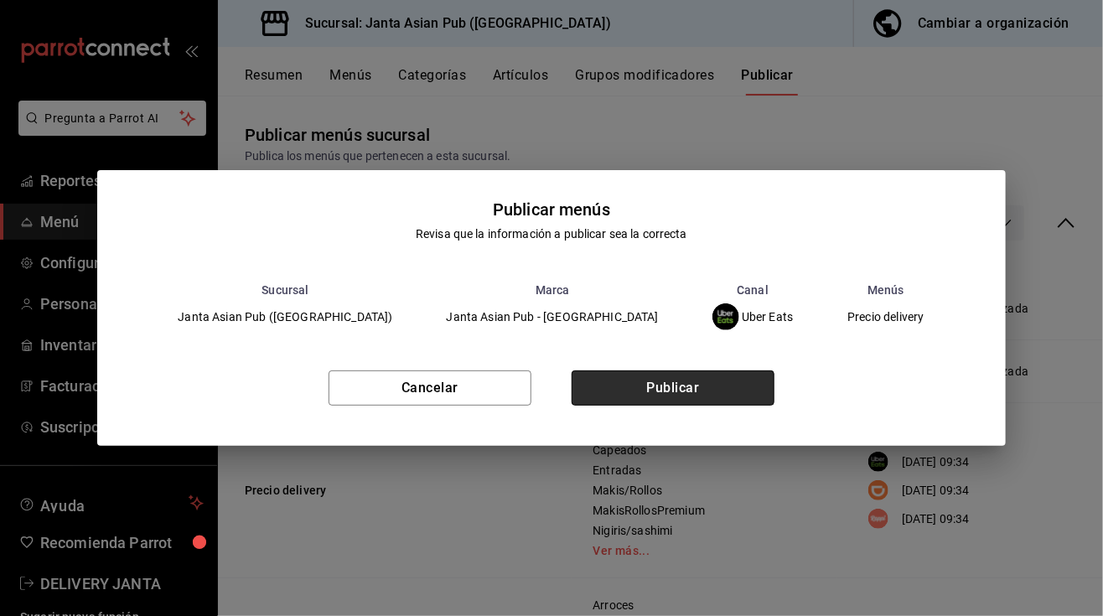
click at [661, 391] on button "Publicar" at bounding box center [673, 387] width 203 height 35
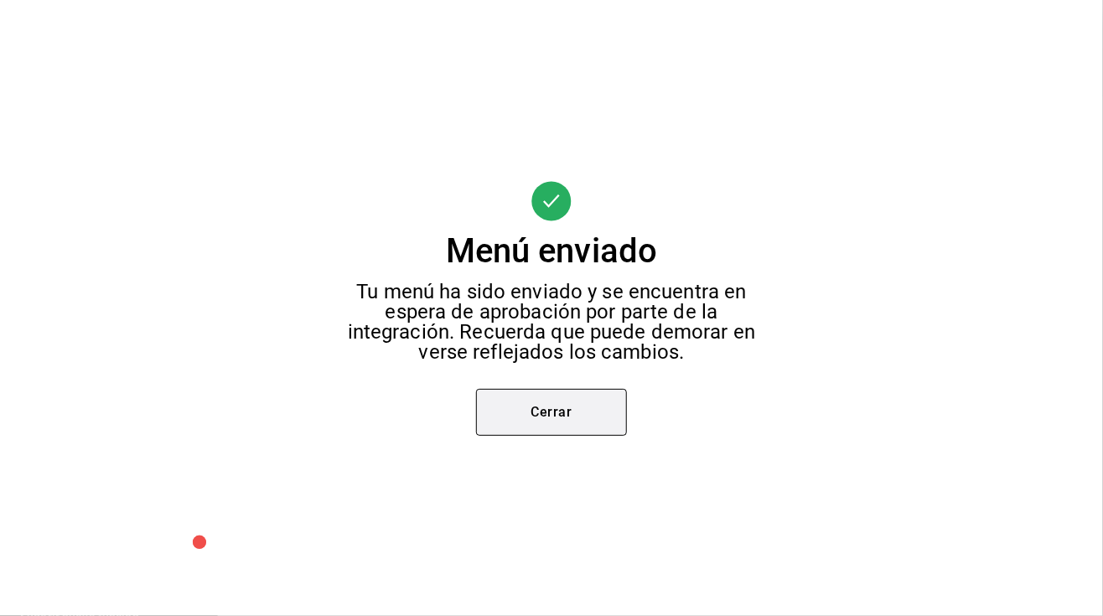
click at [555, 413] on button "Cerrar" at bounding box center [551, 412] width 151 height 47
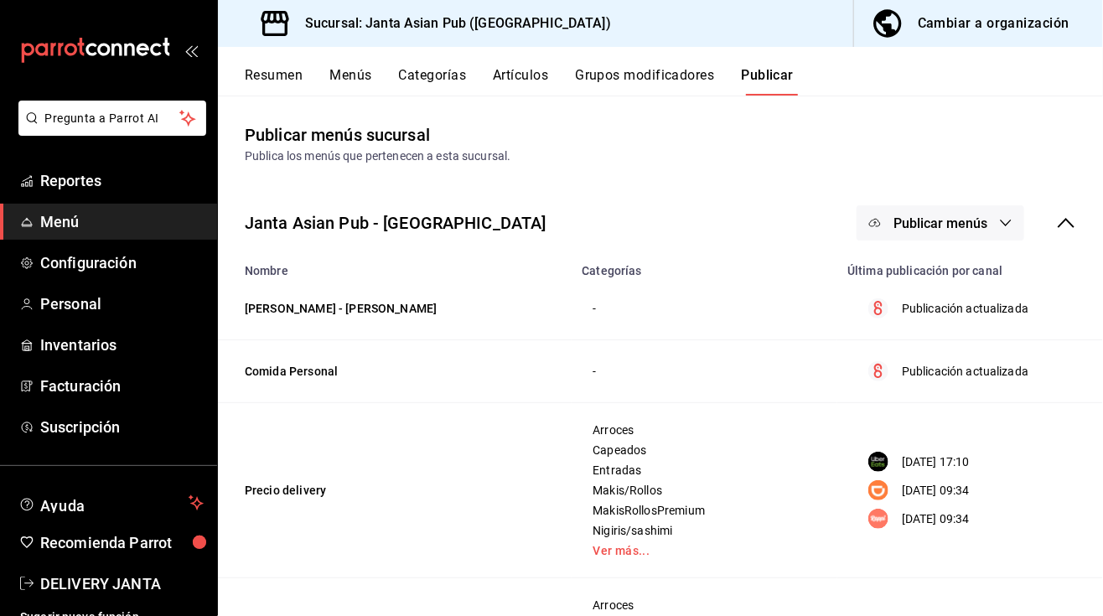
click at [908, 498] on p "[DATE] 09:34" at bounding box center [936, 491] width 68 height 18
click at [898, 215] on span "Publicar menús" at bounding box center [940, 223] width 94 height 16
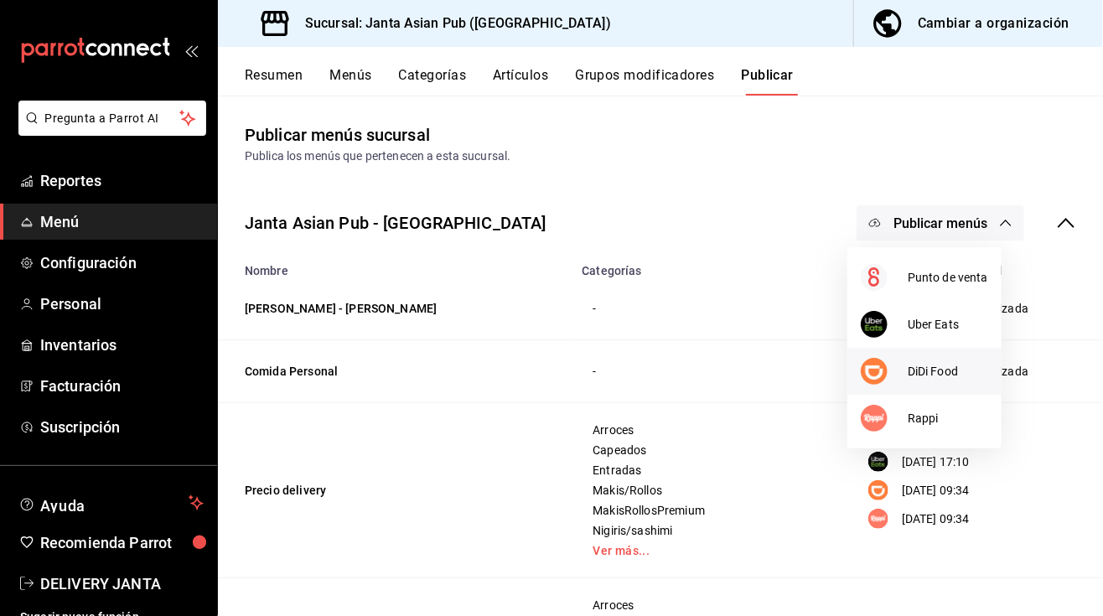
click at [934, 366] on span "DiDi Food" at bounding box center [948, 372] width 80 height 18
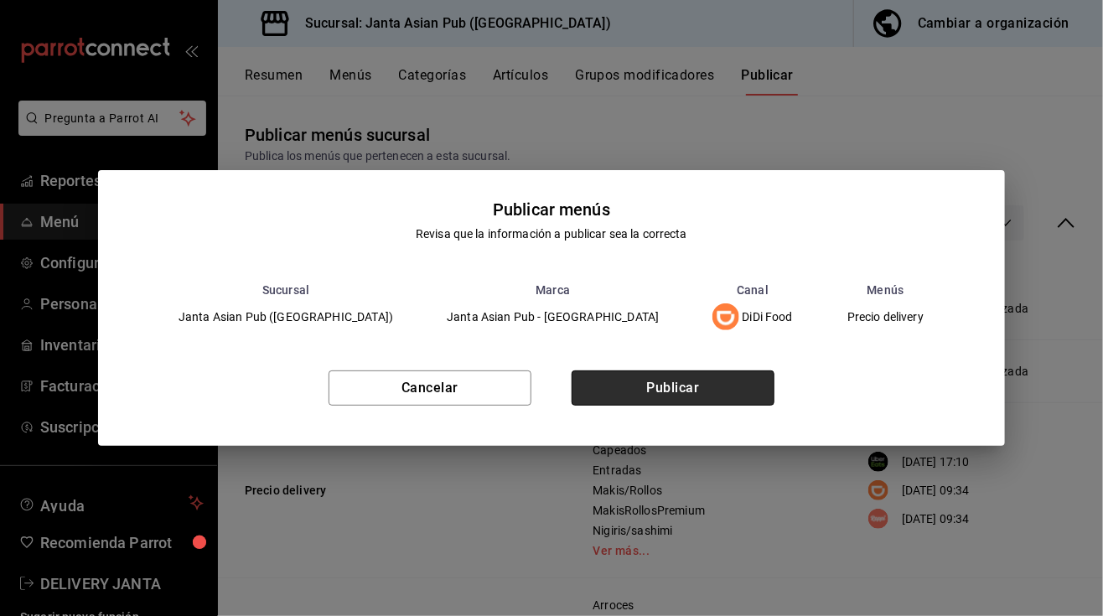
click at [731, 378] on button "Publicar" at bounding box center [673, 387] width 203 height 35
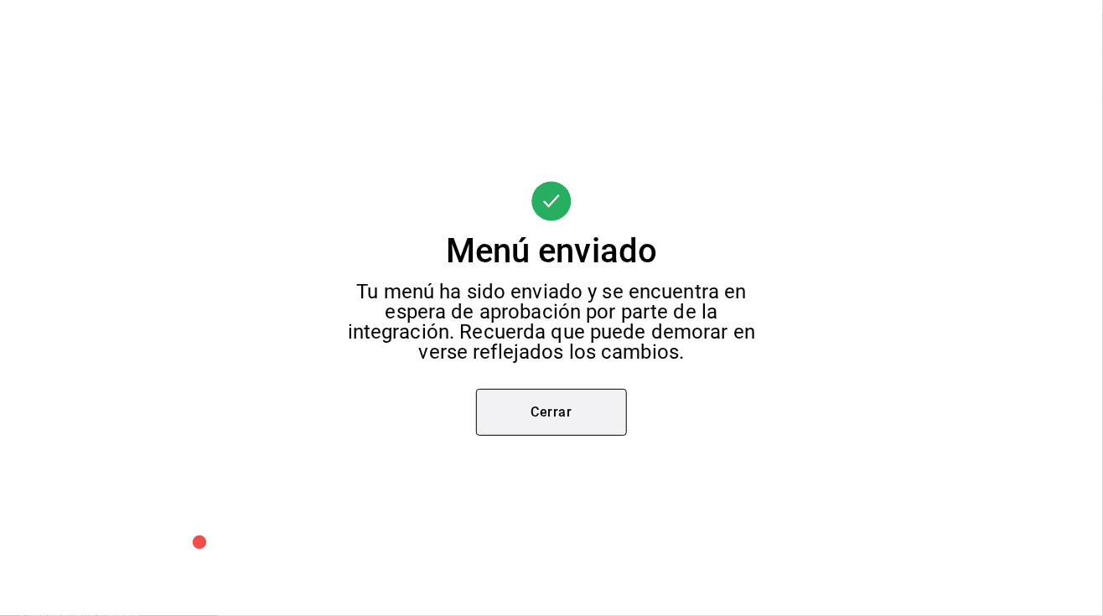
click at [544, 416] on button "Cerrar" at bounding box center [551, 412] width 151 height 47
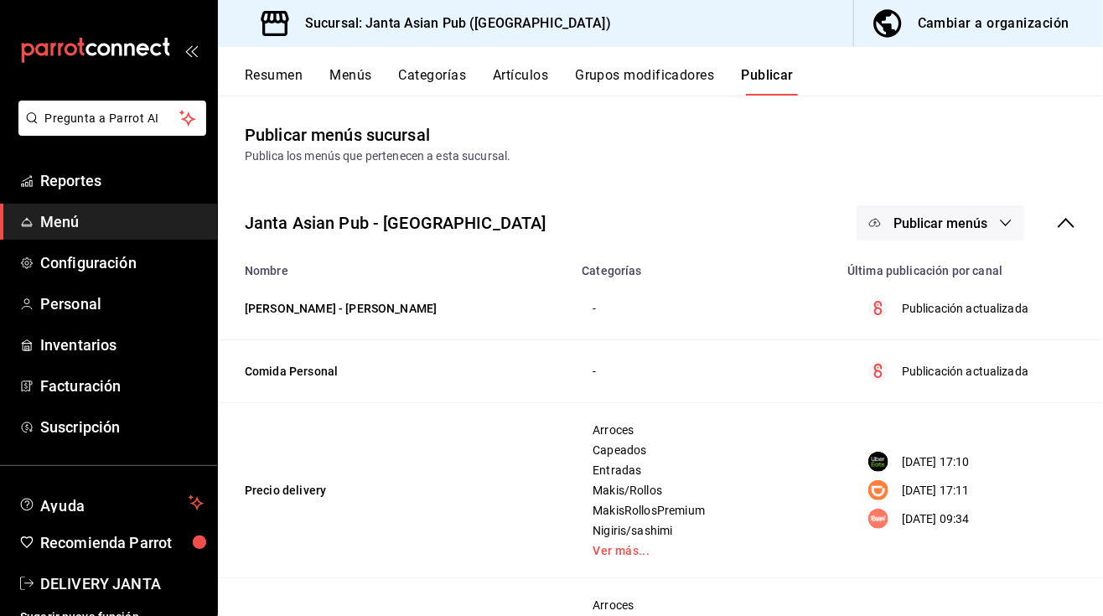
click at [893, 216] on span "Publicar menús" at bounding box center [940, 223] width 94 height 16
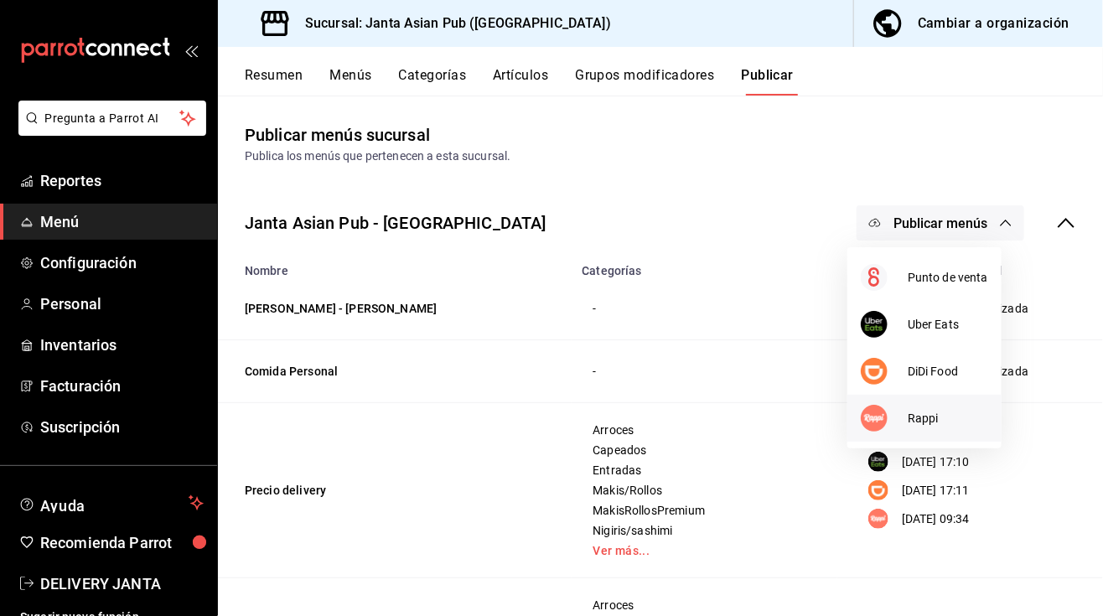
click at [929, 417] on span "Rappi" at bounding box center [948, 419] width 80 height 18
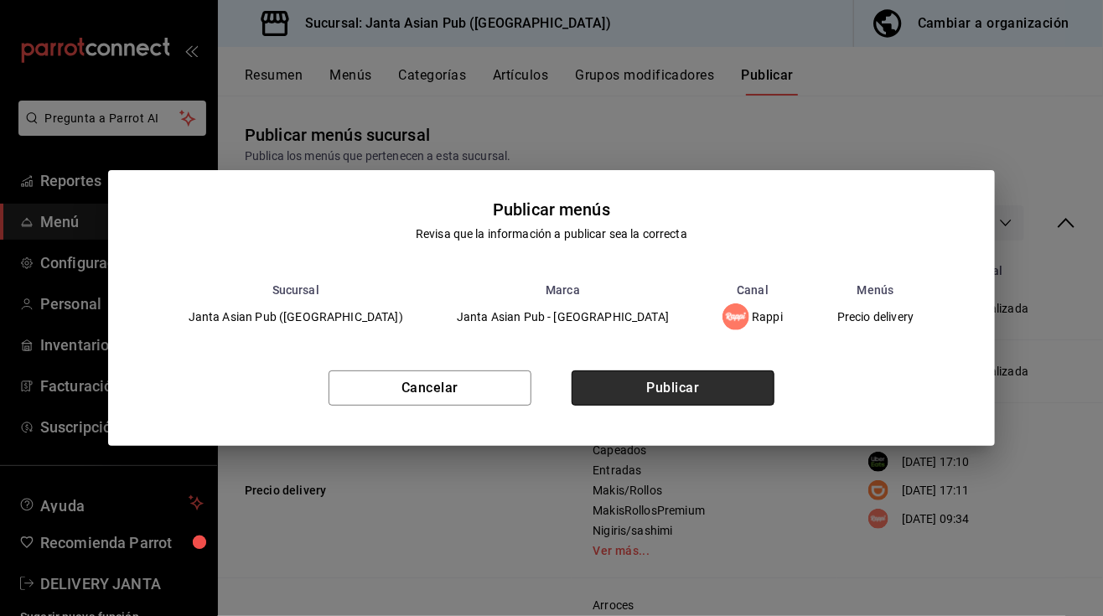
click at [683, 399] on button "Publicar" at bounding box center [673, 387] width 203 height 35
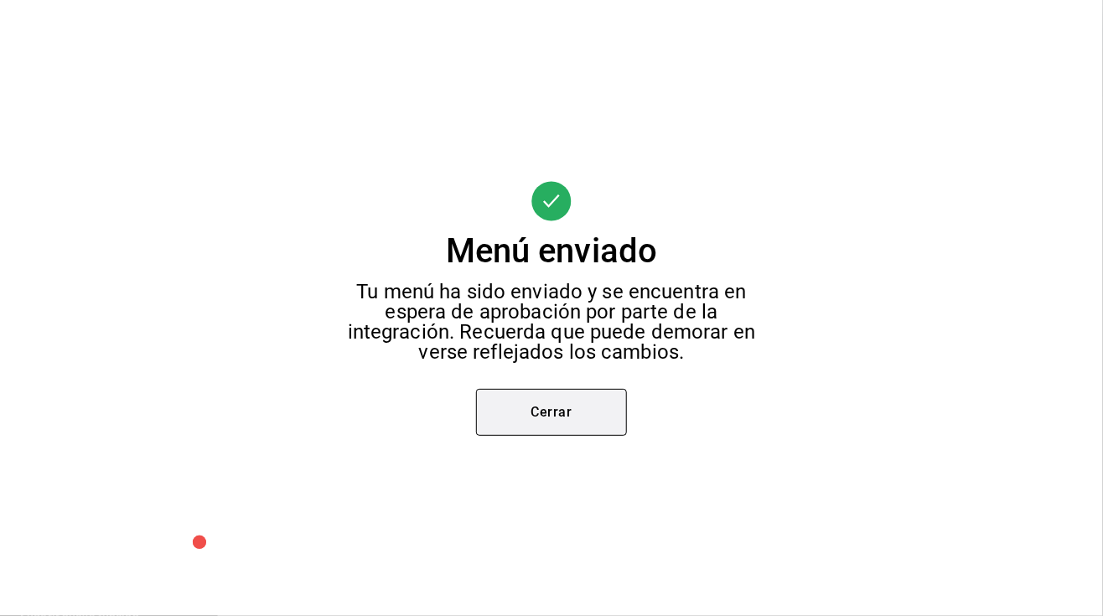
click at [597, 414] on button "Cerrar" at bounding box center [551, 412] width 151 height 47
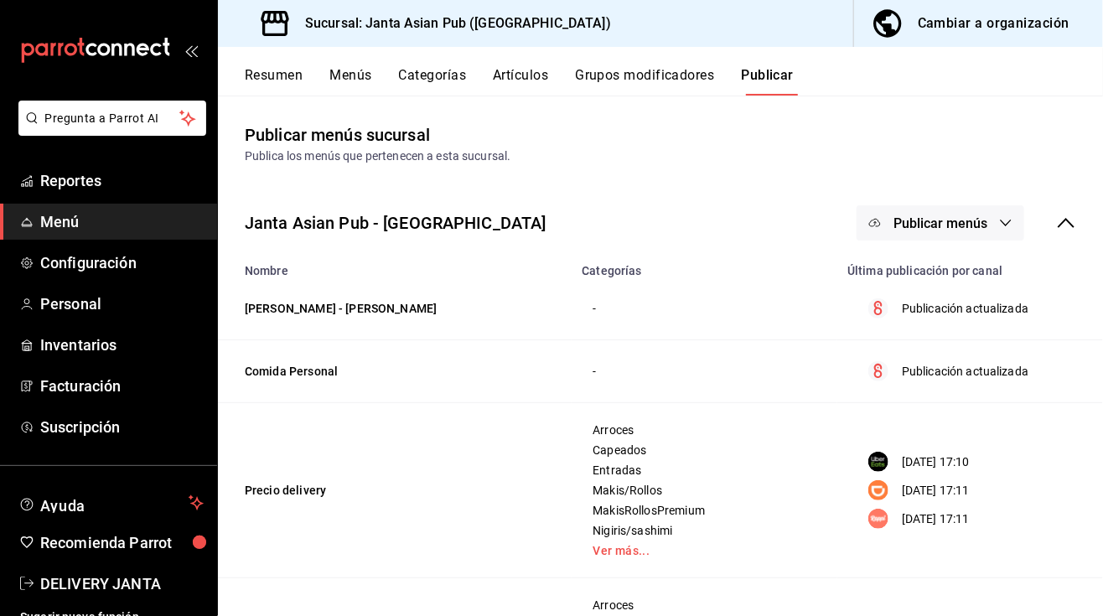
click at [940, 210] on button "Publicar menús" at bounding box center [941, 222] width 168 height 35
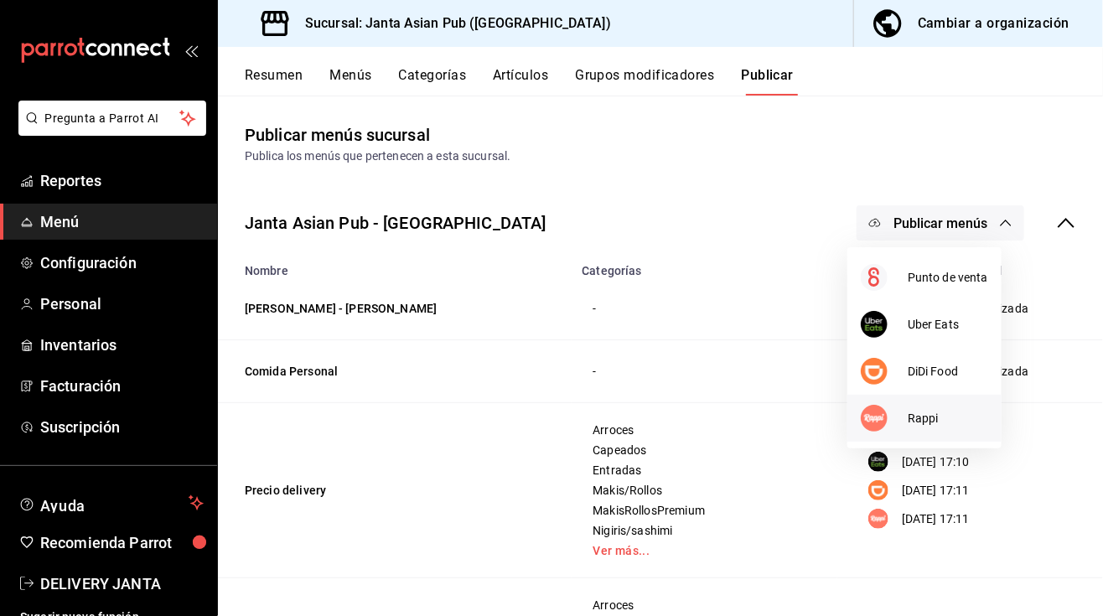
click at [945, 426] on span "Rappi" at bounding box center [948, 419] width 80 height 18
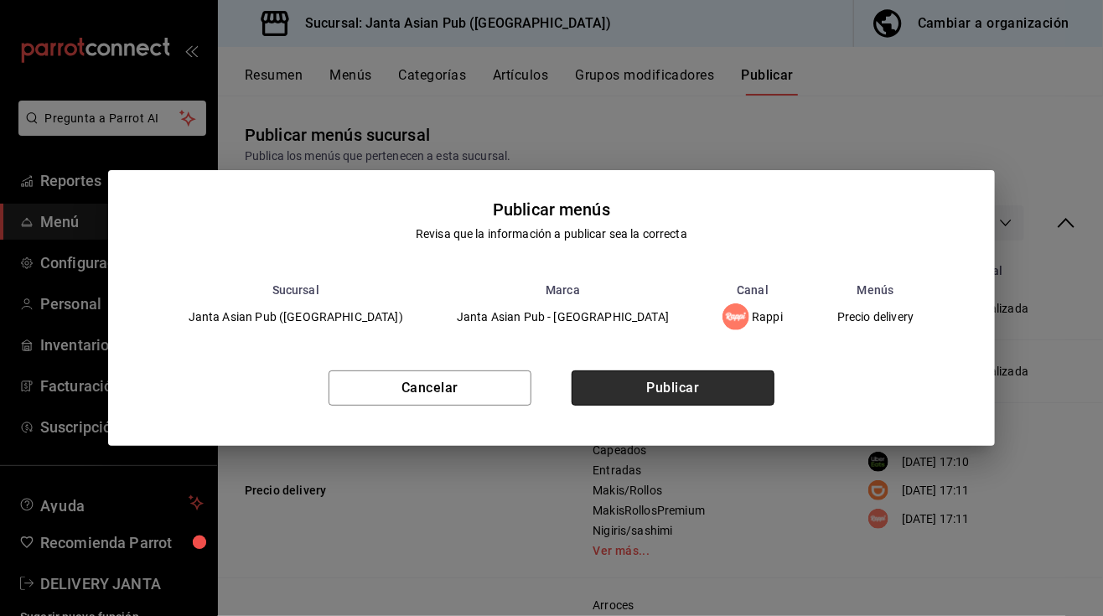
click at [709, 379] on button "Publicar" at bounding box center [673, 387] width 203 height 35
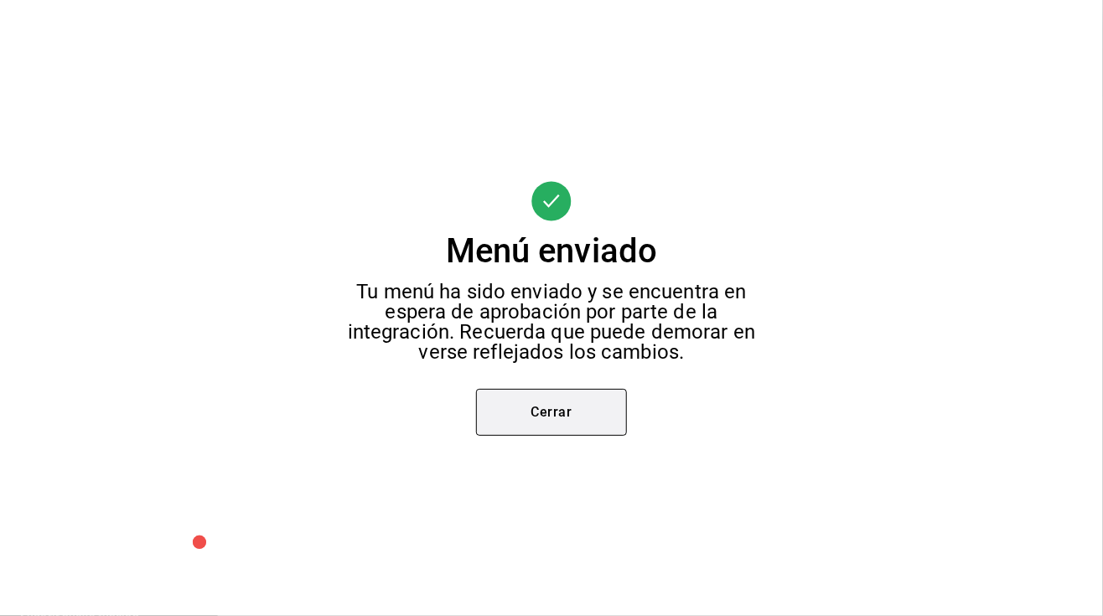
click at [555, 421] on button "Cerrar" at bounding box center [551, 412] width 151 height 47
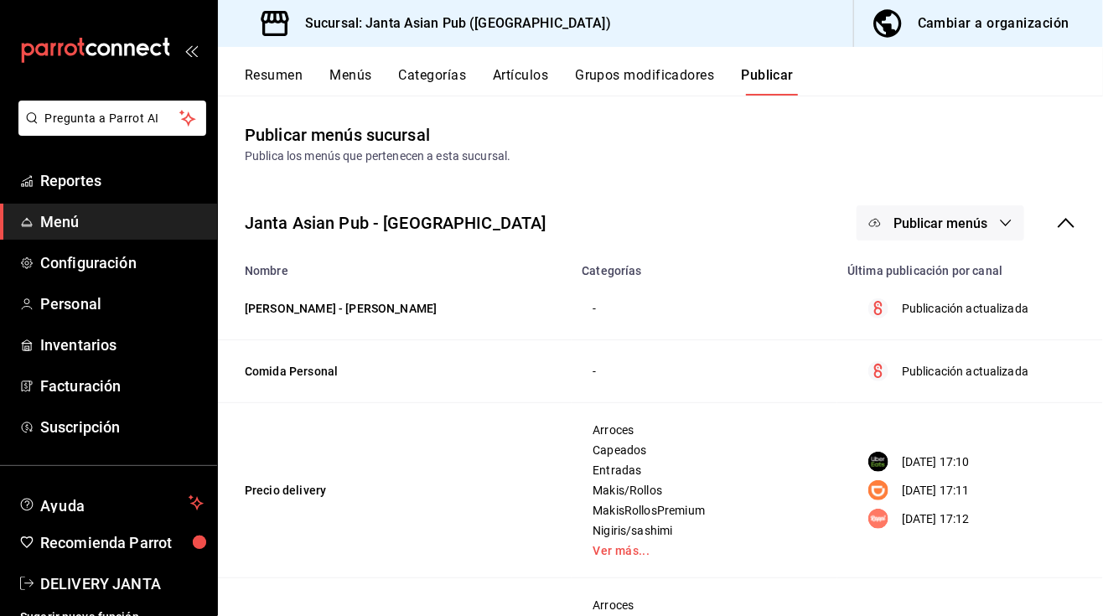
click at [1001, 13] on div "Cambiar a organización" at bounding box center [994, 23] width 152 height 23
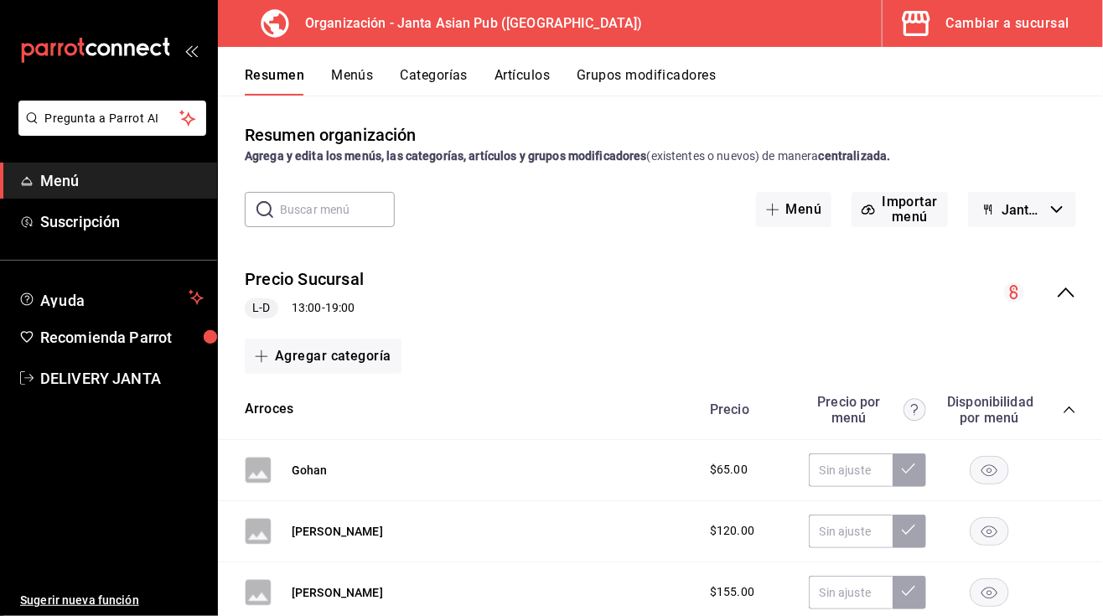
click at [351, 76] on button "Menús" at bounding box center [352, 81] width 42 height 28
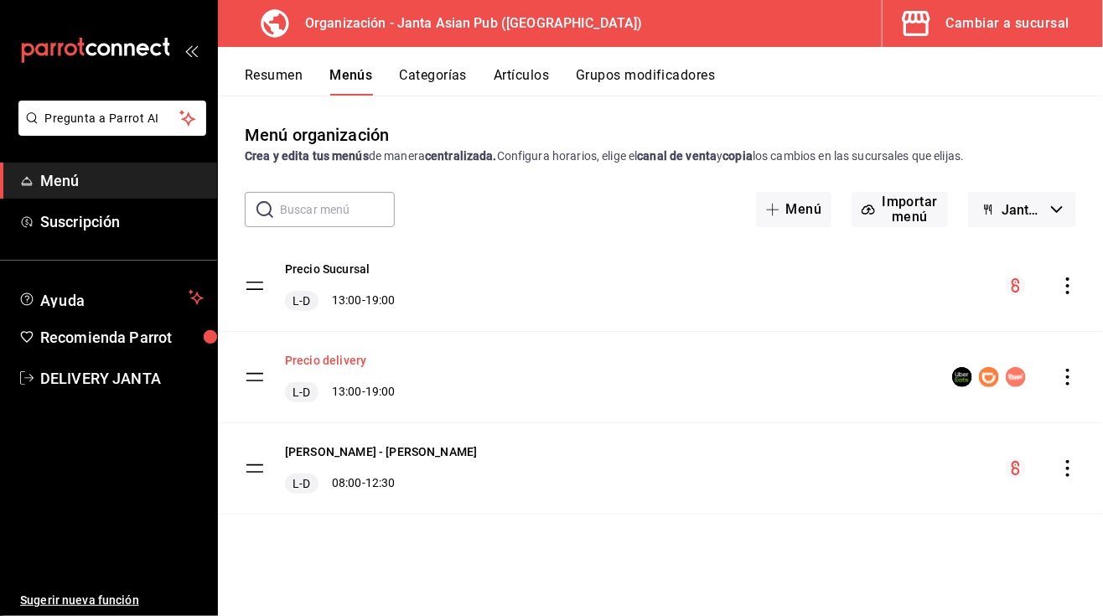
click at [346, 362] on button "Precio delivery" at bounding box center [325, 360] width 81 height 17
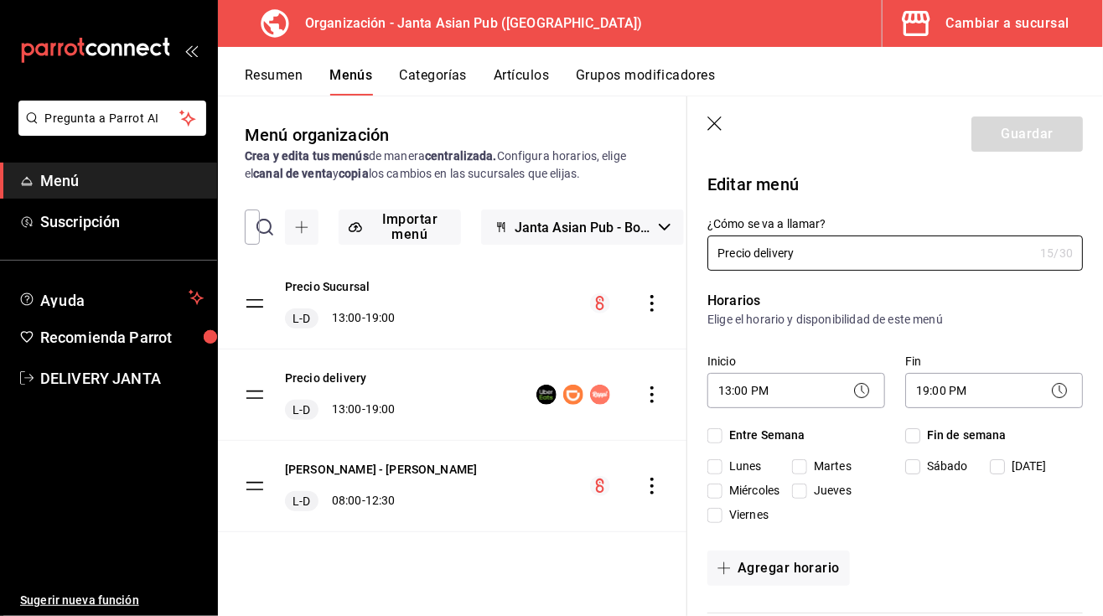
checkbox input "true"
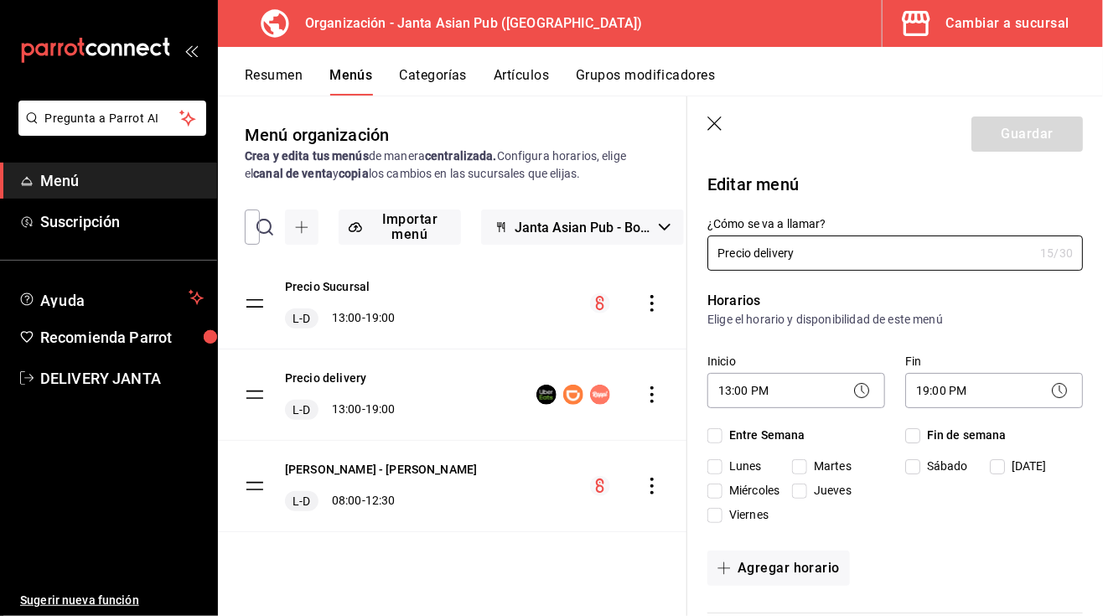
checkbox input "true"
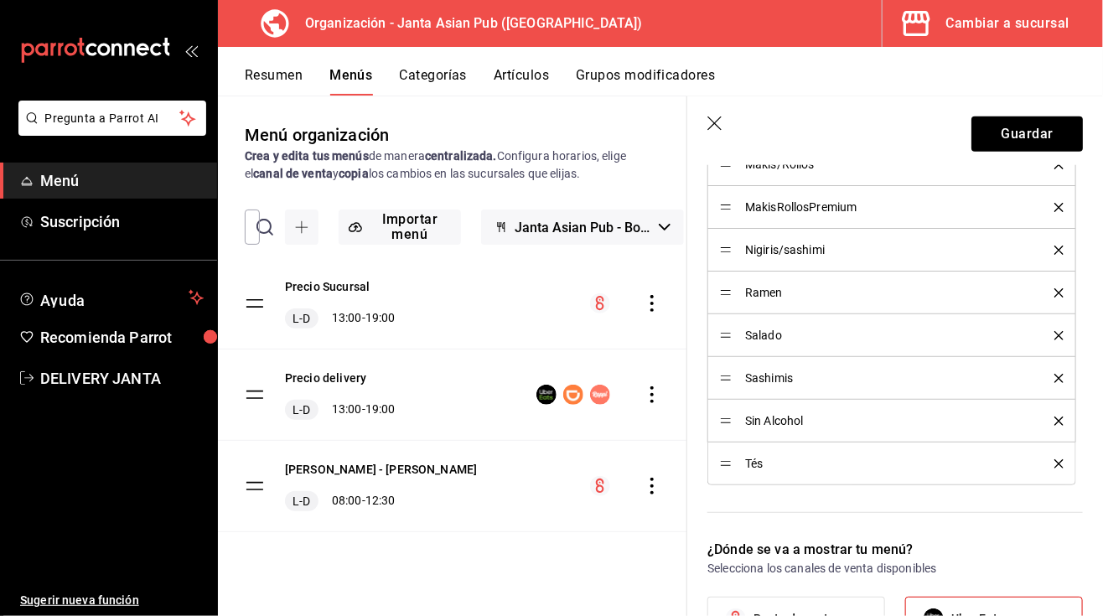
scroll to position [762, 0]
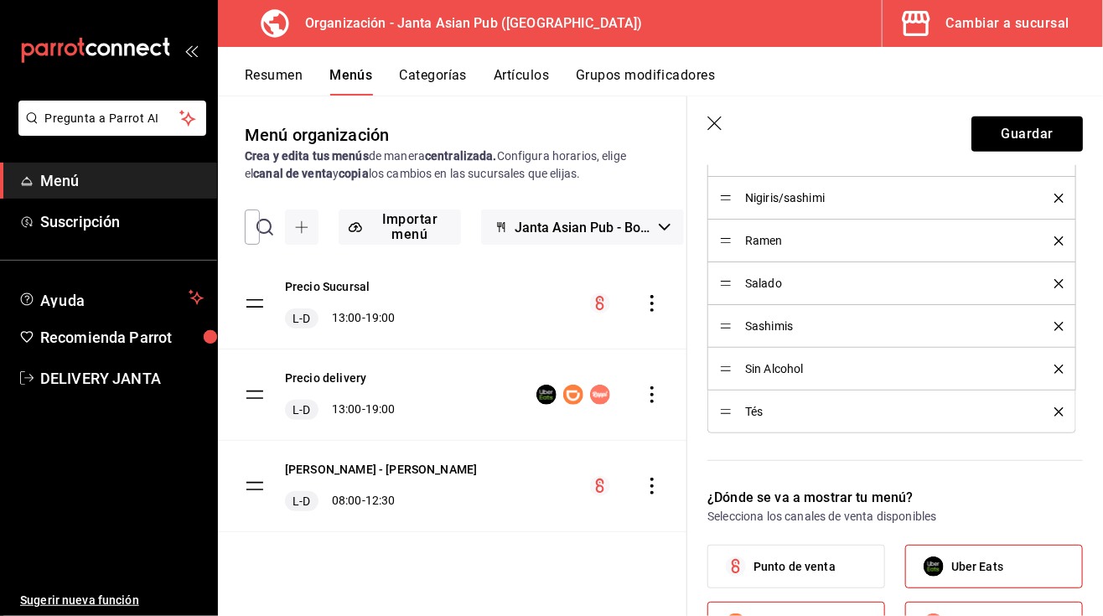
click at [1054, 288] on icon "delete" at bounding box center [1058, 283] width 9 height 9
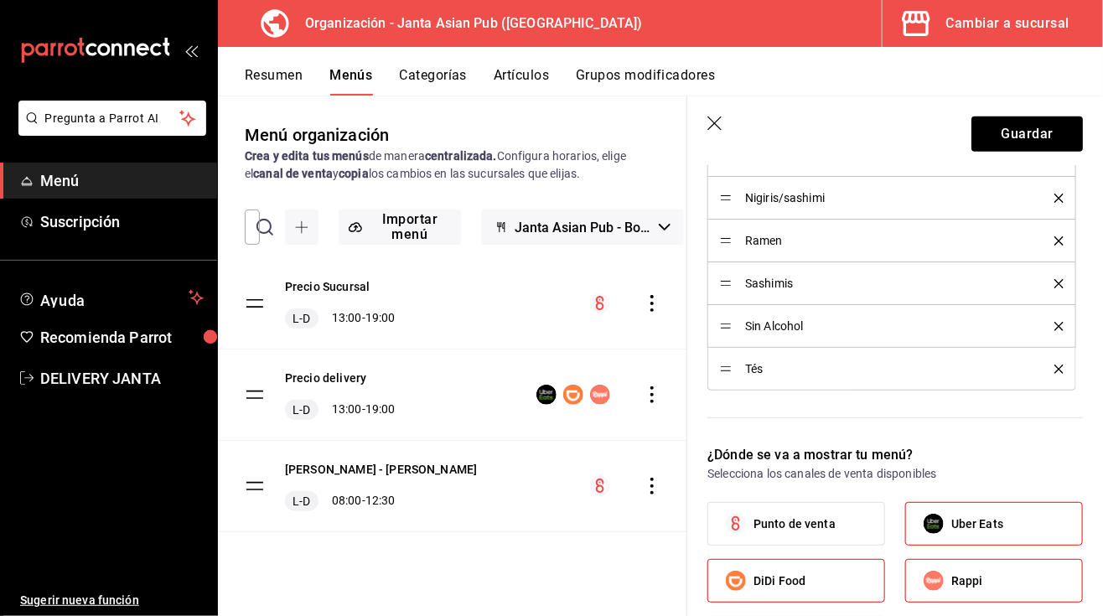
click at [1054, 203] on icon "delete" at bounding box center [1058, 198] width 9 height 9
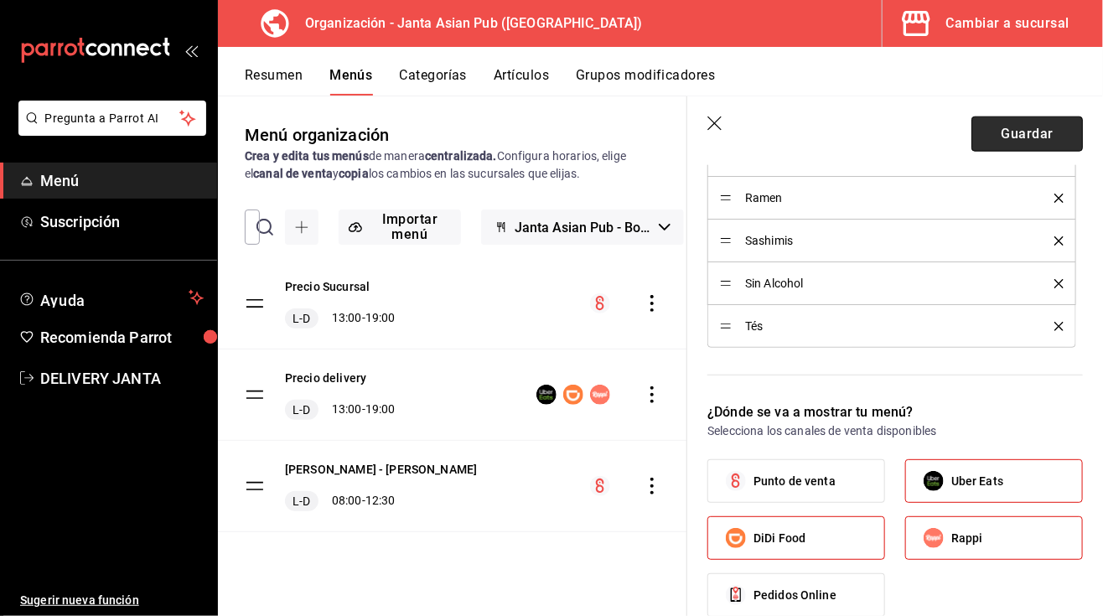
click at [993, 134] on button "Guardar" at bounding box center [1026, 133] width 111 height 35
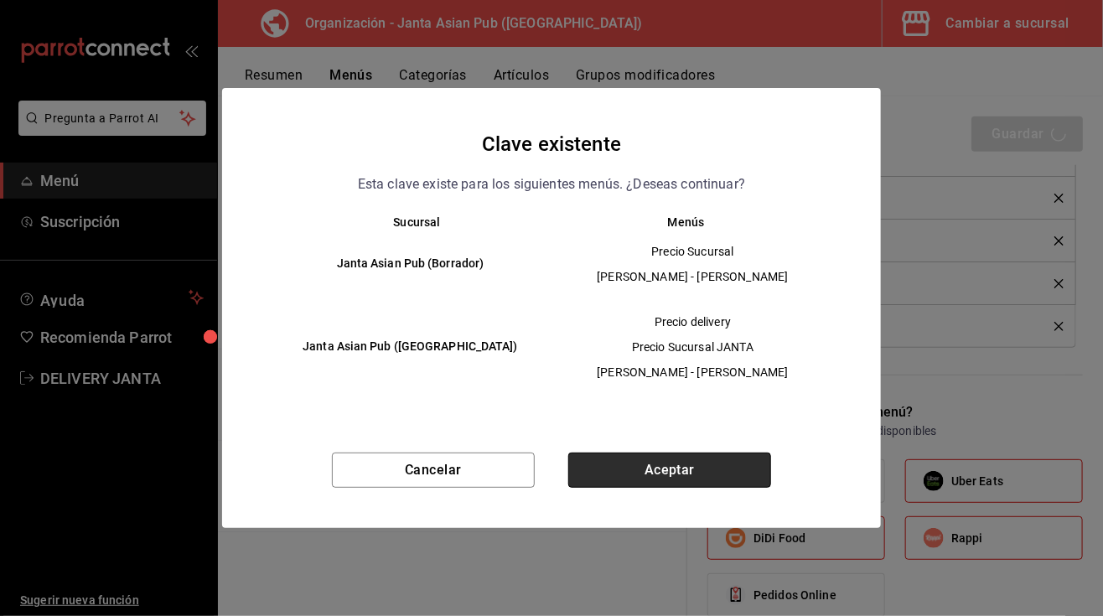
click at [657, 469] on button "Aceptar" at bounding box center [669, 470] width 203 height 35
checkbox input "false"
type input "1756250043766"
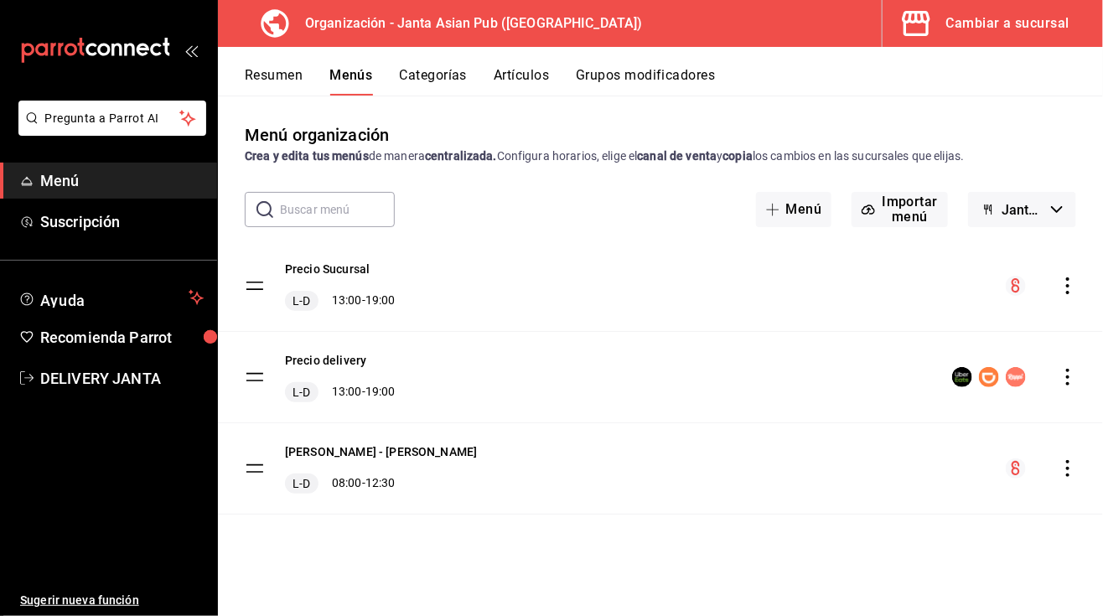
click at [1069, 372] on icon "actions" at bounding box center [1067, 377] width 17 height 17
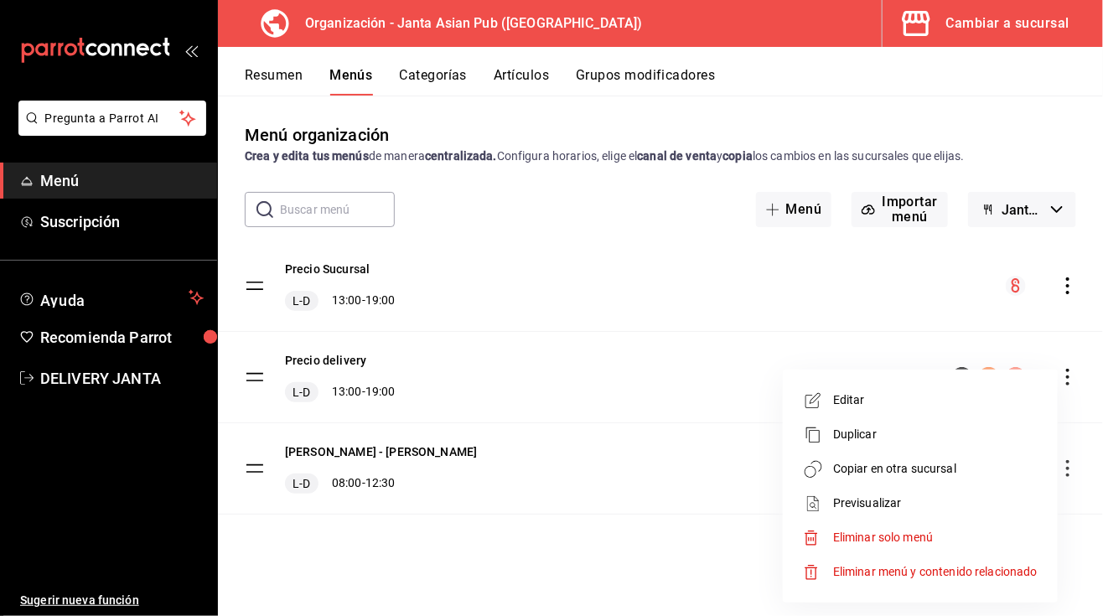
click at [877, 470] on span "Copiar en otra sucursal" at bounding box center [935, 469] width 204 height 18
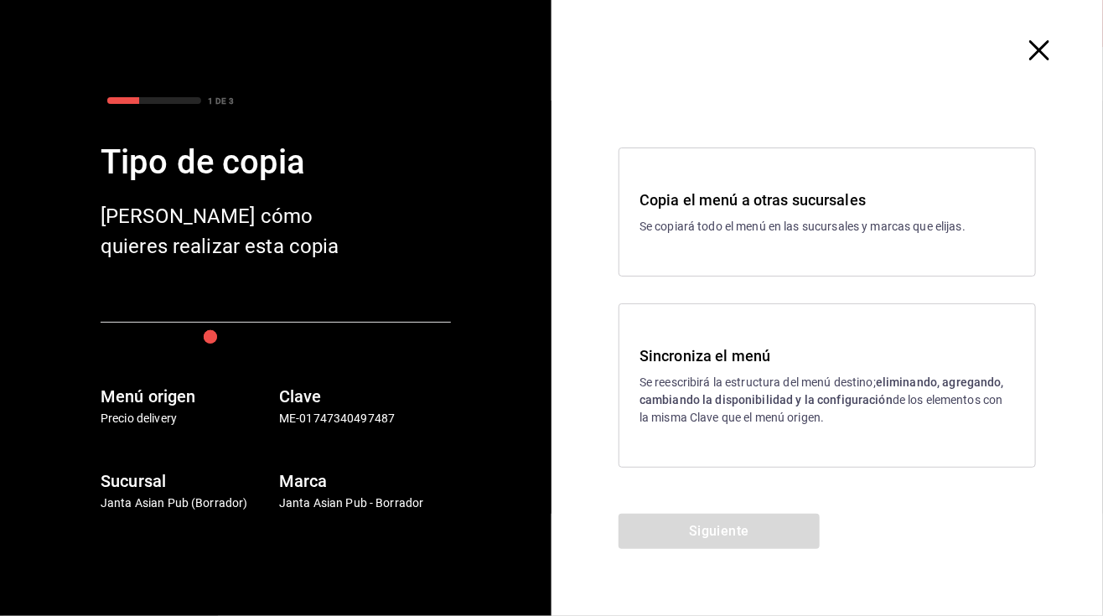
click at [834, 422] on p "Se reescribirá la estructura del menú destino; eliminando, agregando, cambiando…" at bounding box center [826, 400] width 375 height 53
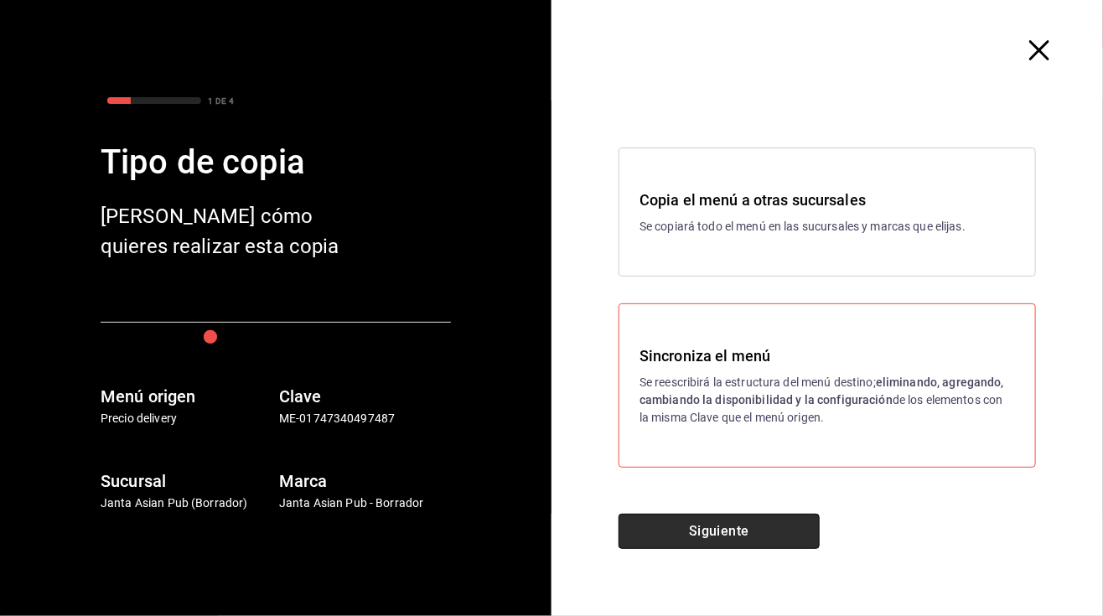
click at [765, 527] on button "Siguiente" at bounding box center [718, 531] width 201 height 35
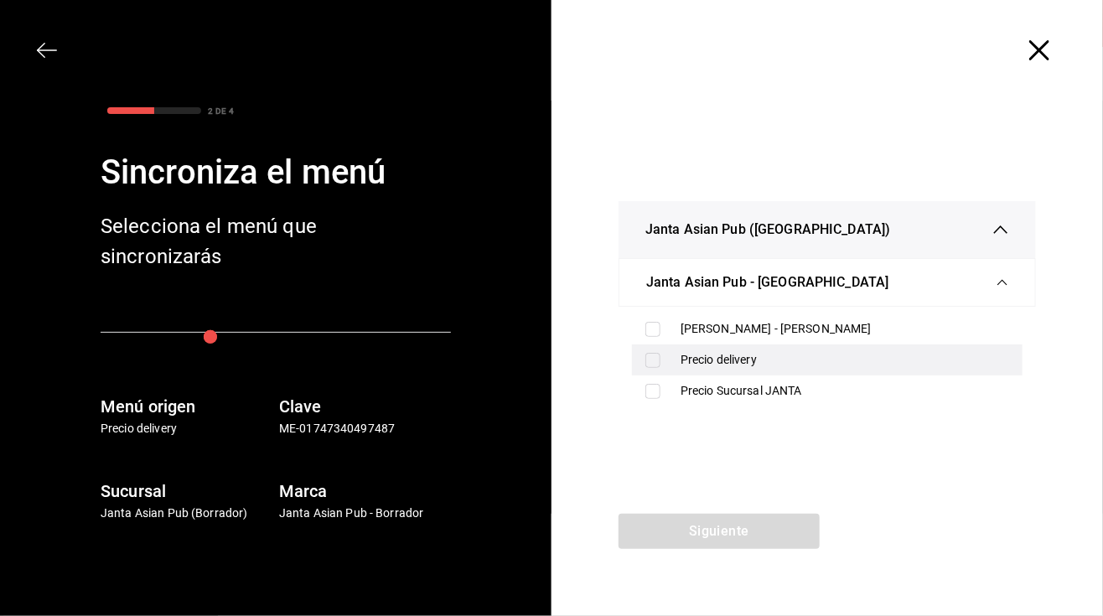
click at [717, 360] on div "Precio delivery" at bounding box center [845, 360] width 329 height 18
checkbox input "true"
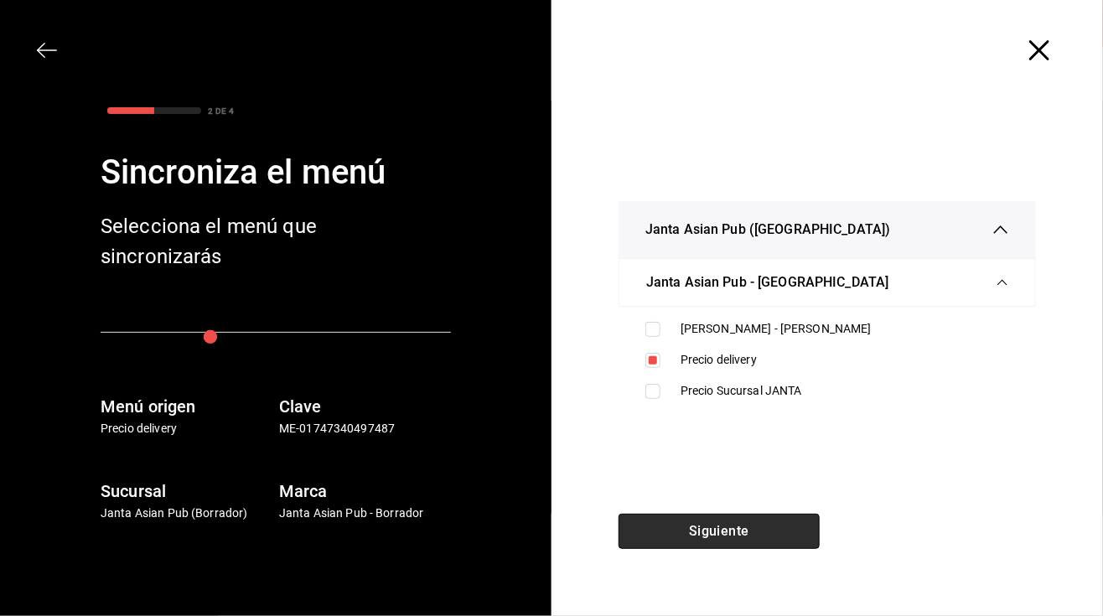
click at [744, 536] on button "Siguiente" at bounding box center [718, 531] width 201 height 35
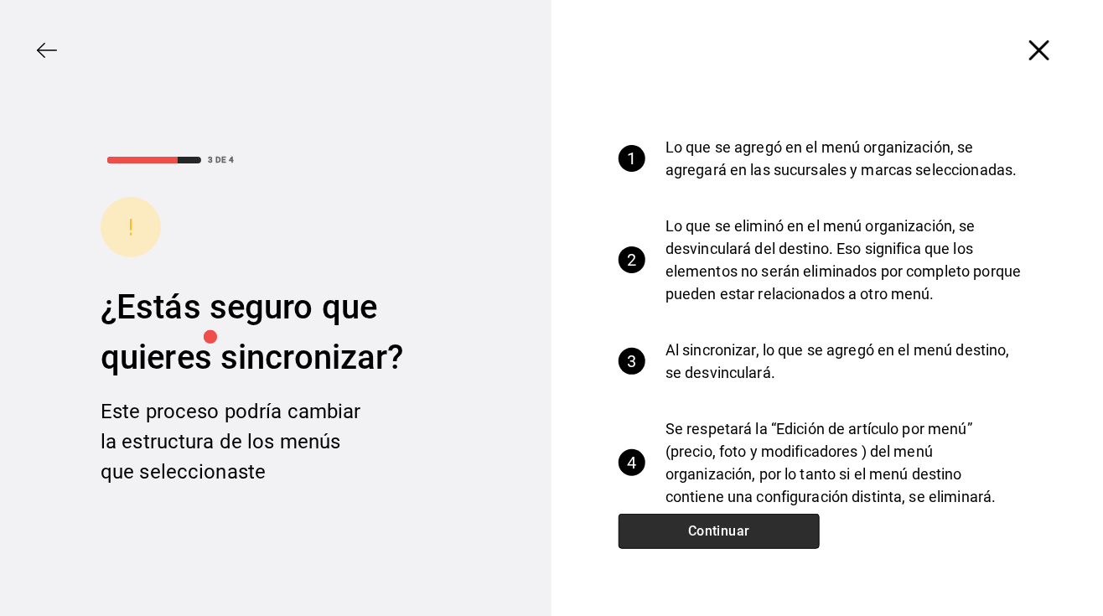
drag, startPoint x: 744, startPoint y: 535, endPoint x: 697, endPoint y: 533, distance: 47.0
click at [697, 533] on button "Continuar" at bounding box center [718, 531] width 201 height 35
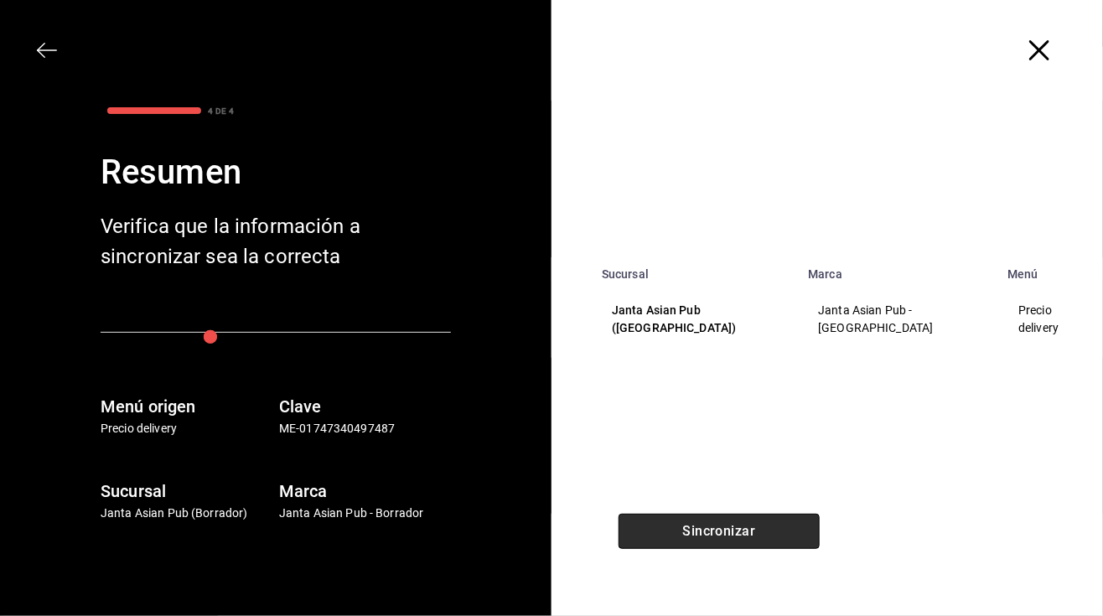
click at [697, 533] on button "Sincronizar" at bounding box center [718, 531] width 201 height 35
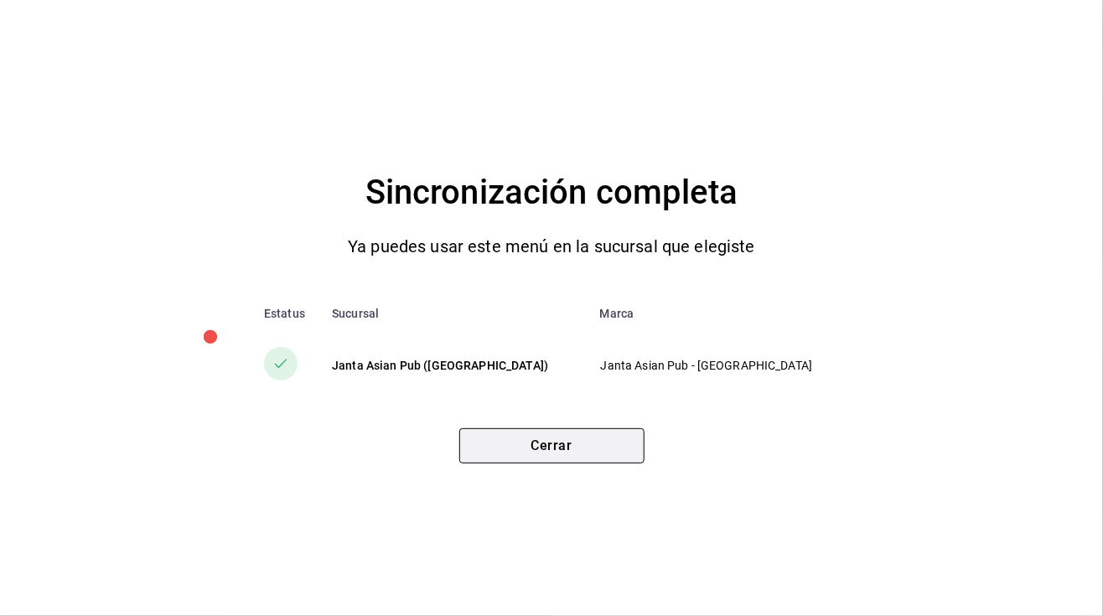
click at [563, 442] on button "Cerrar" at bounding box center [551, 445] width 185 height 35
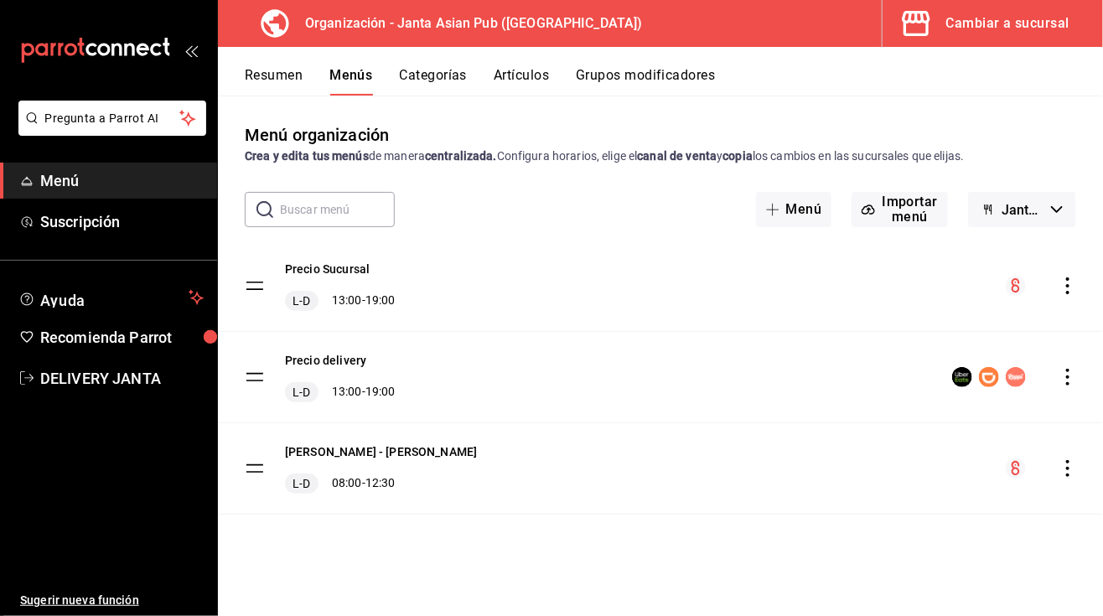
click at [1009, 29] on div "Cambiar a sucursal" at bounding box center [1007, 23] width 123 height 23
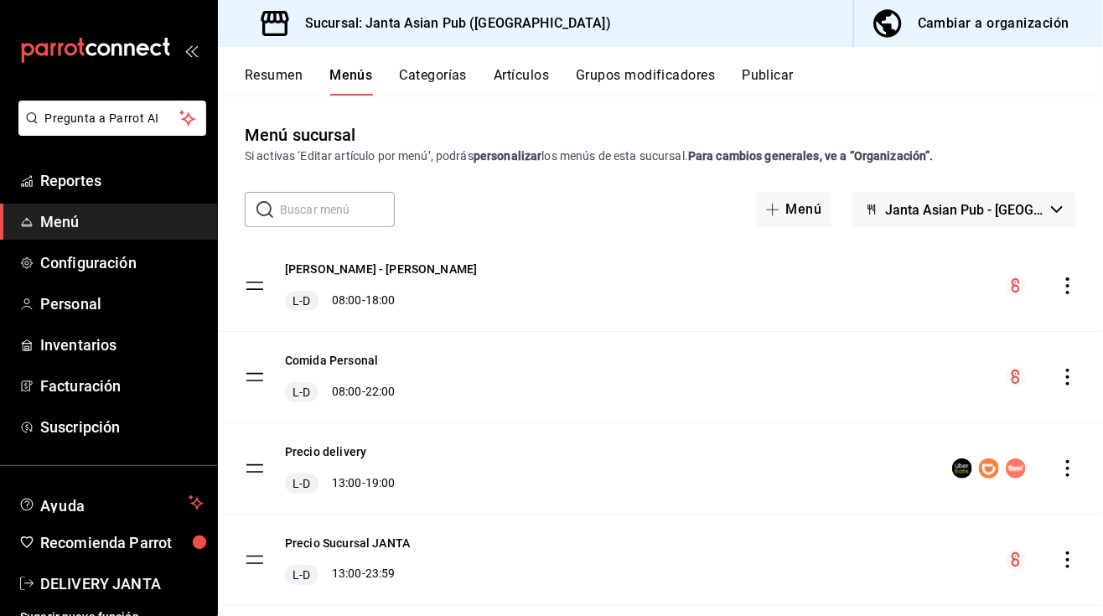
click at [772, 81] on button "Publicar" at bounding box center [768, 81] width 52 height 28
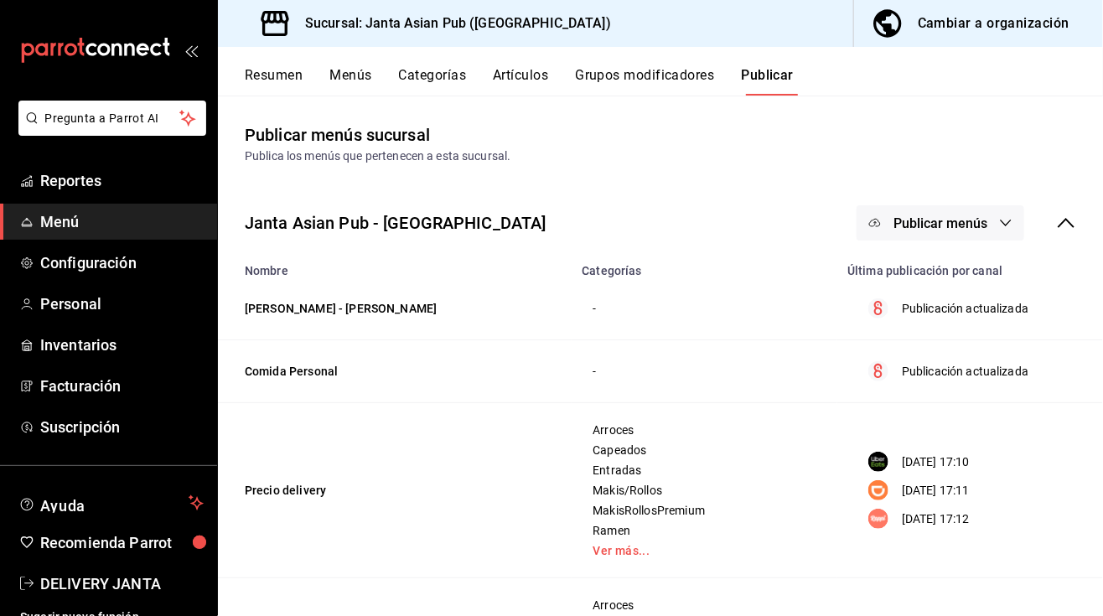
click at [924, 231] on button "Publicar menús" at bounding box center [941, 222] width 168 height 35
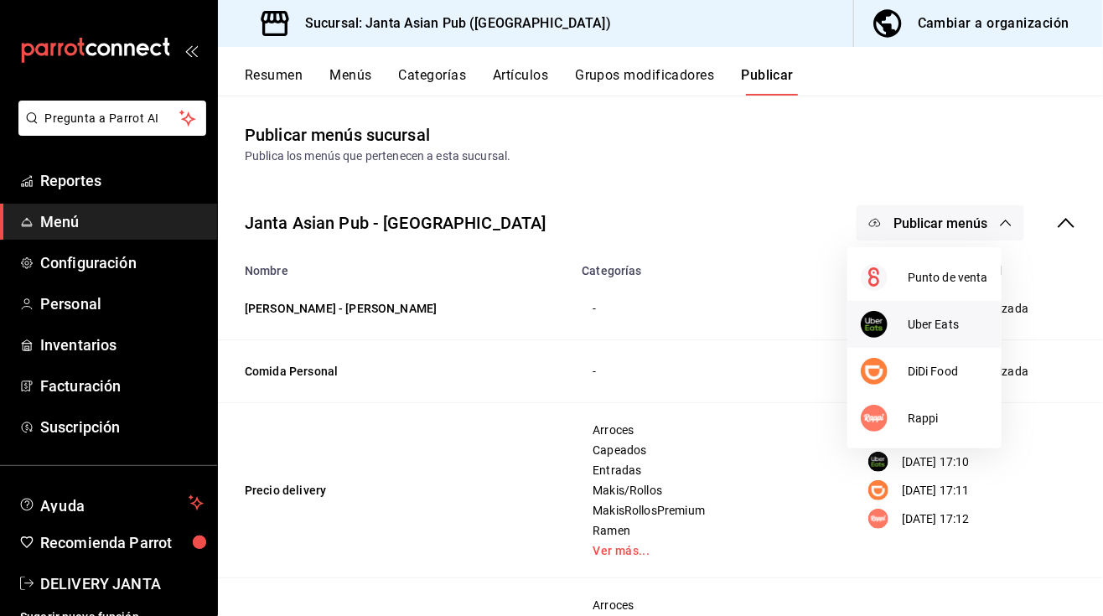
click at [926, 325] on span "Uber Eats" at bounding box center [948, 325] width 80 height 18
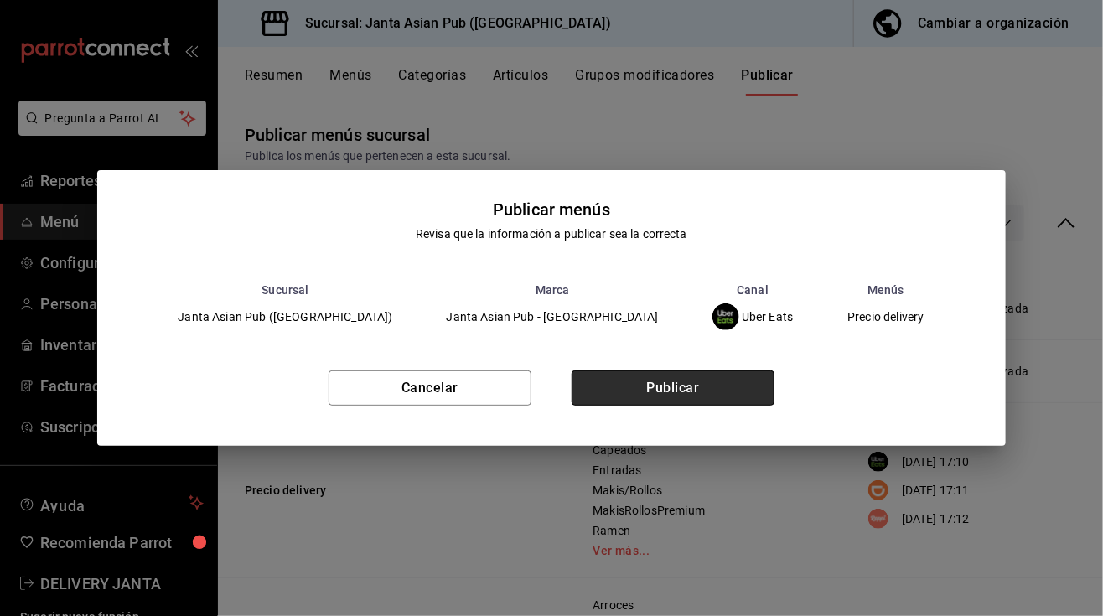
click at [701, 389] on button "Publicar" at bounding box center [673, 387] width 203 height 35
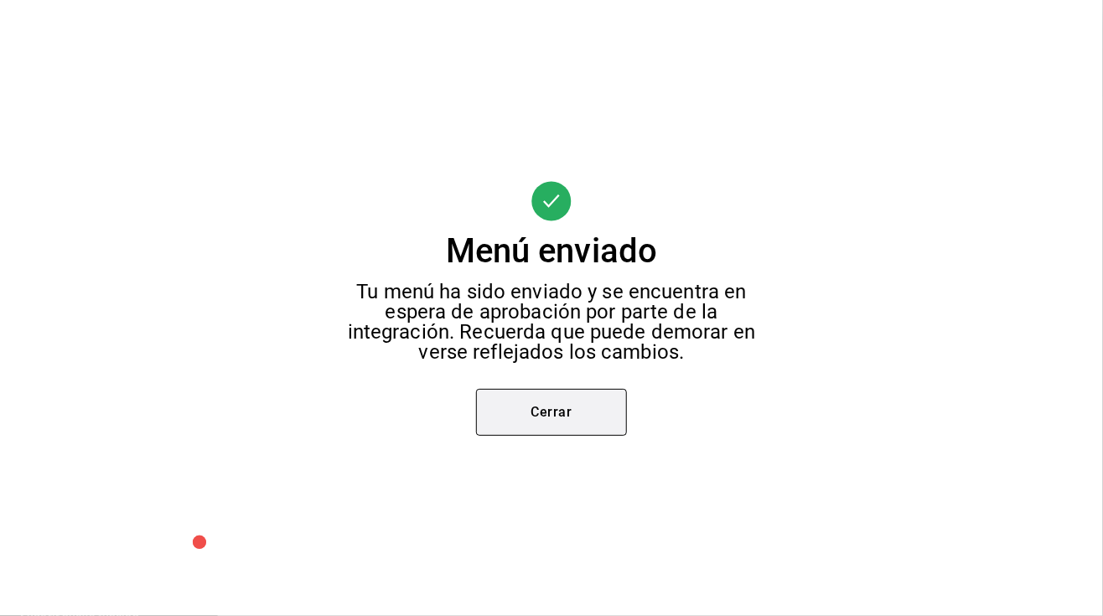
click at [563, 405] on button "Cerrar" at bounding box center [551, 412] width 151 height 47
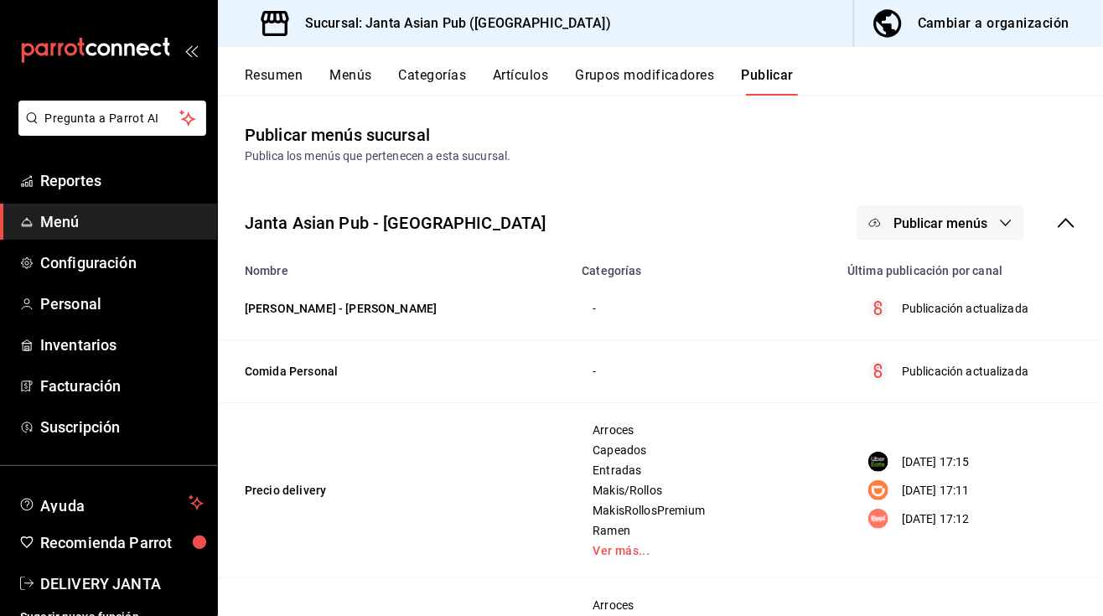
click at [919, 221] on span "Publicar menús" at bounding box center [940, 223] width 94 height 16
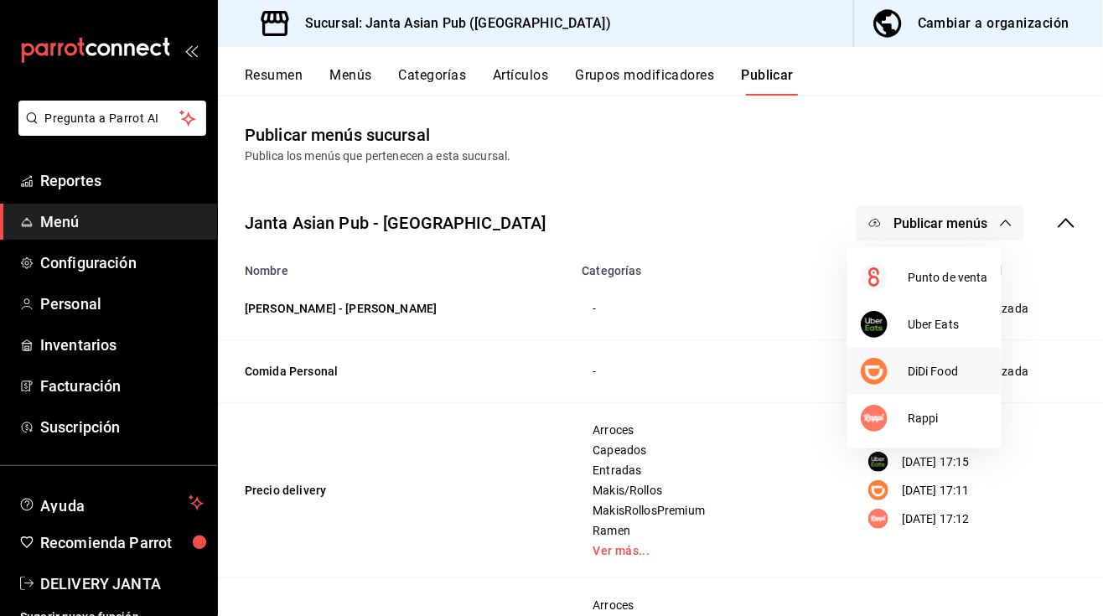
click at [948, 372] on span "DiDi Food" at bounding box center [948, 372] width 80 height 18
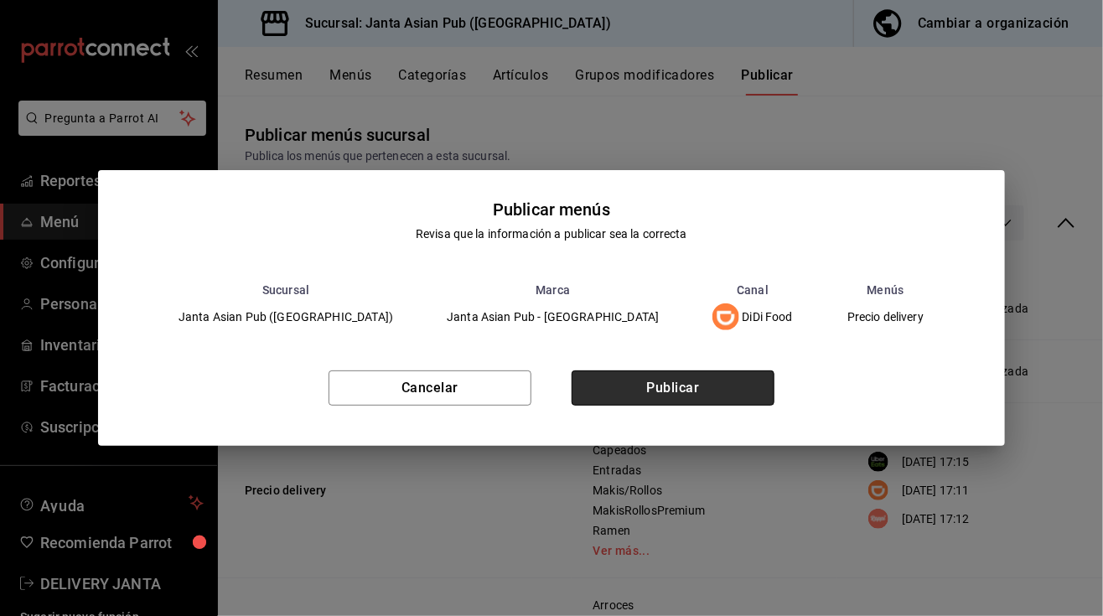
click at [684, 381] on button "Publicar" at bounding box center [673, 387] width 203 height 35
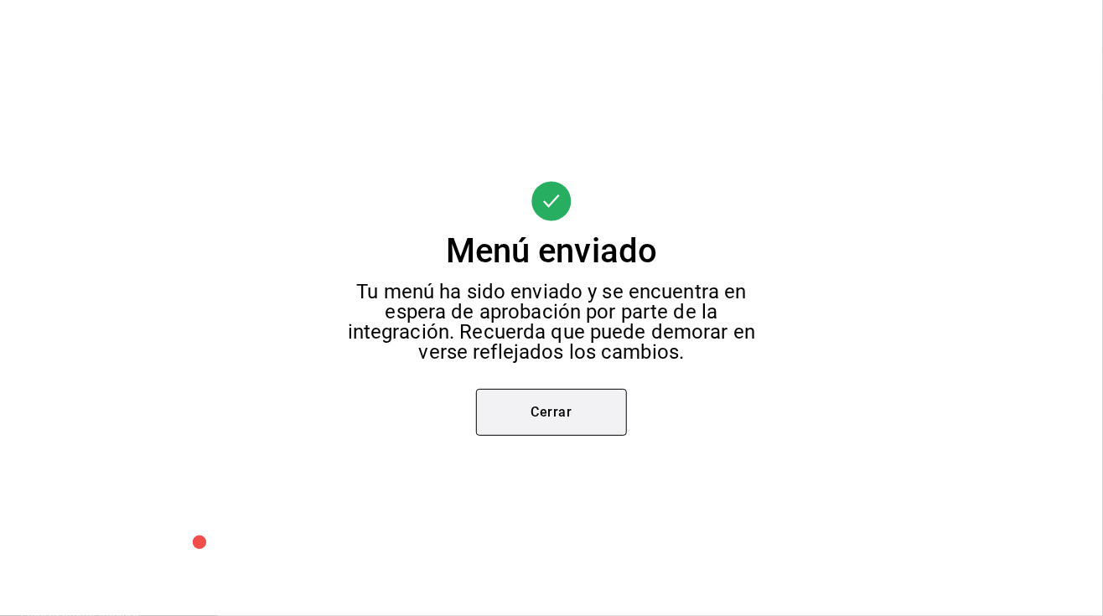
click at [563, 419] on button "Cerrar" at bounding box center [551, 412] width 151 height 47
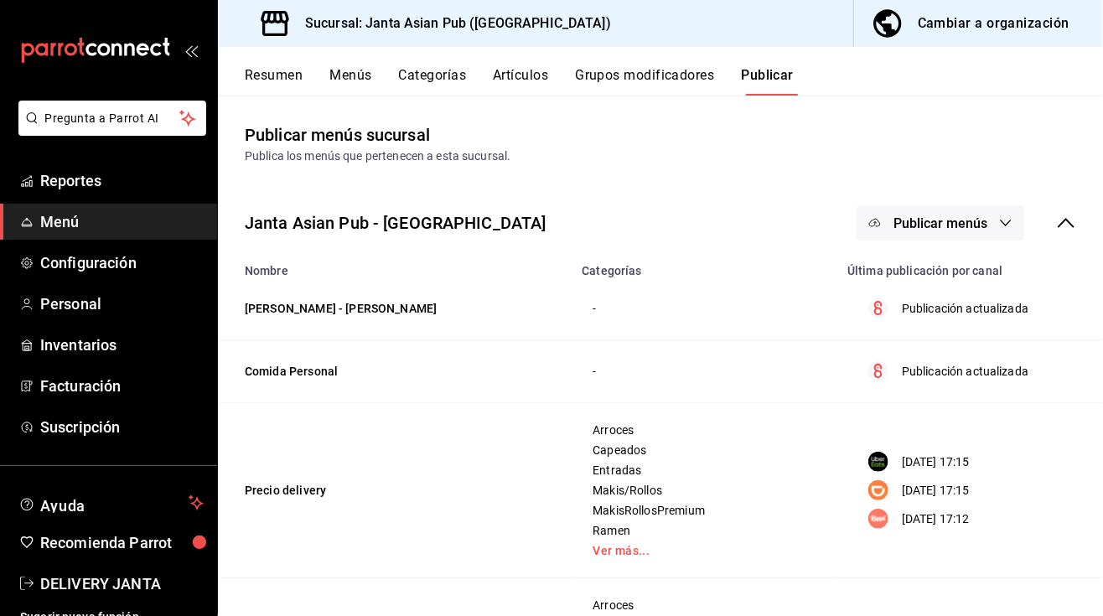
click at [906, 231] on button "Publicar menús" at bounding box center [941, 222] width 168 height 35
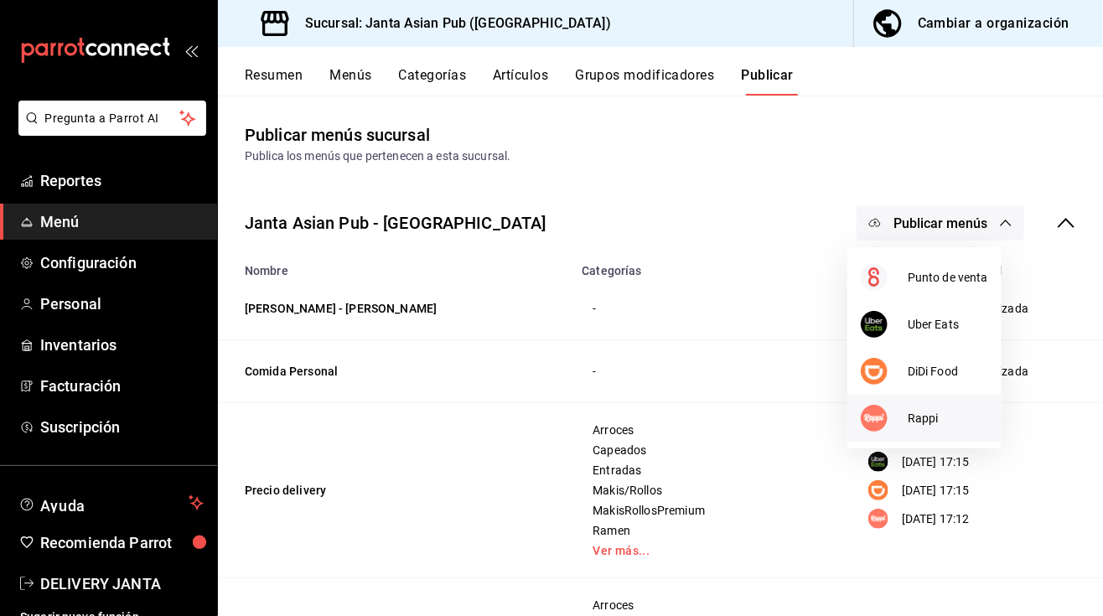
click at [914, 422] on span "Rappi" at bounding box center [948, 419] width 80 height 18
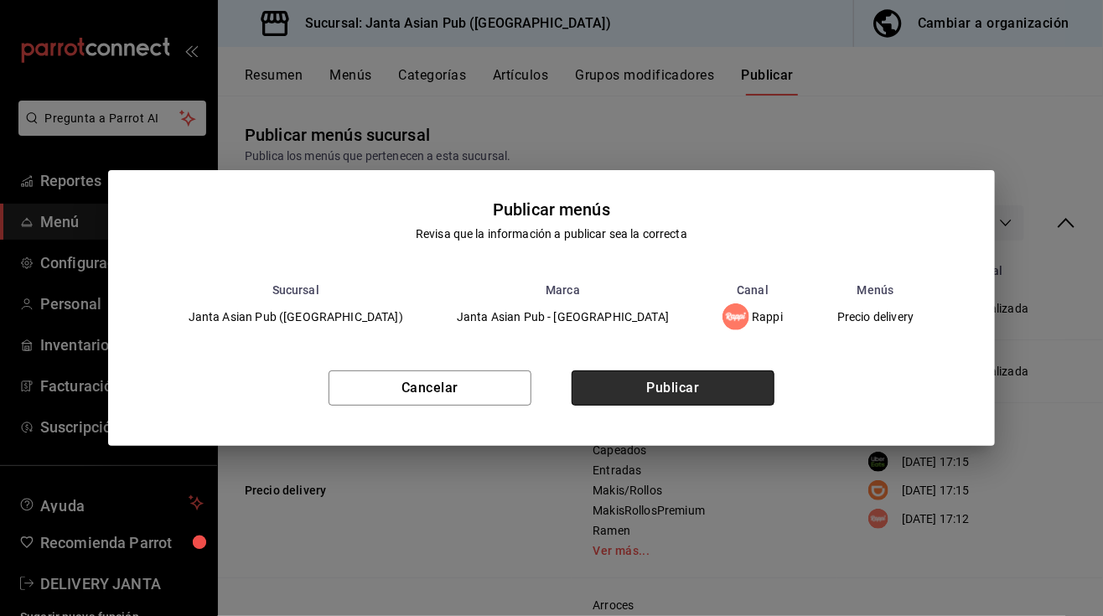
click at [679, 397] on button "Publicar" at bounding box center [673, 387] width 203 height 35
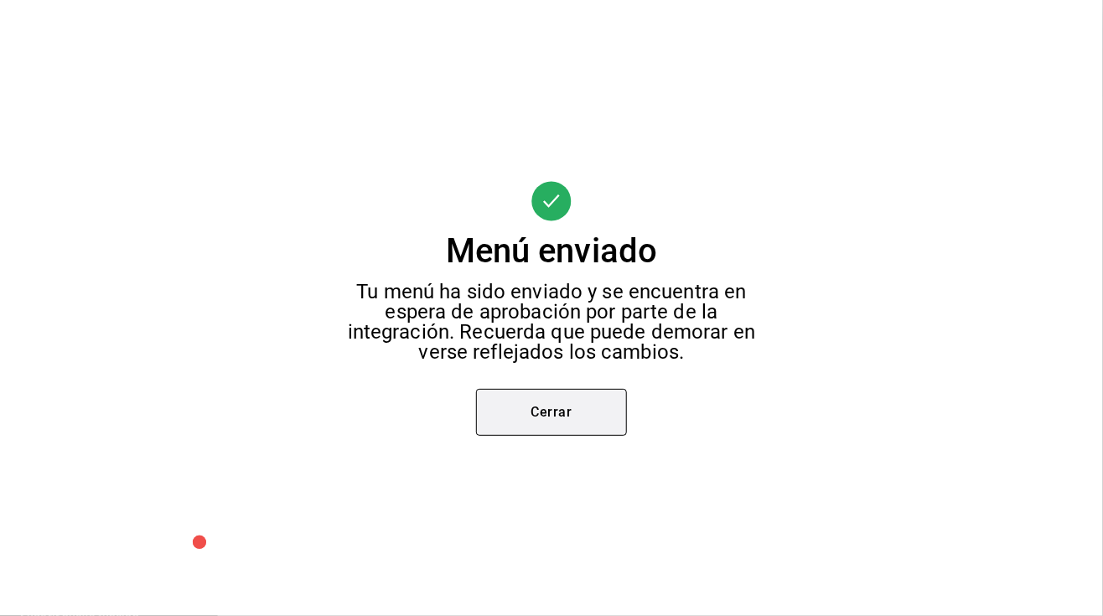
click at [570, 403] on button "Cerrar" at bounding box center [551, 412] width 151 height 47
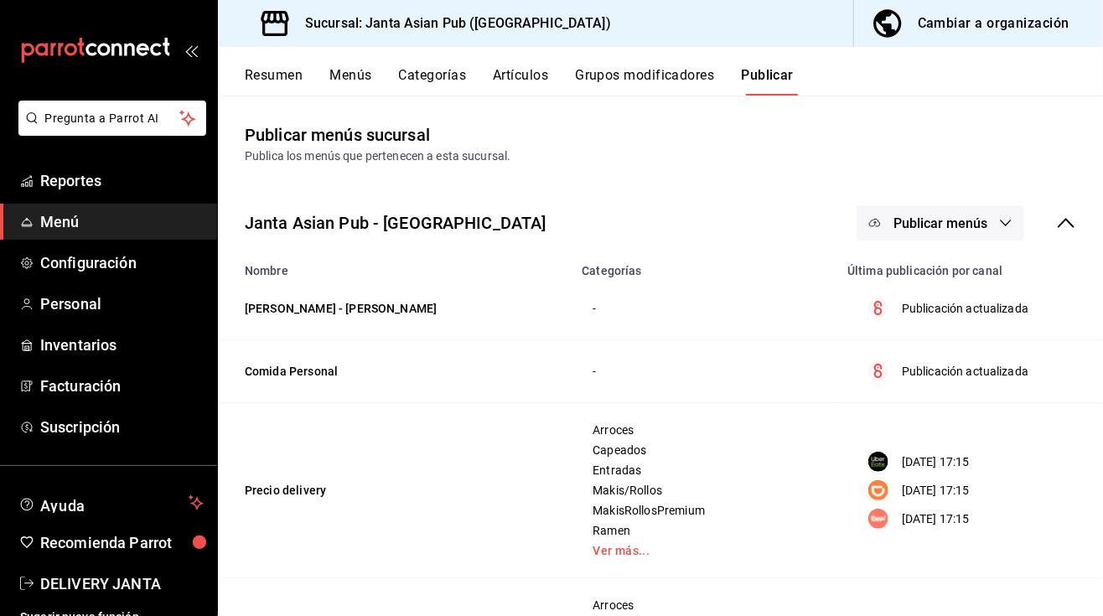
click at [972, 16] on div "Cambiar a organización" at bounding box center [994, 23] width 152 height 23
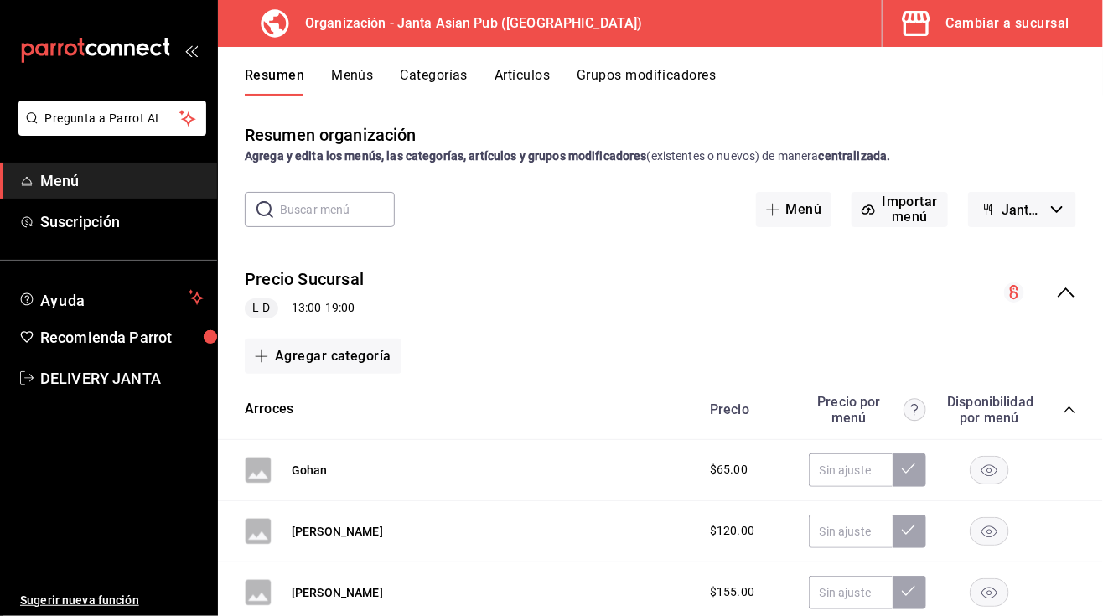
click at [1056, 298] on icon "collapse-menu-row" at bounding box center [1066, 292] width 20 height 20
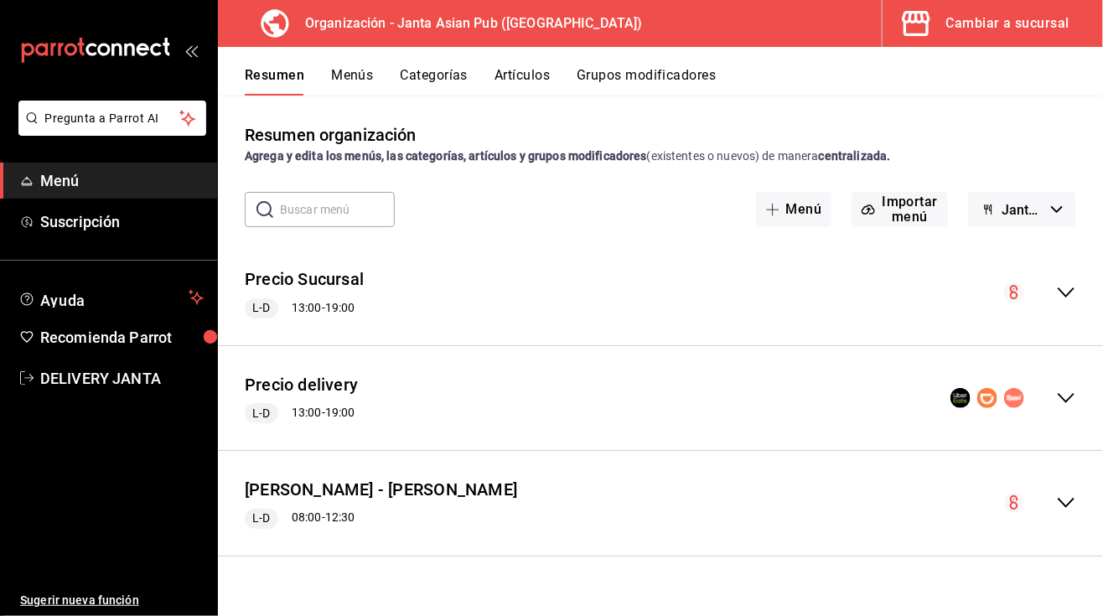
click at [1061, 401] on icon "collapse-menu-row" at bounding box center [1066, 398] width 20 height 20
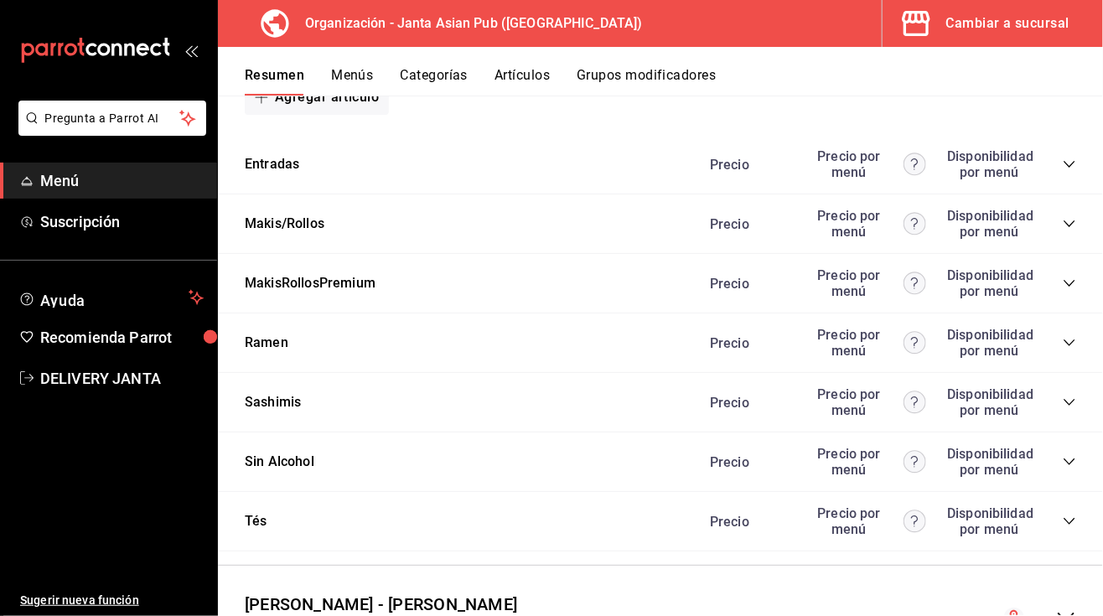
scroll to position [1694, 0]
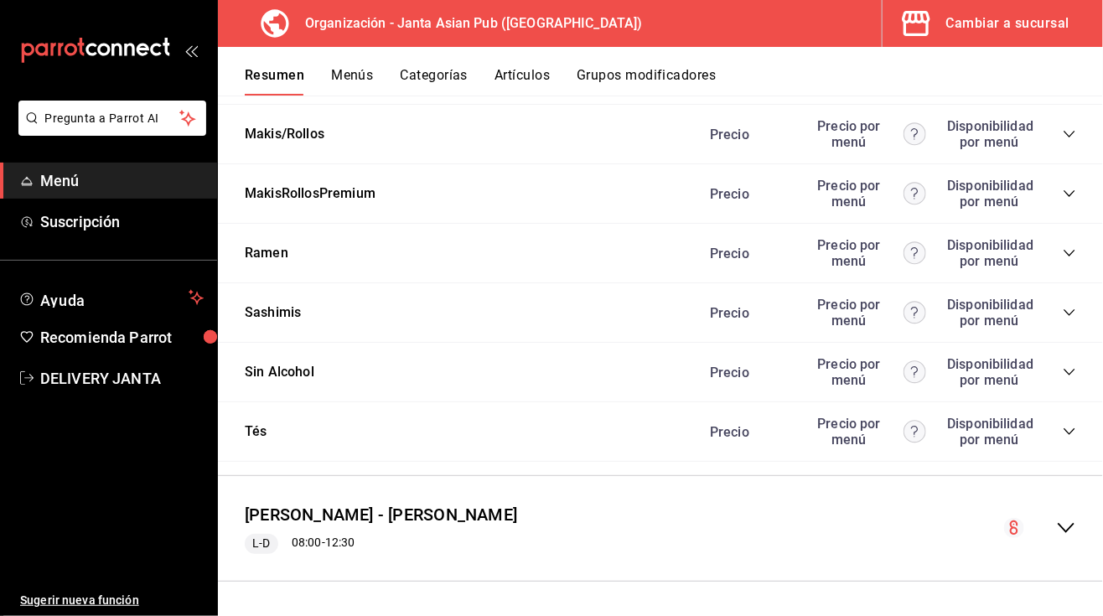
click at [1063, 191] on icon "collapse-category-row" at bounding box center [1069, 193] width 13 height 13
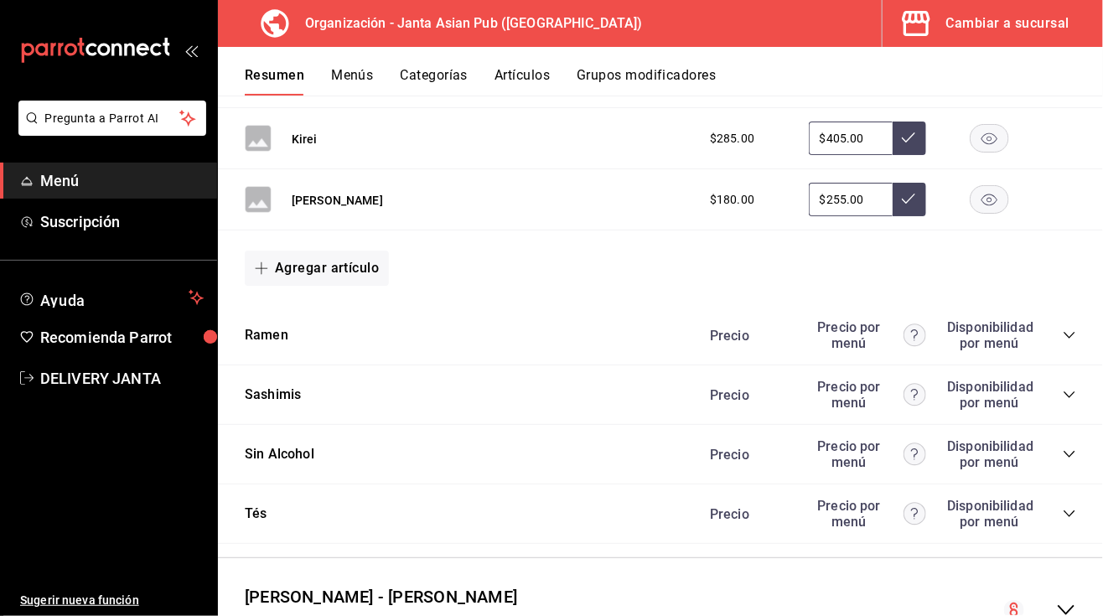
scroll to position [2746, 0]
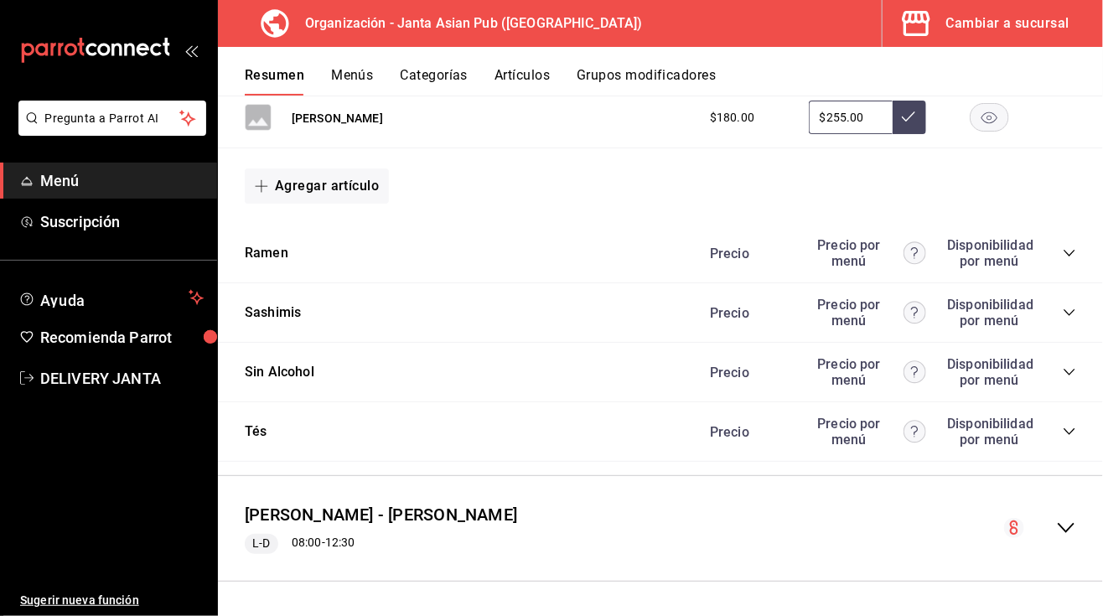
click at [1063, 254] on icon "collapse-category-row" at bounding box center [1069, 252] width 13 height 13
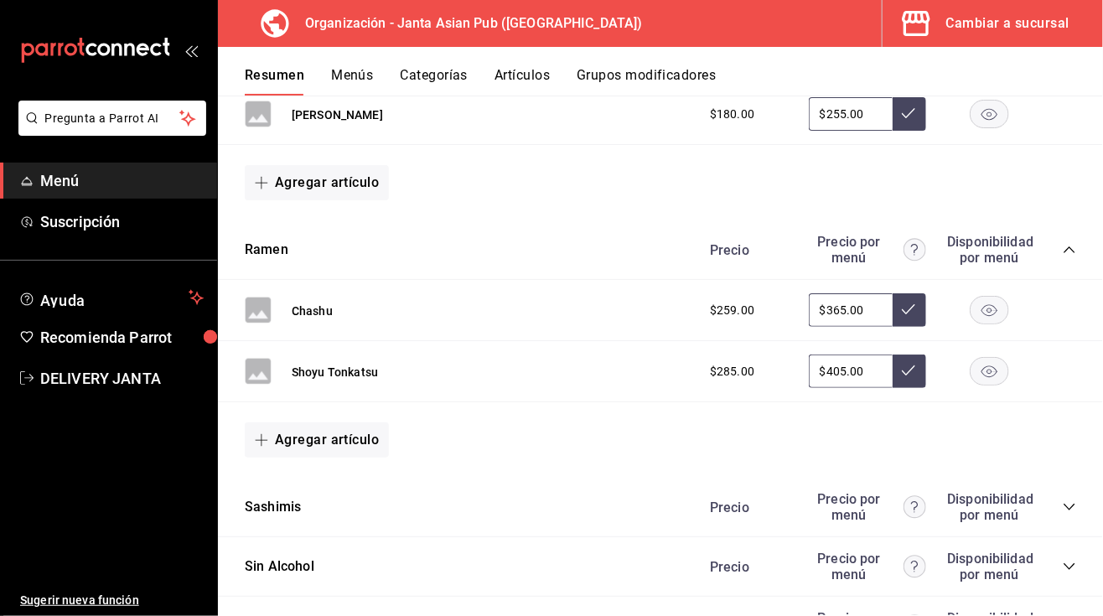
scroll to position [2943, 0]
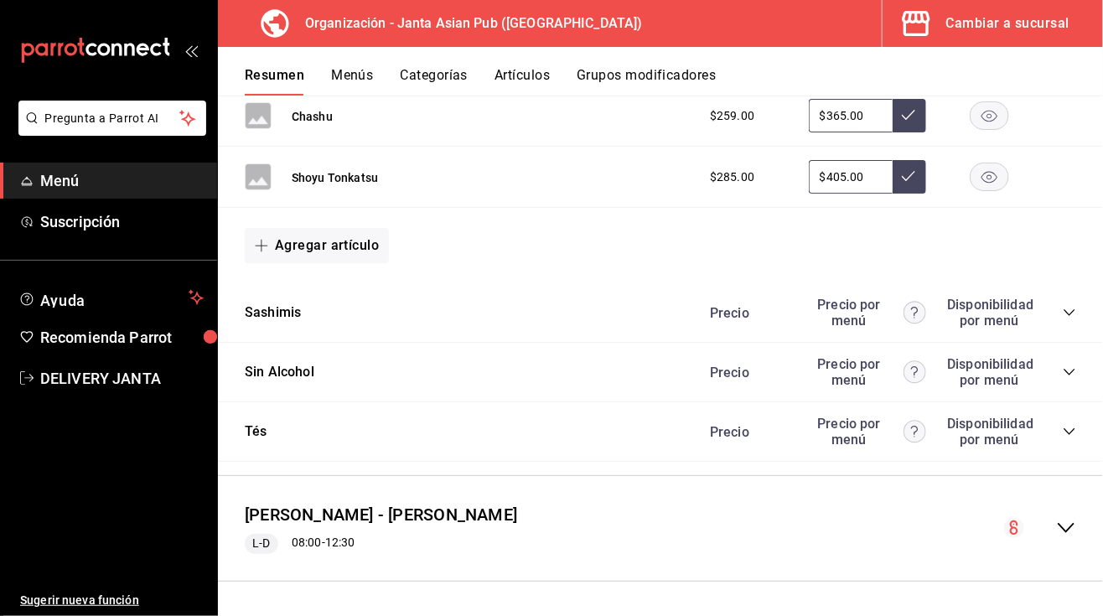
click at [1063, 308] on icon "collapse-category-row" at bounding box center [1069, 312] width 13 height 13
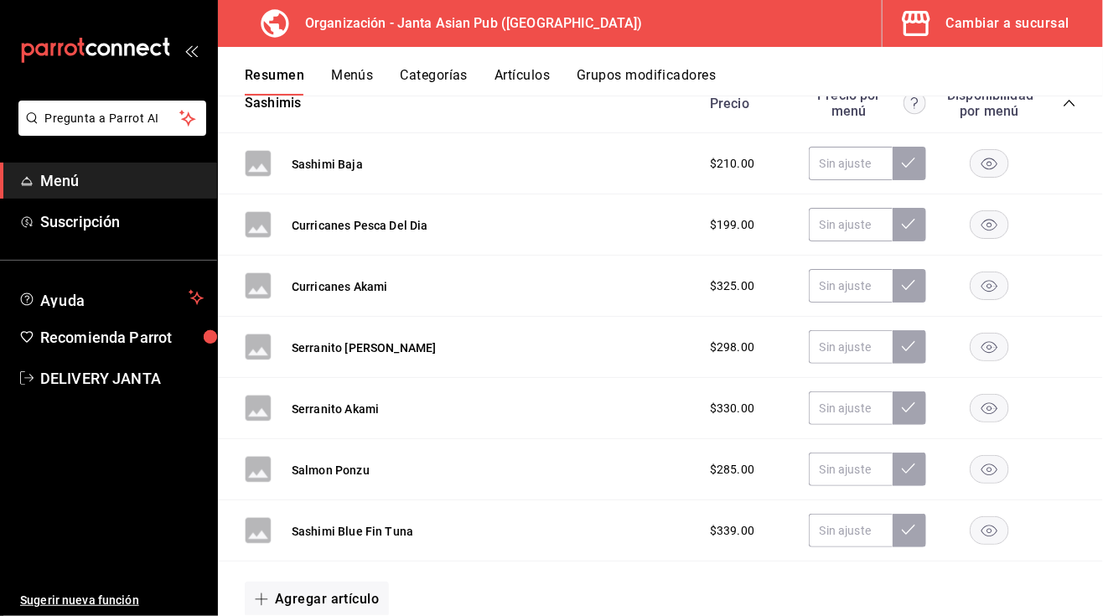
scroll to position [3138, 0]
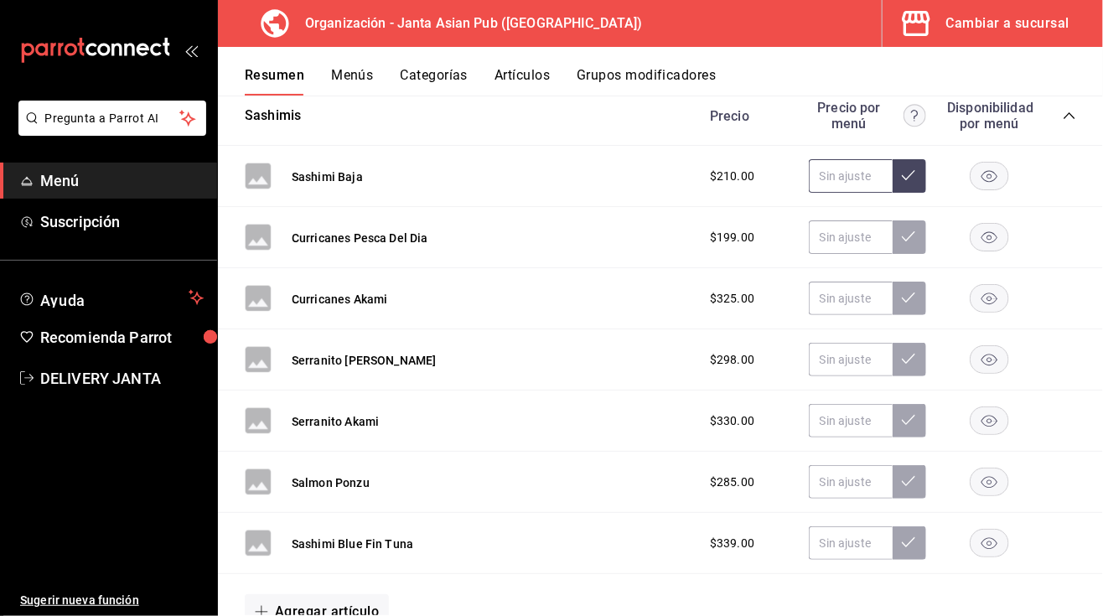
click at [822, 167] on input "text" at bounding box center [851, 176] width 84 height 34
type input "$299.00"
click at [902, 178] on icon at bounding box center [908, 174] width 13 height 13
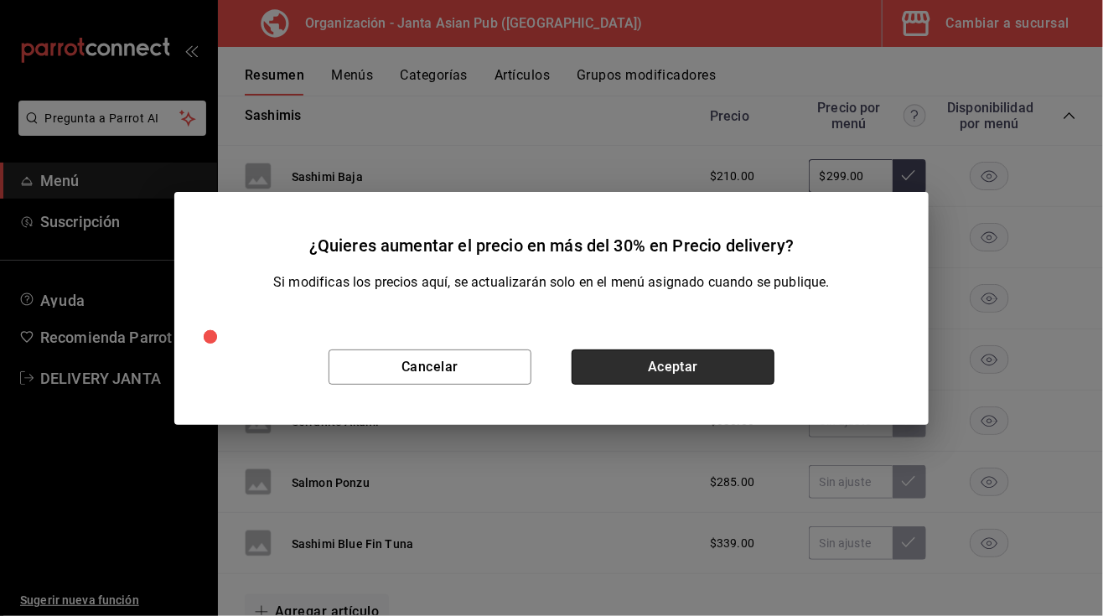
click at [677, 354] on button "Aceptar" at bounding box center [673, 366] width 203 height 35
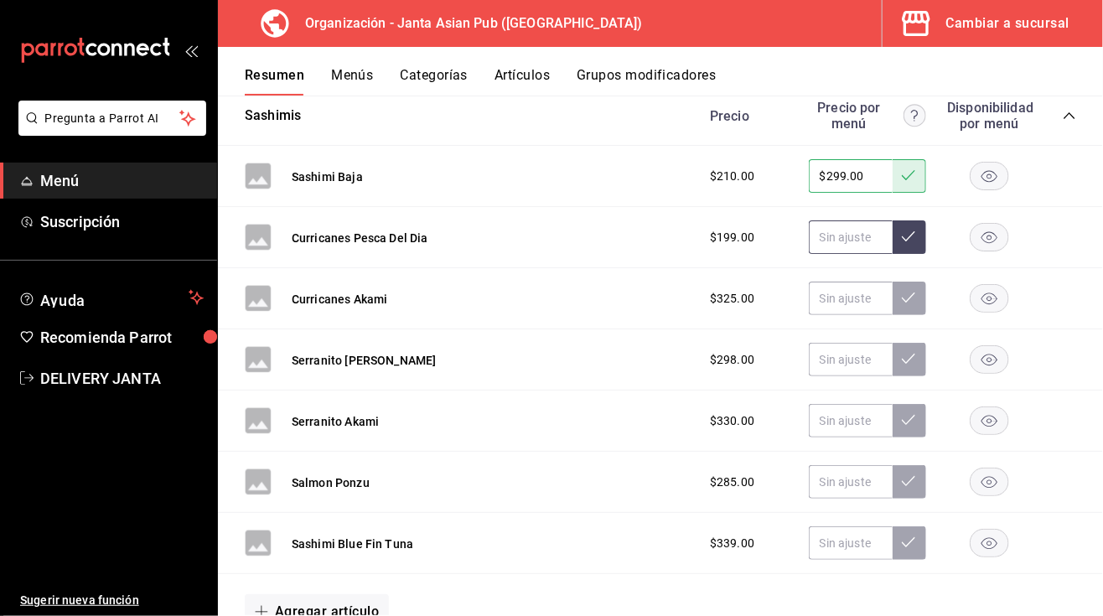
click at [820, 238] on input "text" at bounding box center [851, 237] width 84 height 34
type input "$282.00"
click at [902, 238] on icon at bounding box center [908, 236] width 13 height 13
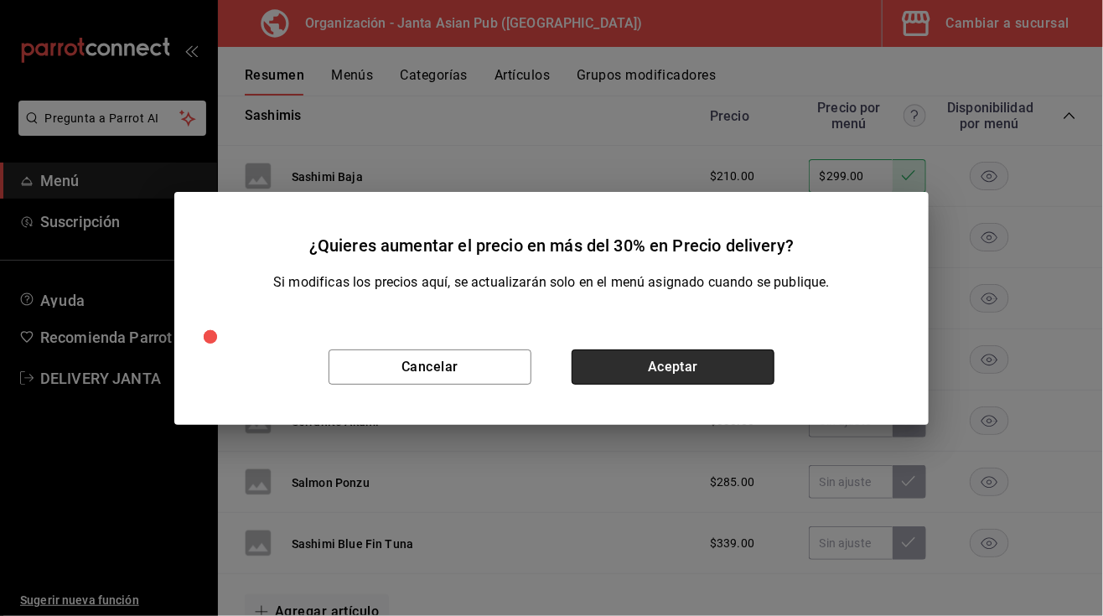
click at [613, 372] on button "Aceptar" at bounding box center [673, 366] width 203 height 35
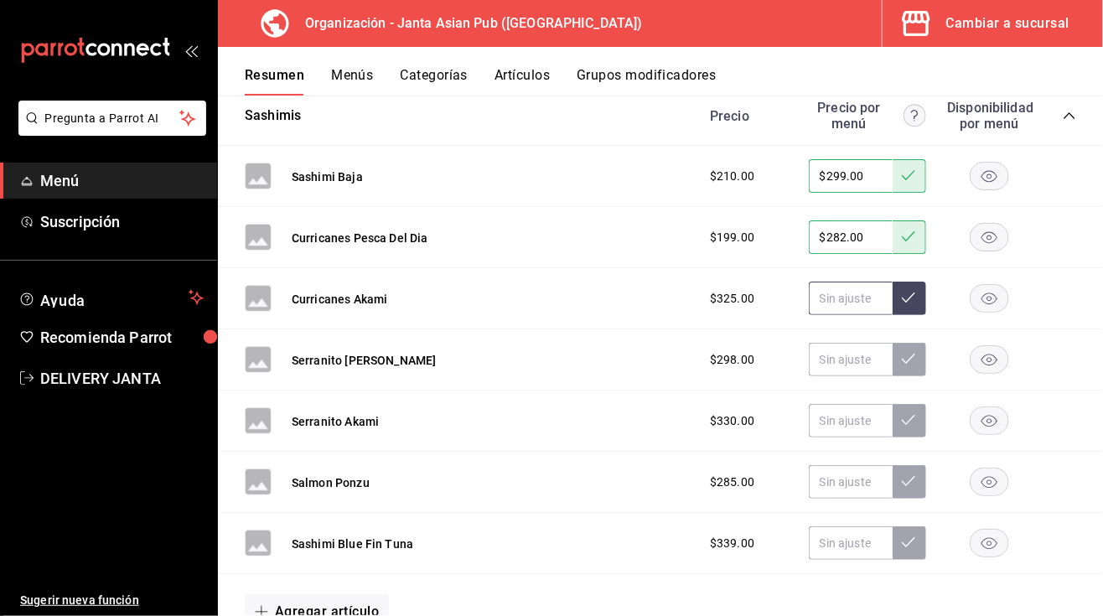
click at [809, 301] on input "text" at bounding box center [851, 299] width 84 height 34
type input "$465.00"
click at [902, 293] on icon at bounding box center [908, 297] width 13 height 13
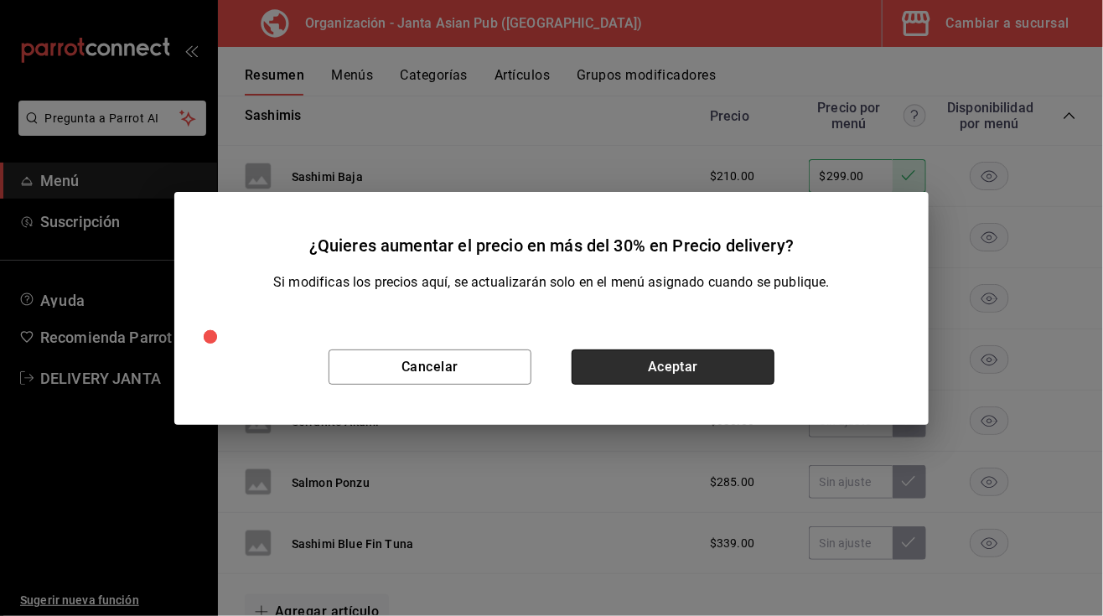
click at [716, 364] on button "Aceptar" at bounding box center [673, 366] width 203 height 35
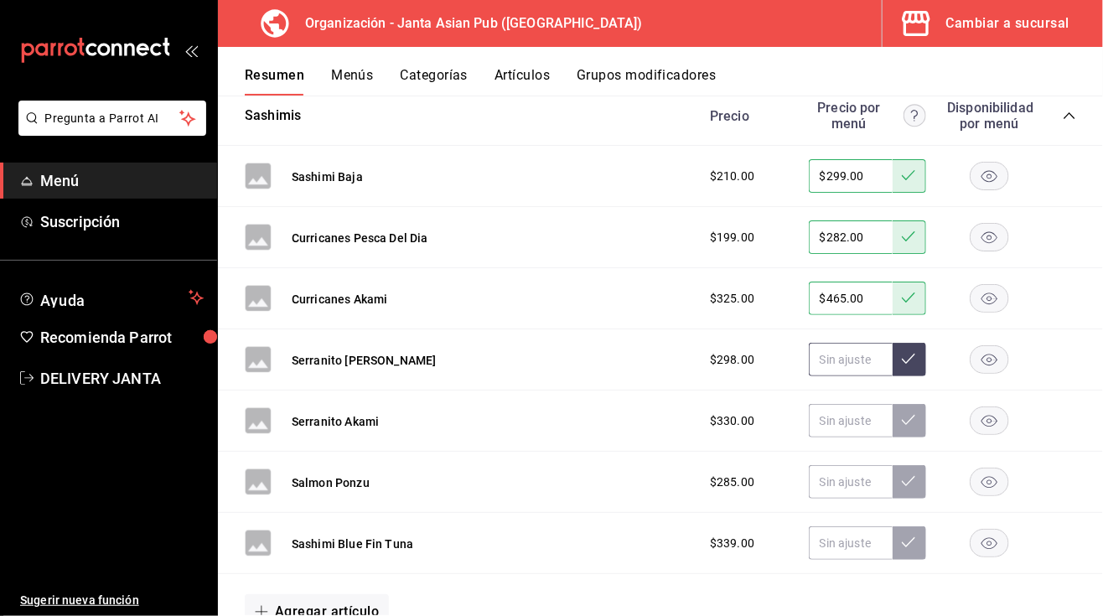
click at [815, 370] on input "text" at bounding box center [851, 360] width 84 height 34
